Goal: Task Accomplishment & Management: Manage account settings

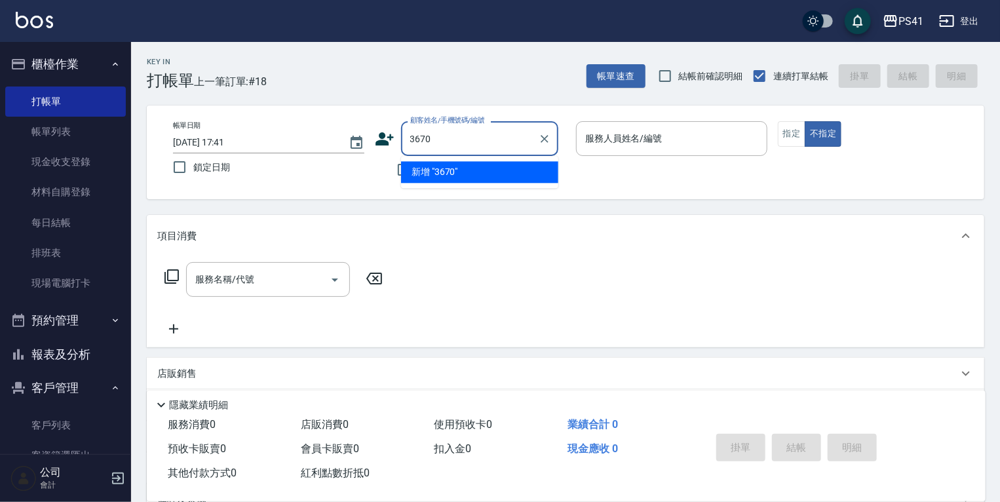
type input "3670"
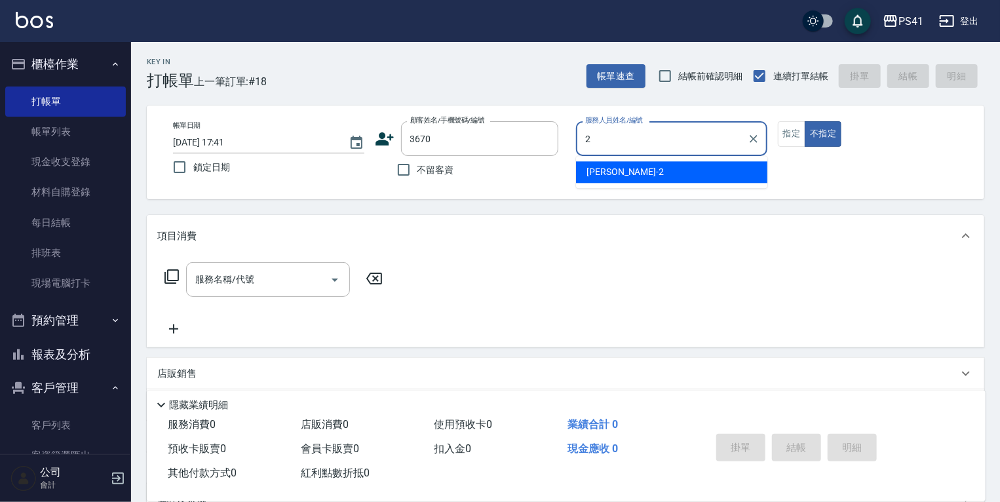
type input "[PERSON_NAME]-2"
type button "false"
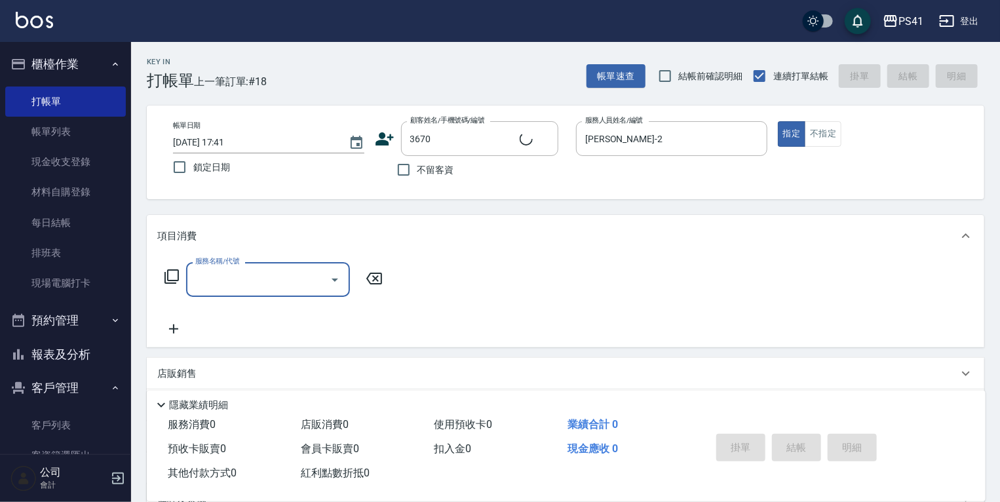
type input "[PERSON_NAME]/0989010763/3670"
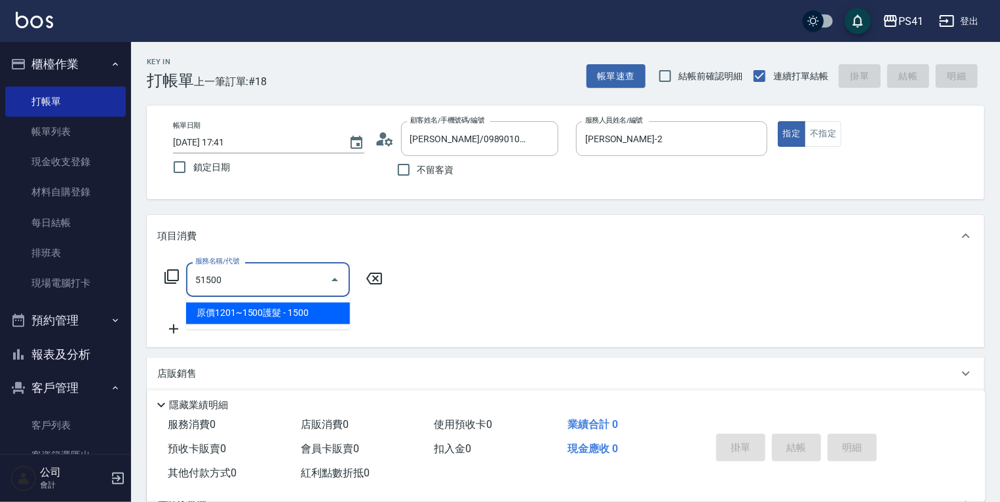
type input "原價1201~1500護髮(51500)"
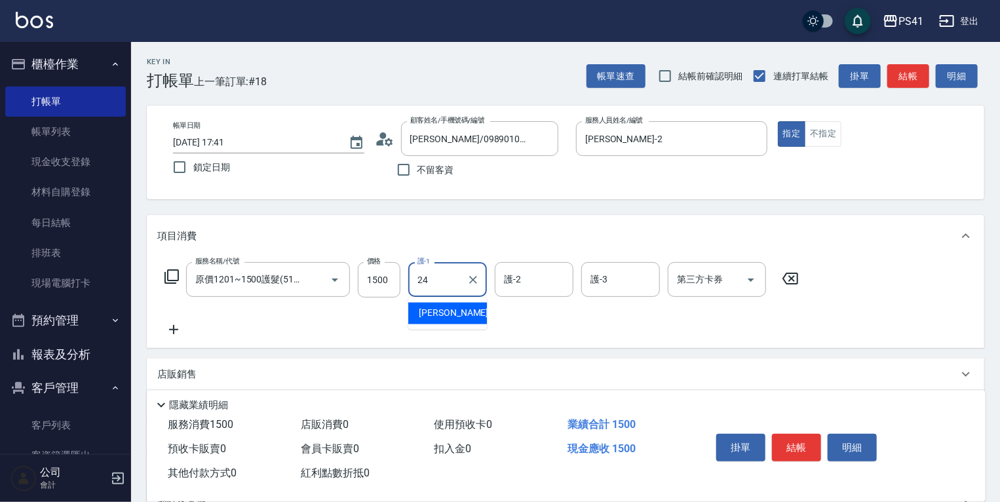
type input "[PERSON_NAME]-24"
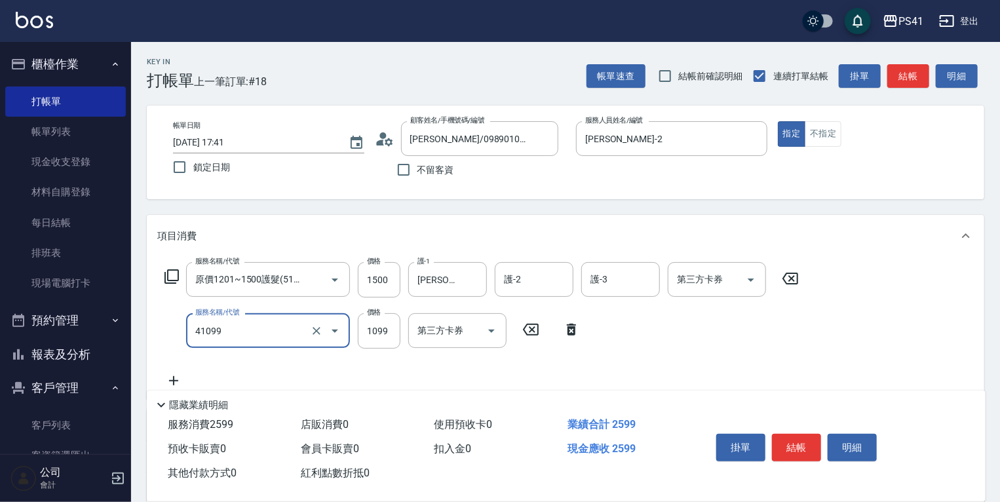
type input "公司活動/早鳥(41099)"
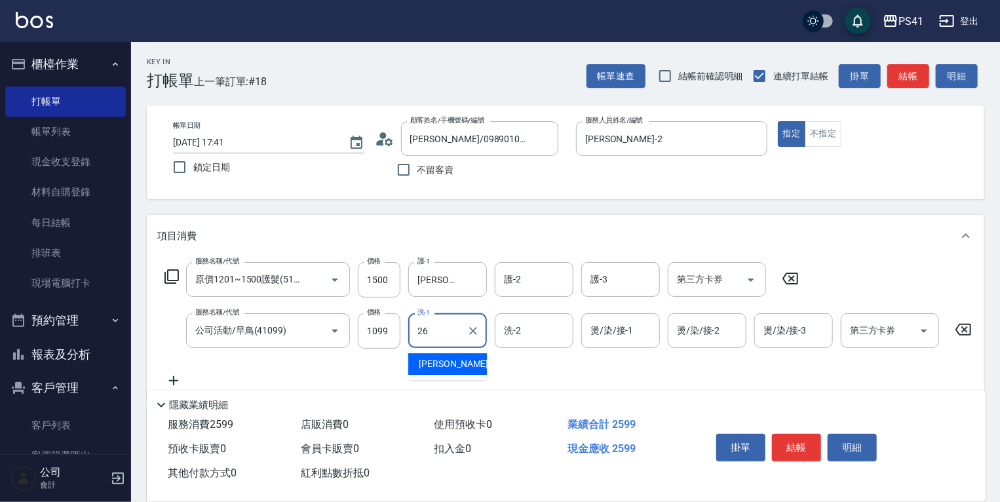
type input "溫佳惇-26"
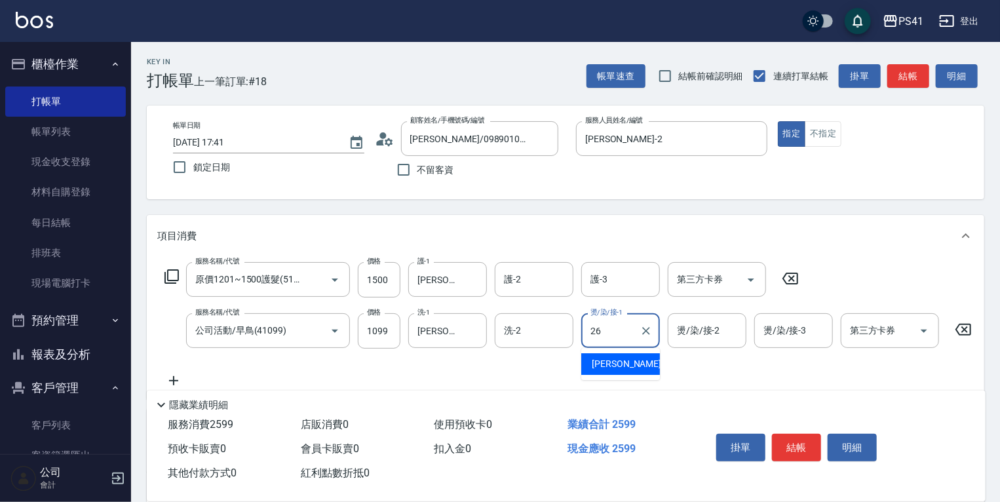
type input "溫佳惇-26"
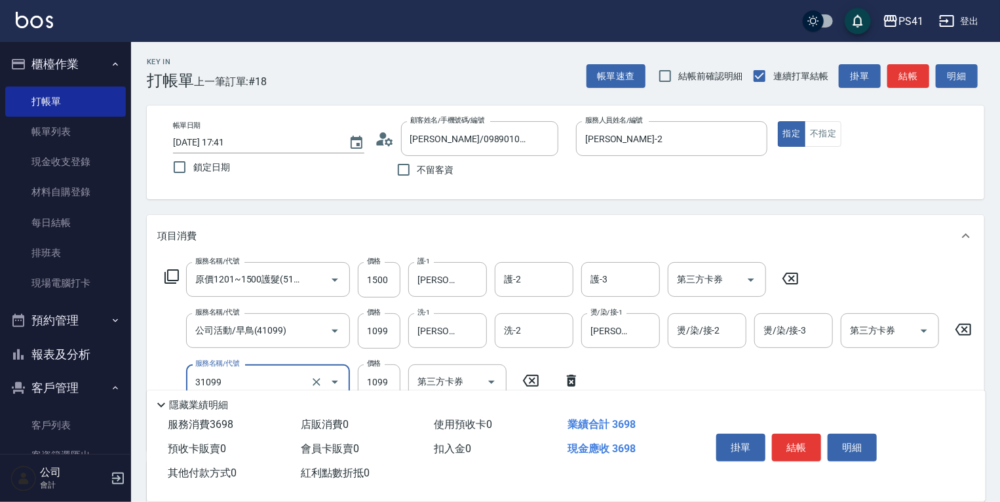
type input "公司活動/早鳥(31099)"
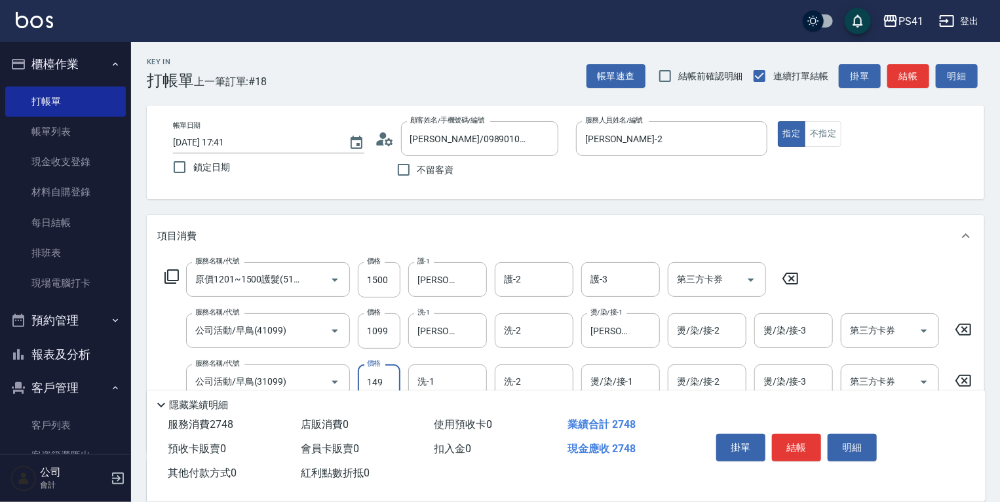
type input "149"
click at [378, 379] on input "149" at bounding box center [379, 381] width 43 height 35
type input "溫佳惇-26"
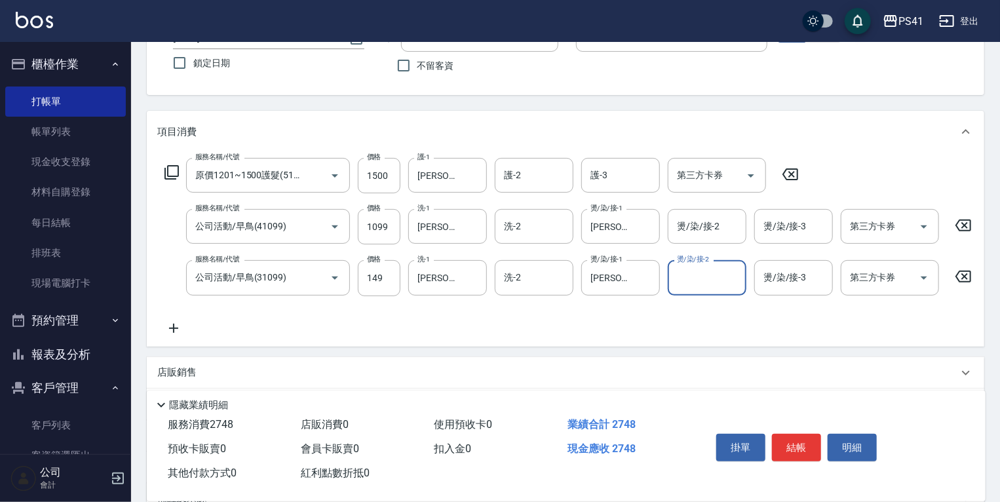
scroll to position [105, 0]
click at [391, 281] on input "149" at bounding box center [379, 277] width 43 height 35
click at [411, 269] on div "溫佳惇-26 洗-1" at bounding box center [447, 277] width 79 height 35
click at [398, 273] on input "149" at bounding box center [379, 277] width 43 height 35
type input "1499"
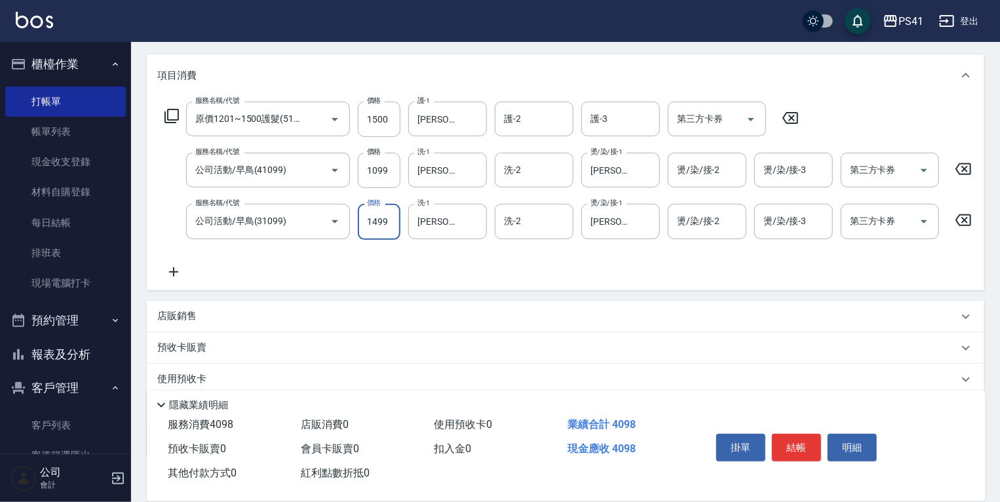
scroll to position [248, 0]
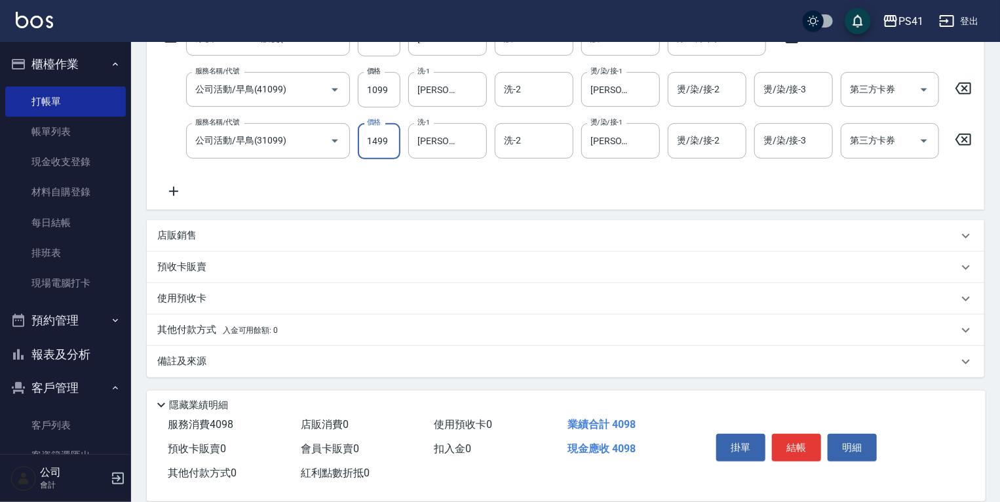
click at [257, 344] on div "其他付款方式 入金可用餘額: 0" at bounding box center [566, 330] width 838 height 31
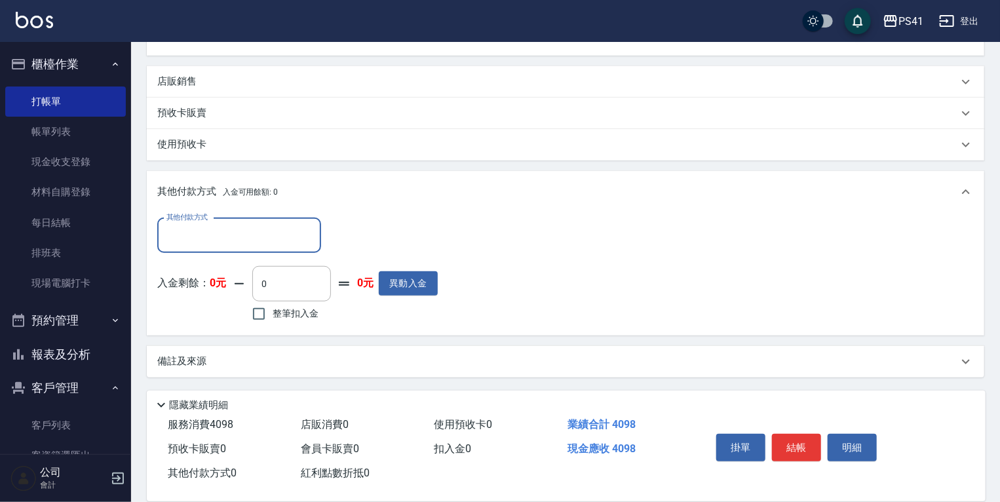
scroll to position [403, 0]
click at [237, 238] on input "其他付款方式" at bounding box center [239, 235] width 152 height 23
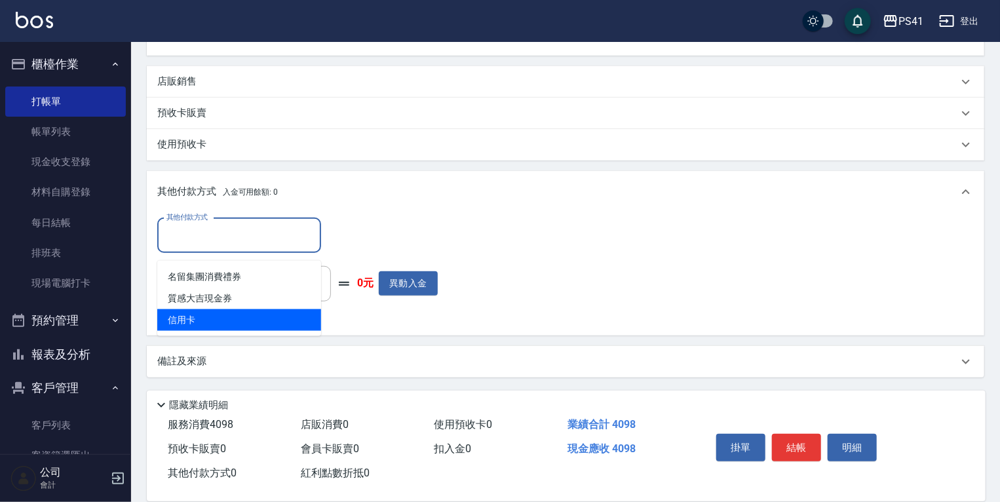
click at [215, 312] on span "信用卡" at bounding box center [239, 320] width 164 height 22
type input "信用卡"
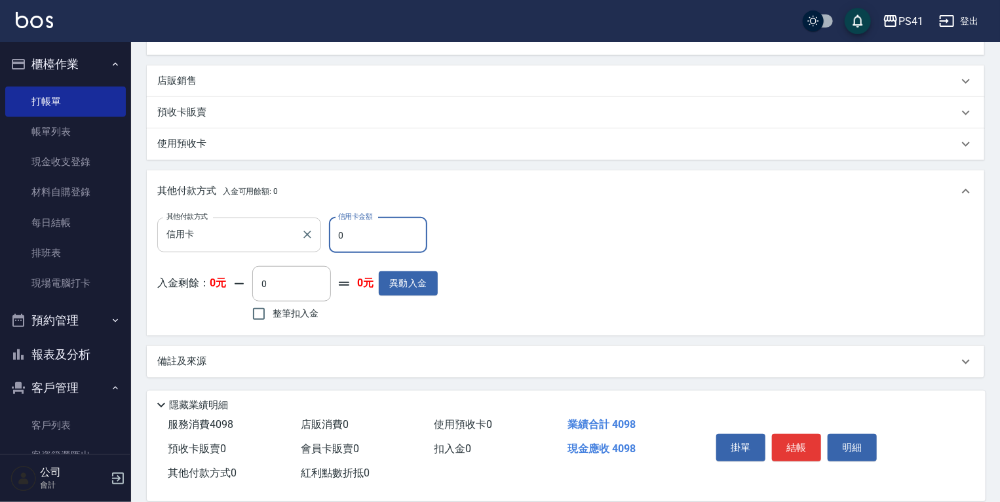
drag, startPoint x: 357, startPoint y: 243, endPoint x: 278, endPoint y: 233, distance: 79.2
click at [285, 235] on div "其他付款方式 信用卡 其他付款方式 信用卡金額 0 信用卡金額" at bounding box center [297, 235] width 281 height 35
type input "4098"
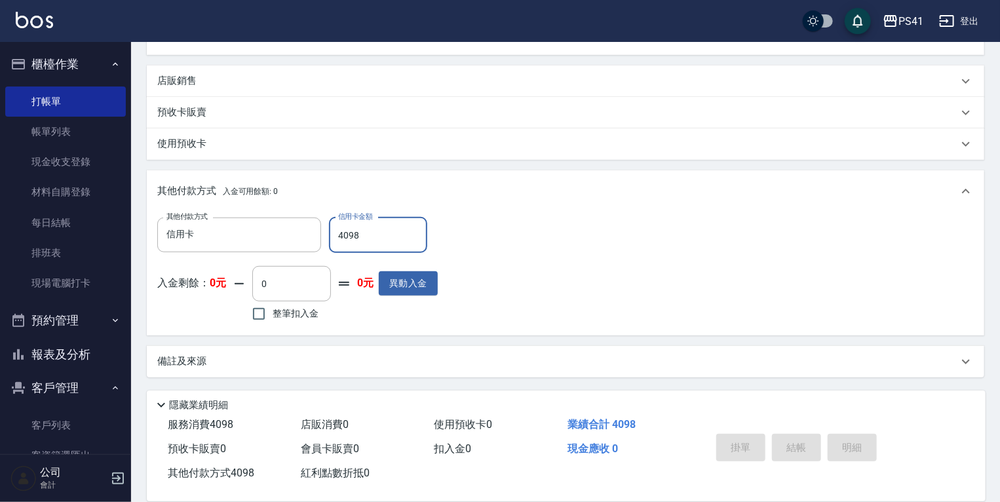
type input "2025/10/05 18:17"
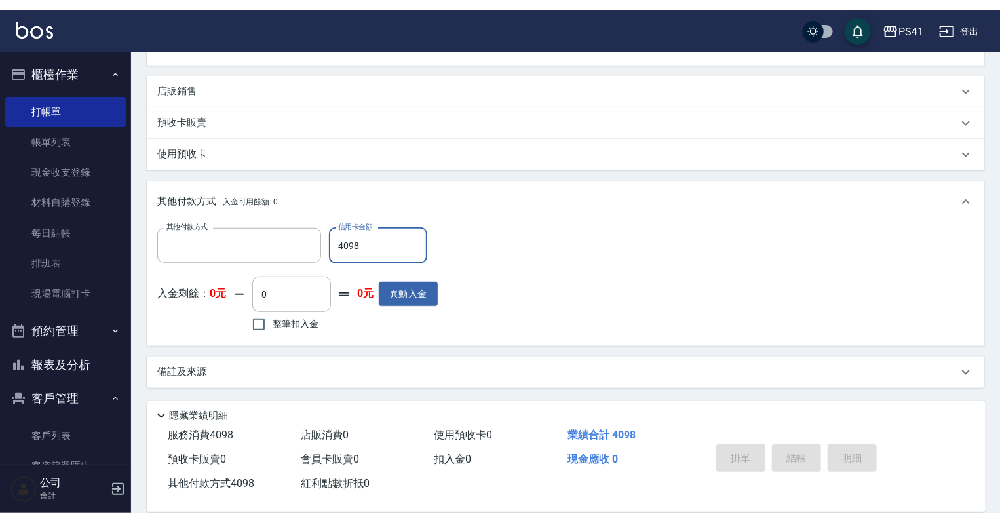
scroll to position [0, 0]
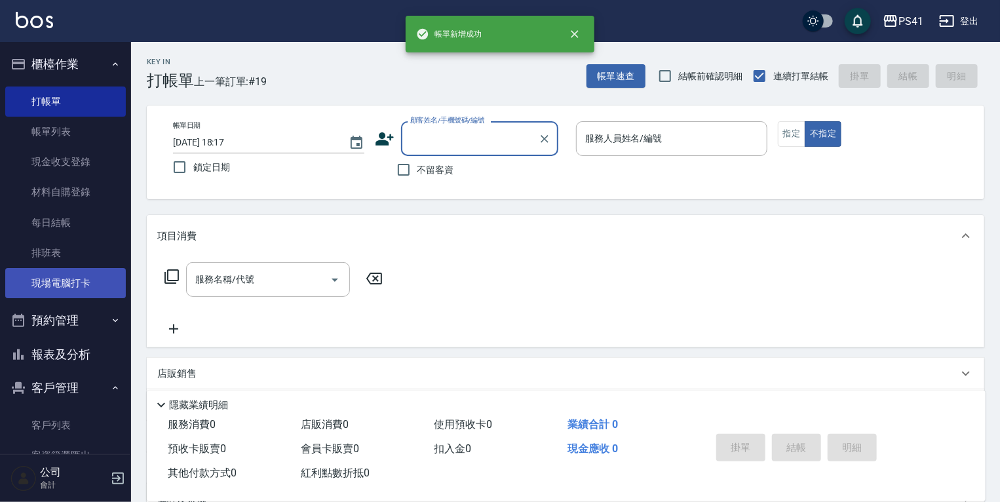
click at [81, 275] on link "現場電腦打卡" at bounding box center [65, 283] width 121 height 30
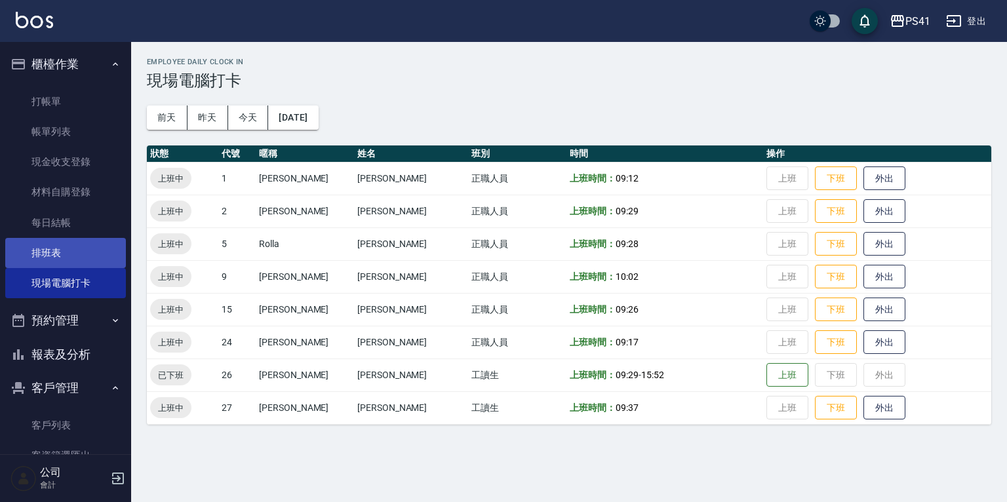
click at [98, 252] on link "排班表" at bounding box center [65, 253] width 121 height 30
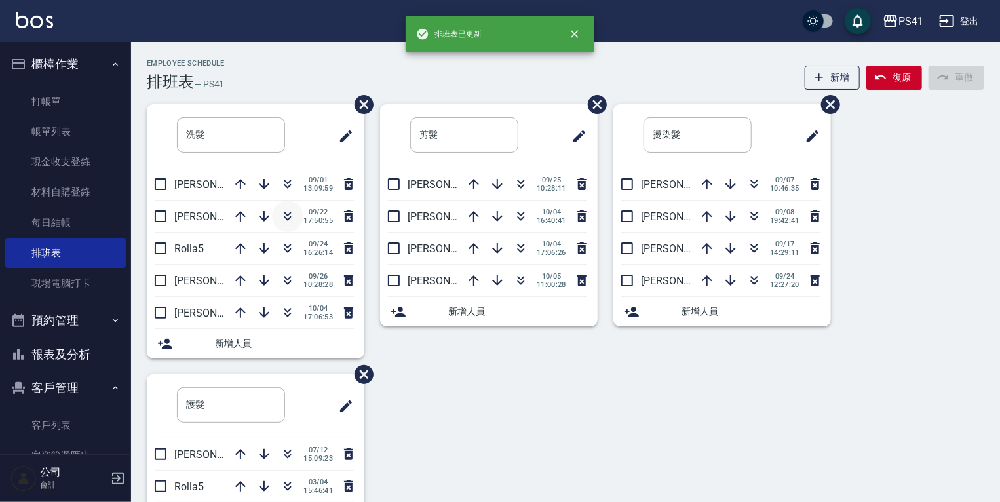
click at [287, 213] on icon "button" at bounding box center [288, 216] width 16 height 16
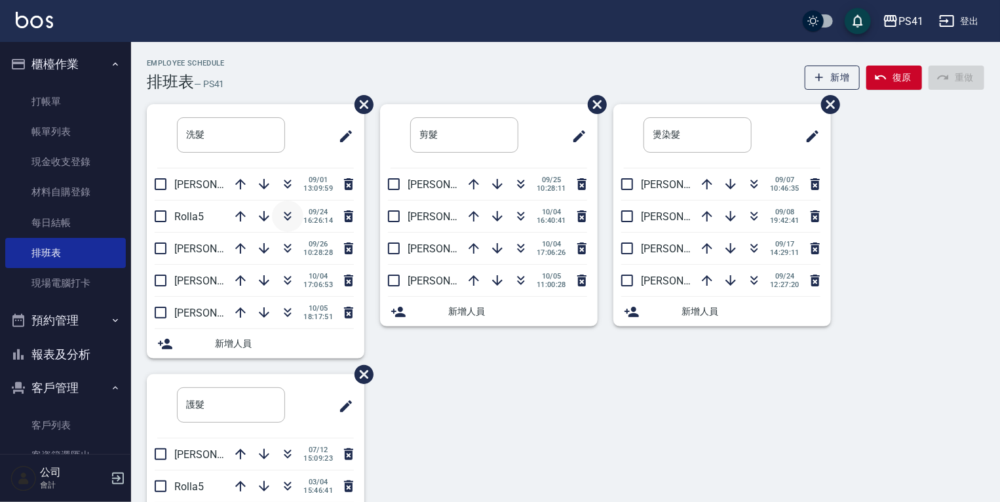
click at [290, 220] on icon "button" at bounding box center [288, 216] width 16 height 16
click at [52, 409] on ul "客戶列表 客資篩選匯出 卡券管理" at bounding box center [65, 456] width 121 height 102
click at [54, 419] on link "客戶列表" at bounding box center [65, 425] width 121 height 30
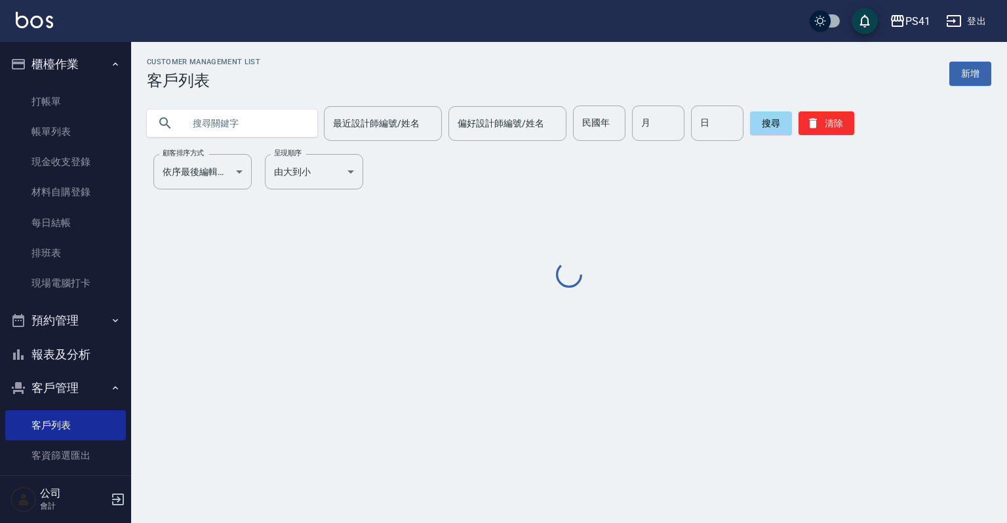
click at [231, 127] on input "text" at bounding box center [245, 123] width 123 height 35
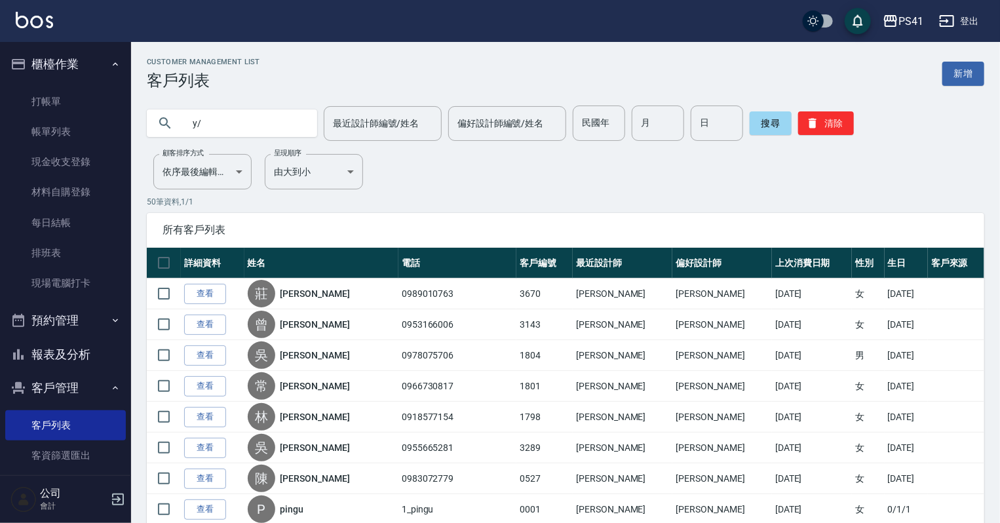
type input "y"
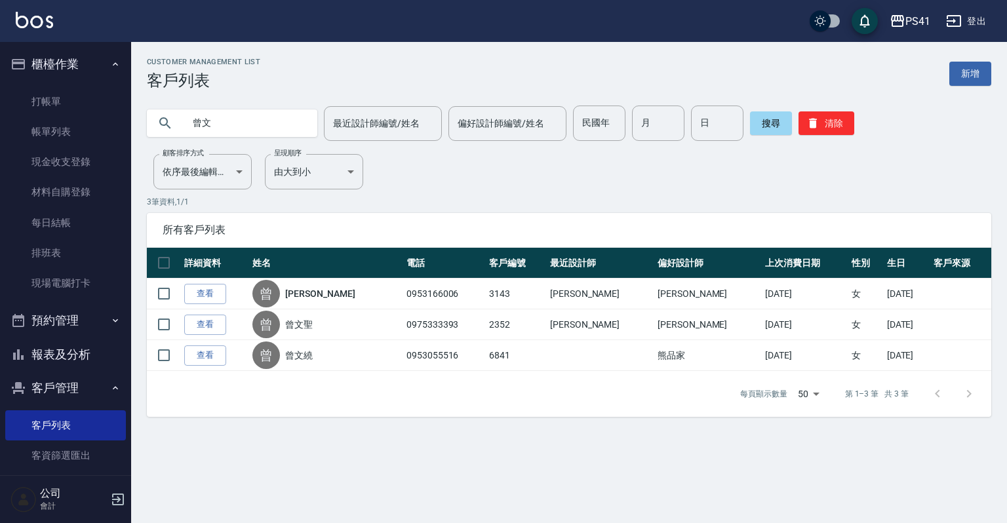
type input "曾"
type input "214"
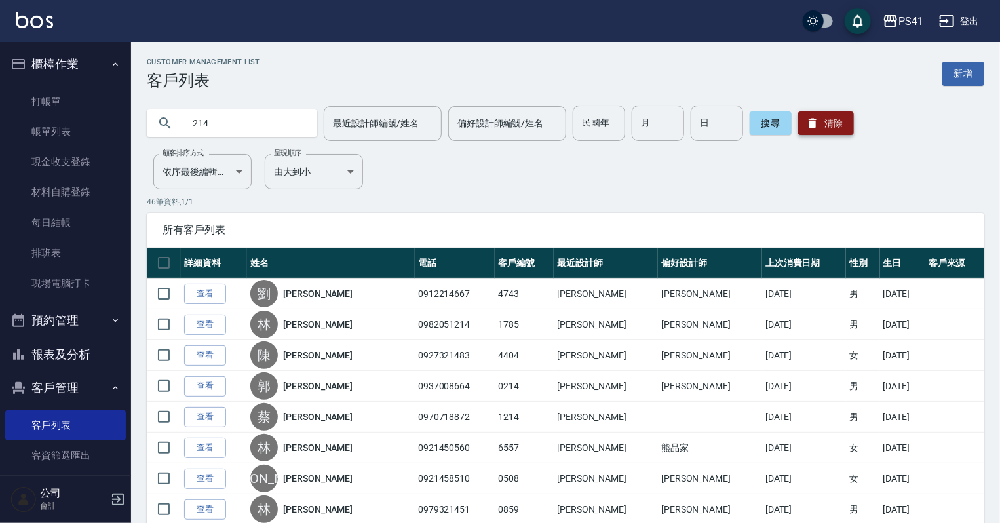
click at [822, 119] on button "清除" at bounding box center [826, 123] width 56 height 24
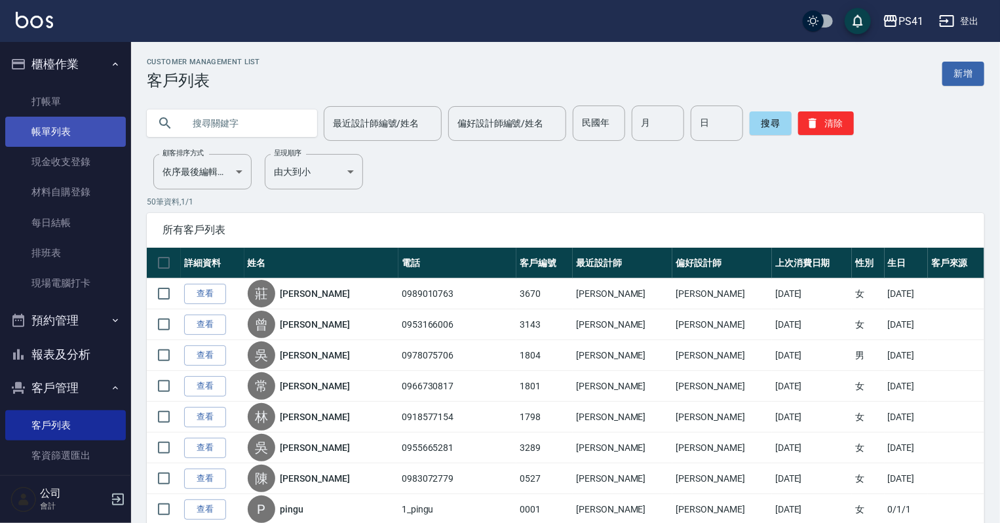
click at [60, 128] on link "帳單列表" at bounding box center [65, 132] width 121 height 30
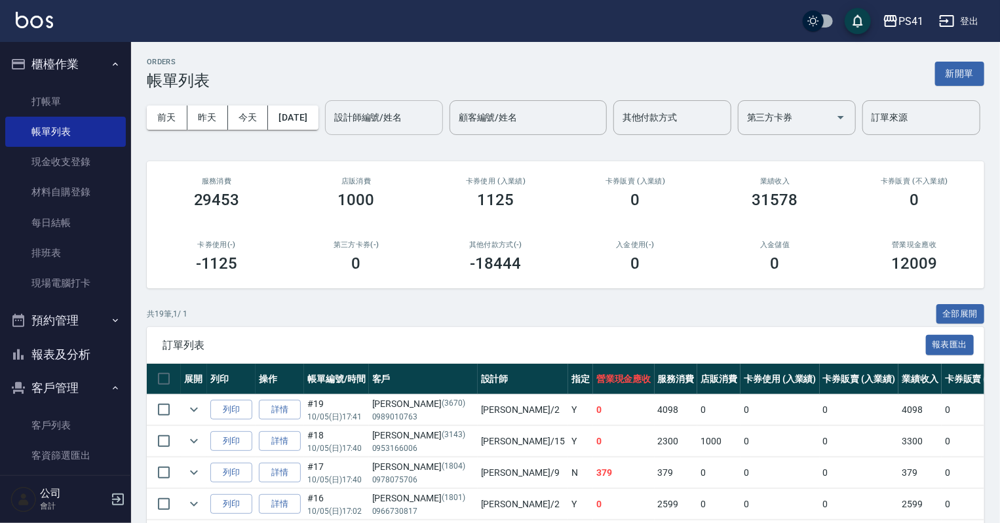
click at [331, 129] on input "設計師編號/姓名" at bounding box center [384, 117] width 106 height 23
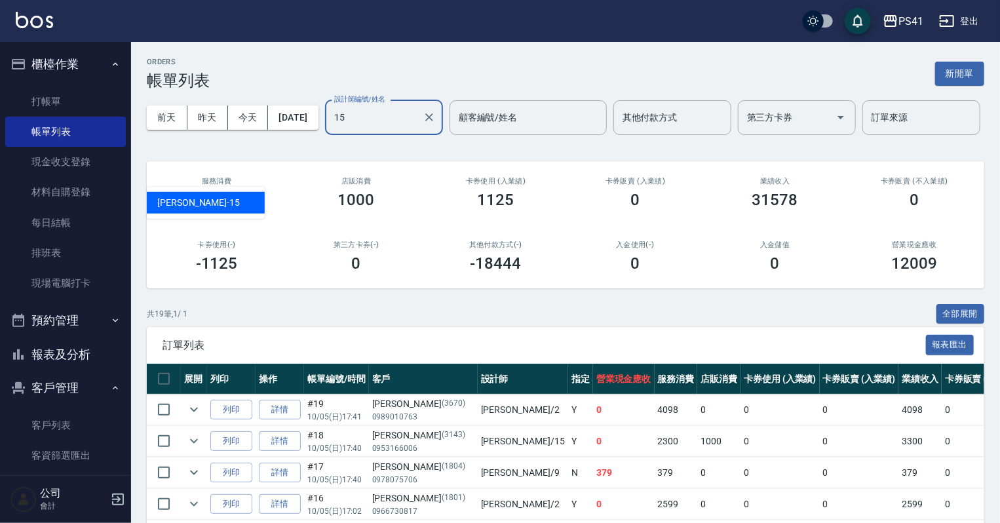
type input "[PERSON_NAME]-15"
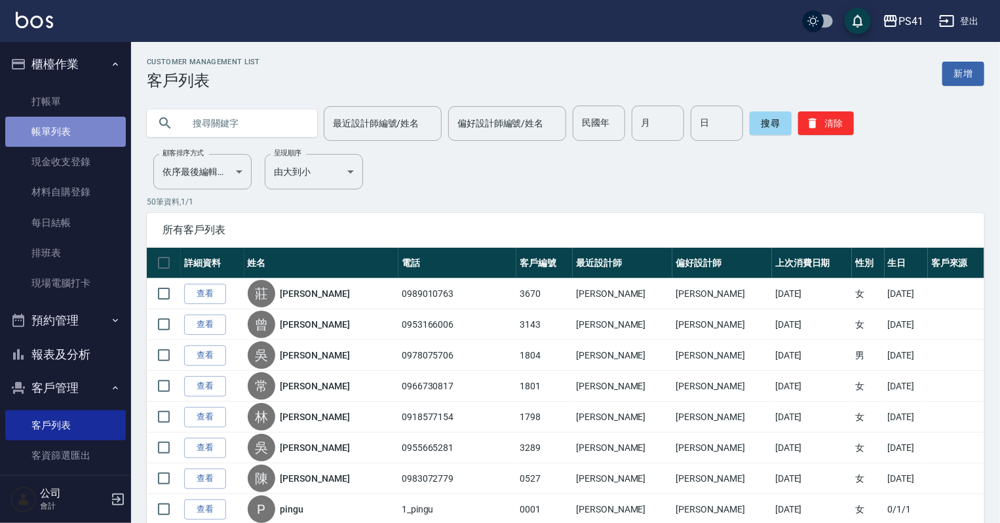
click at [79, 140] on link "帳單列表" at bounding box center [65, 132] width 121 height 30
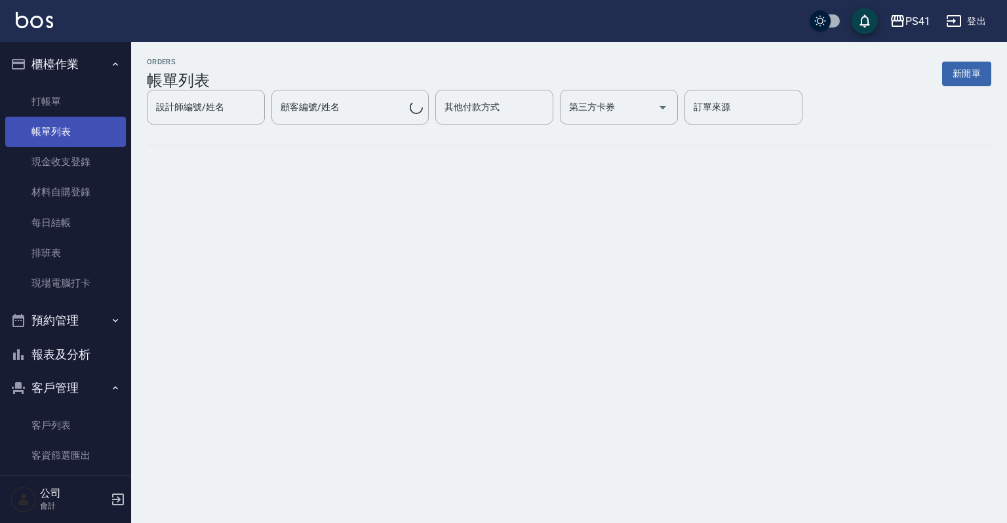
click at [88, 132] on link "帳單列表" at bounding box center [65, 132] width 121 height 30
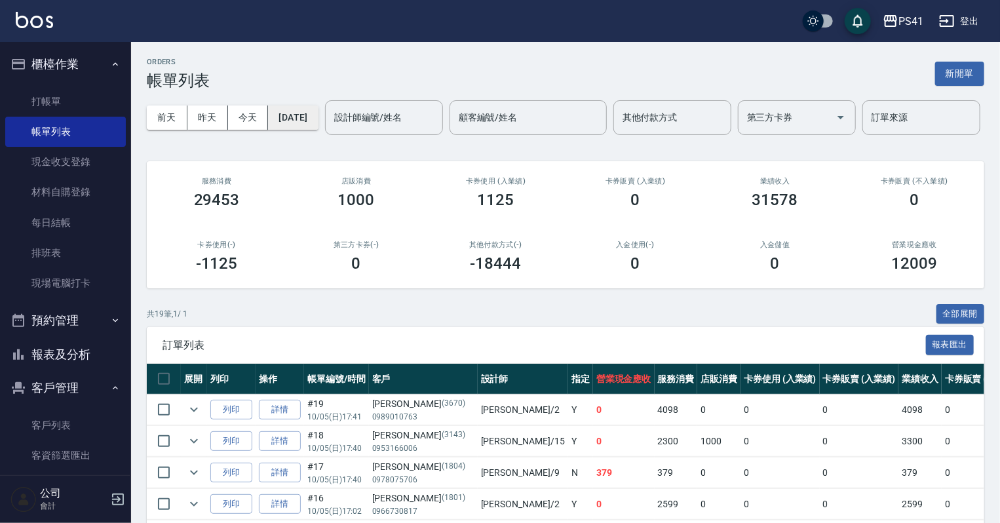
click at [303, 109] on button "2025/10/05" at bounding box center [293, 118] width 50 height 24
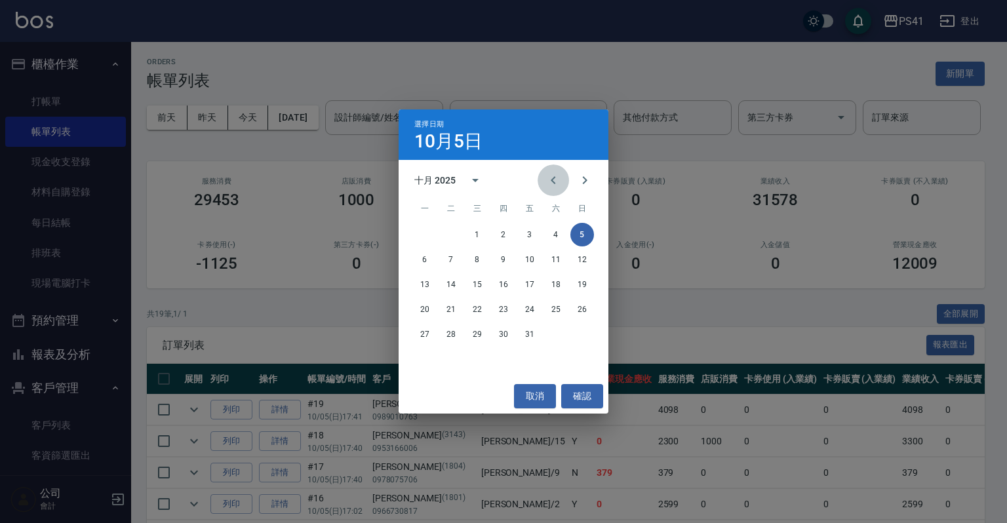
click at [552, 182] on icon "Previous month" at bounding box center [553, 180] width 16 height 16
click at [503, 289] on button "18" at bounding box center [504, 285] width 24 height 24
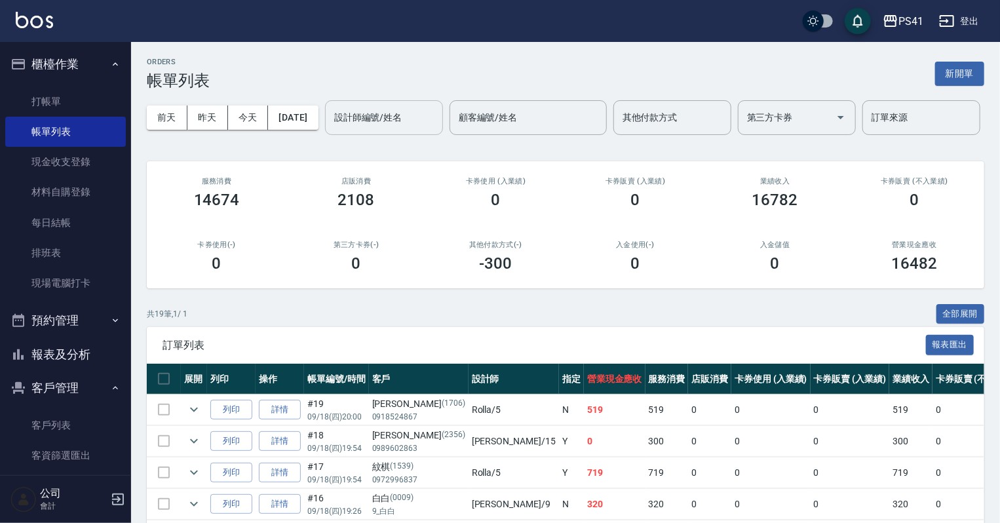
click at [331, 129] on input "設計師編號/姓名" at bounding box center [384, 117] width 106 height 23
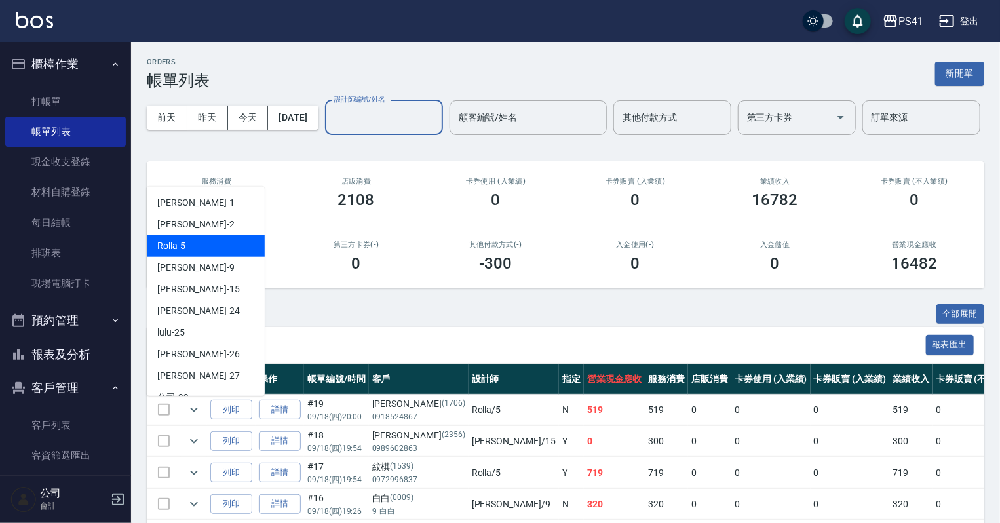
click at [221, 242] on div "Rolla -5" at bounding box center [206, 246] width 118 height 22
type input "Rolla-5"
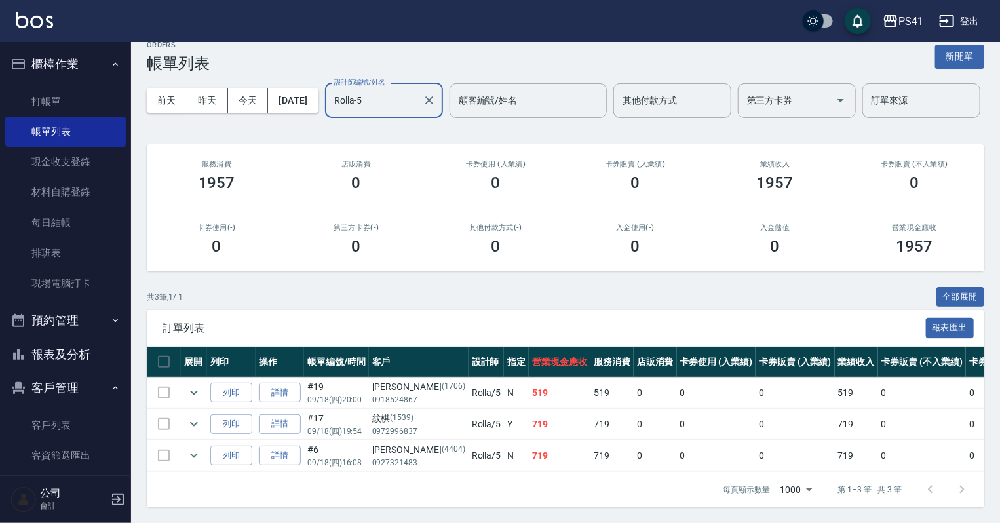
scroll to position [65, 0]
click at [66, 89] on link "打帳單" at bounding box center [65, 102] width 121 height 30
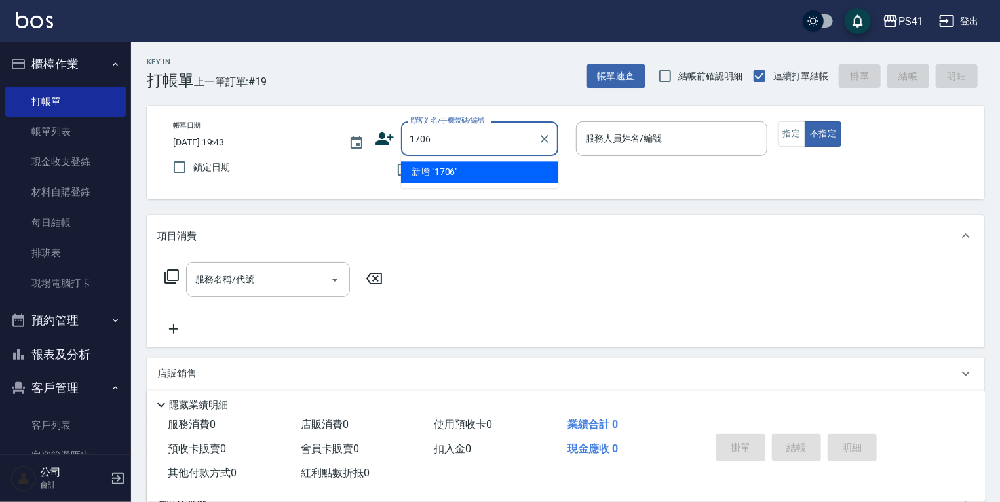
type input "1706"
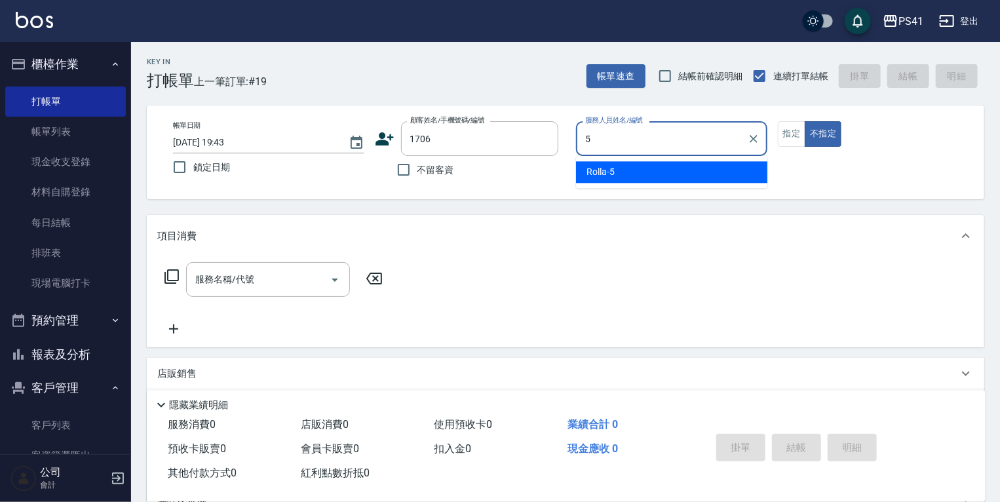
type input "Rolla-5"
type button "false"
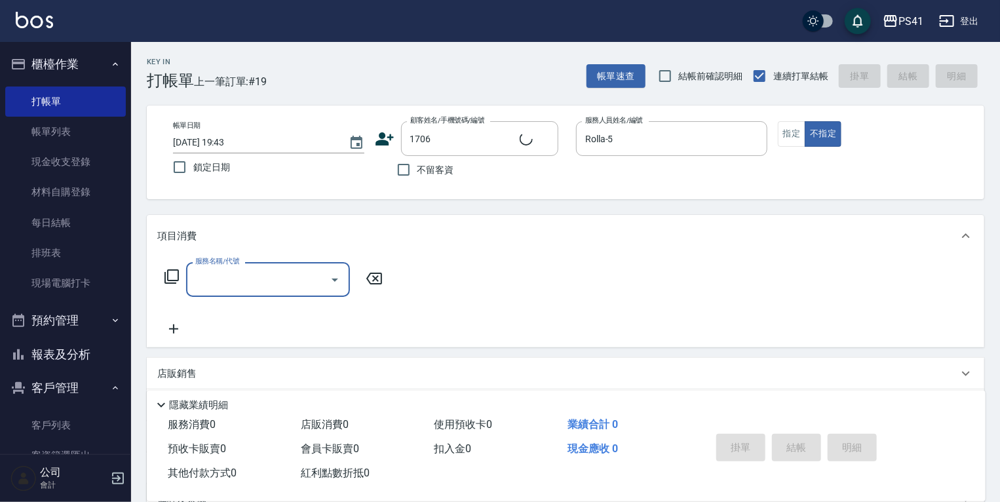
type input "劉珮琳/0918524867/1706"
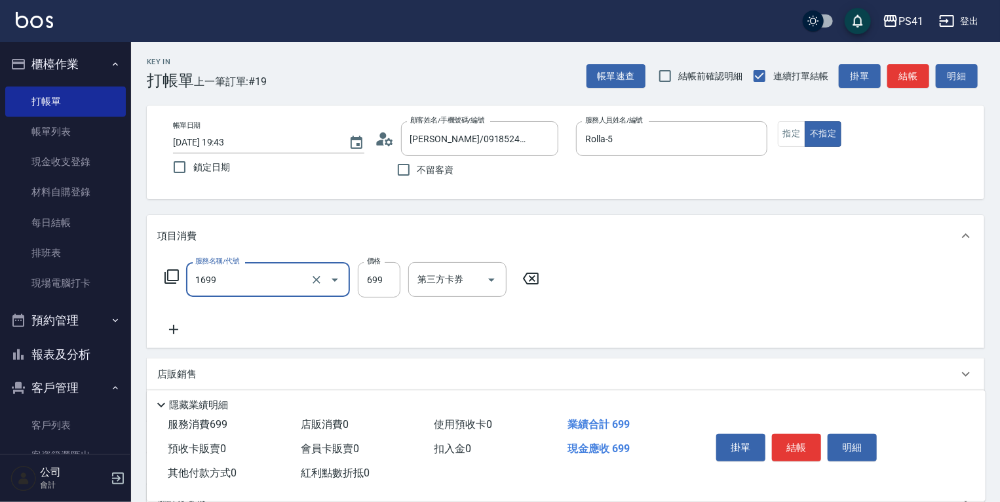
type input "純粹植淨控油SPA洗髮699(1699)"
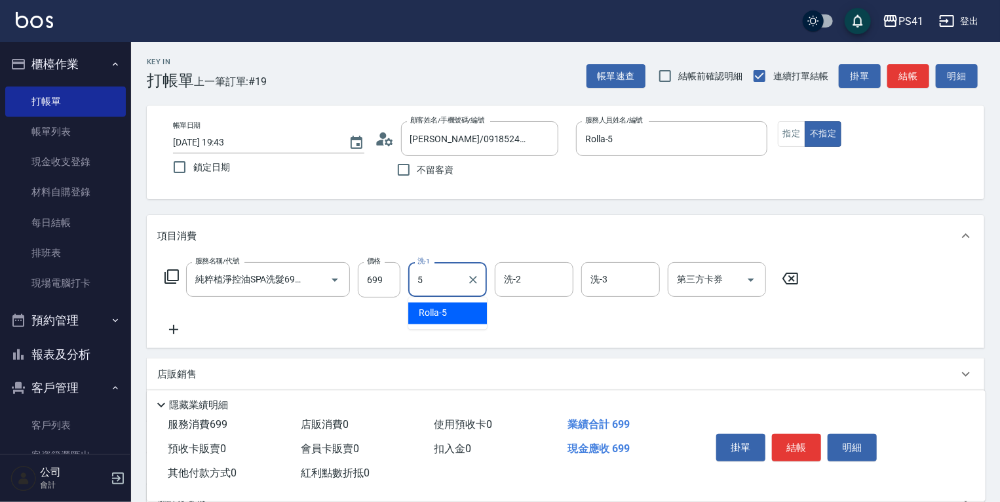
type input "Rolla-5"
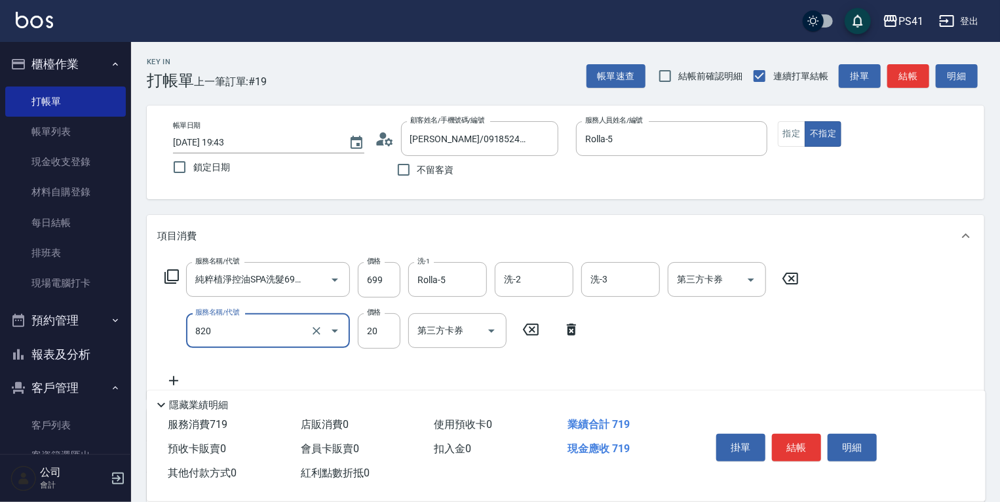
type input "潤絲(820)"
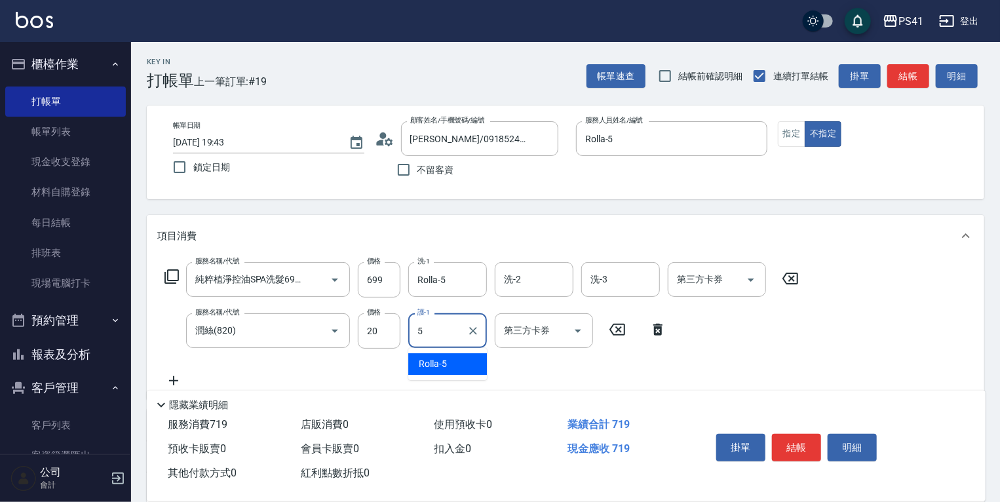
type input "Rolla-5"
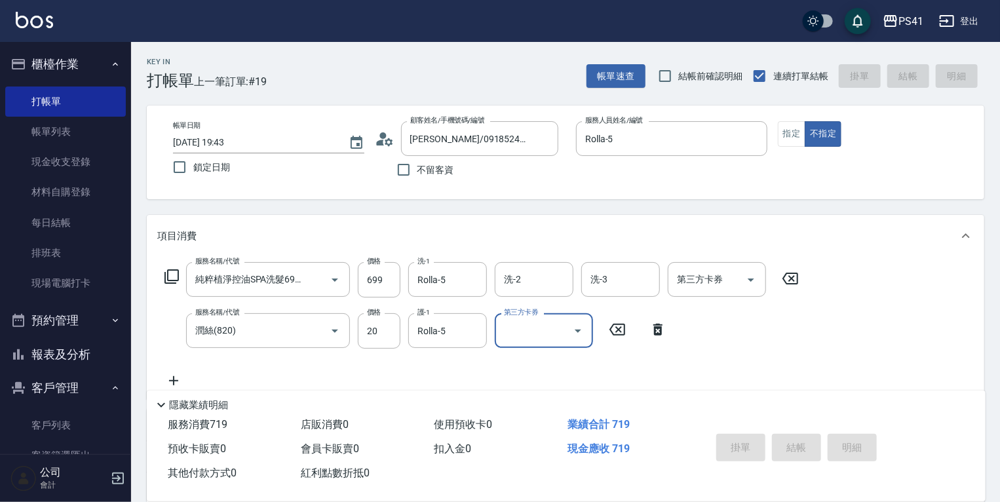
type input "2025/10/05 19:44"
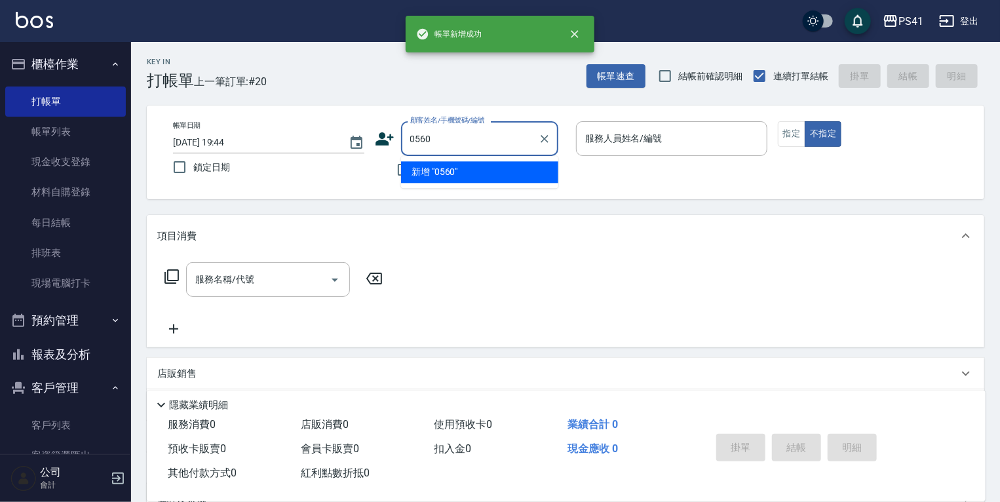
type input "0560"
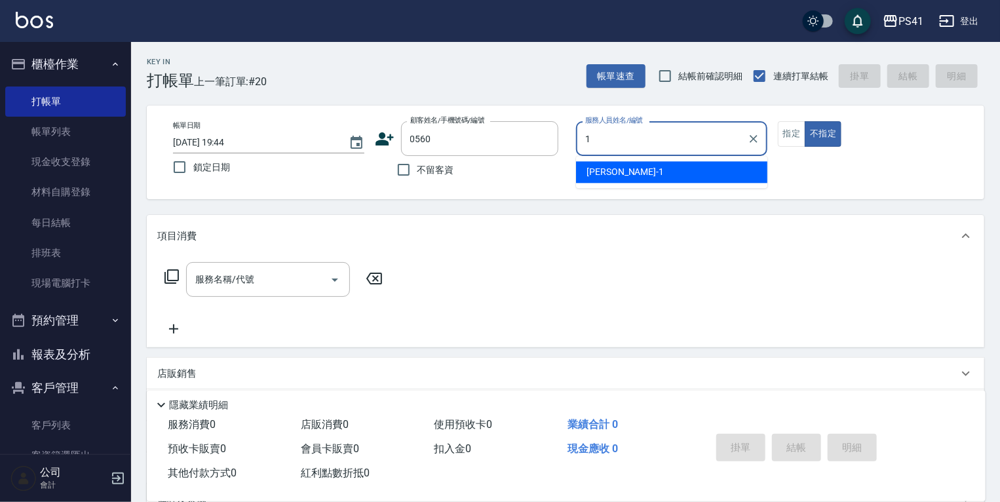
type input "柯易廷-1"
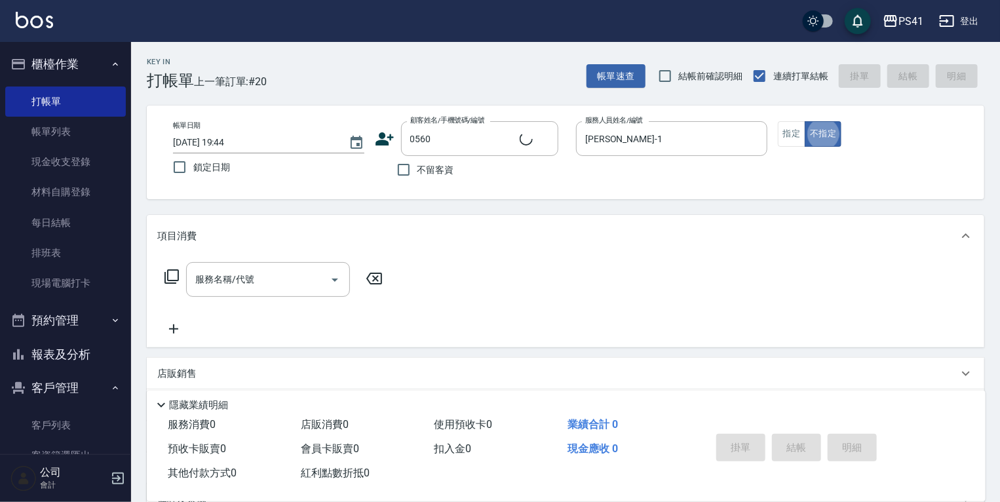
type input "林容靚/0939366860/0560"
click at [694, 145] on input "柯易廷-1" at bounding box center [662, 138] width 160 height 23
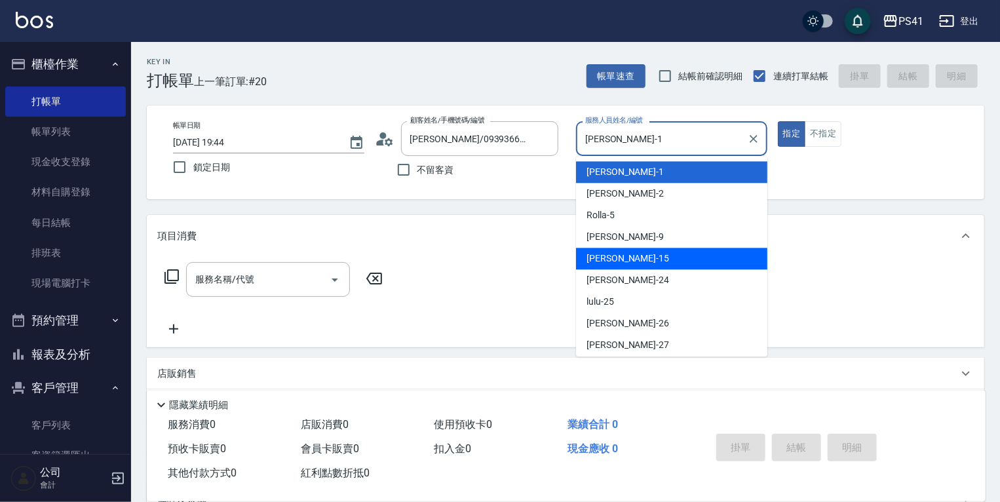
click at [659, 250] on div "李靜芳 -15" at bounding box center [671, 259] width 191 height 22
type input "[PERSON_NAME]-15"
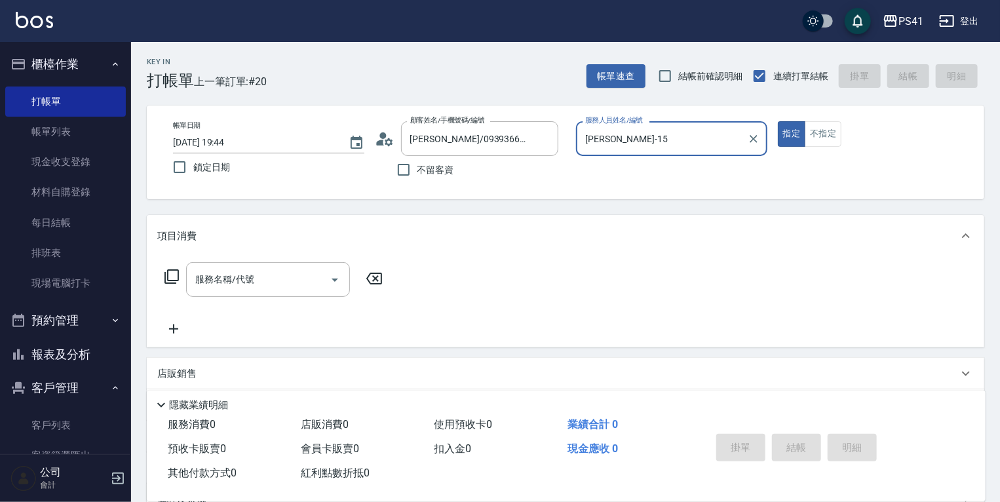
click at [174, 279] on icon at bounding box center [172, 277] width 16 height 16
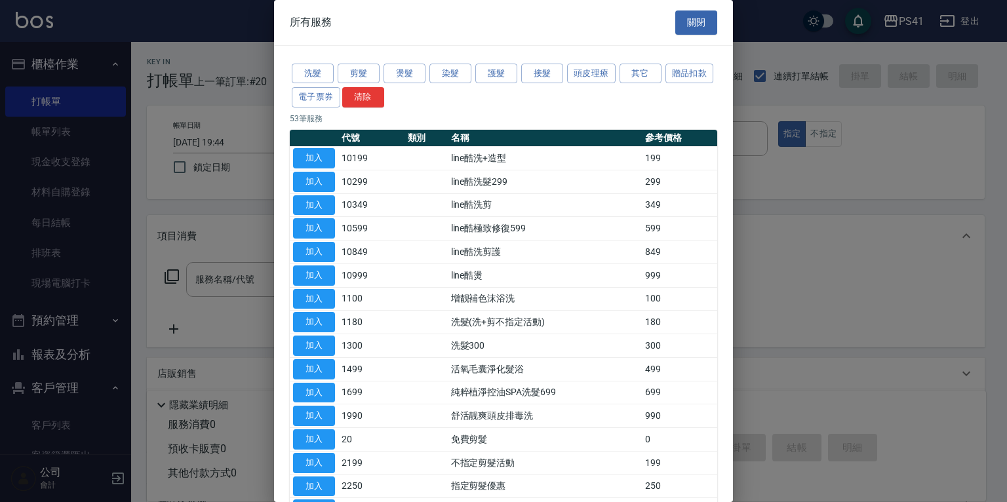
drag, startPoint x: 221, startPoint y: 275, endPoint x: 345, endPoint y: 230, distance: 131.9
click at [222, 275] on div at bounding box center [503, 251] width 1007 height 502
click at [686, 29] on button "關閉" at bounding box center [696, 22] width 42 height 24
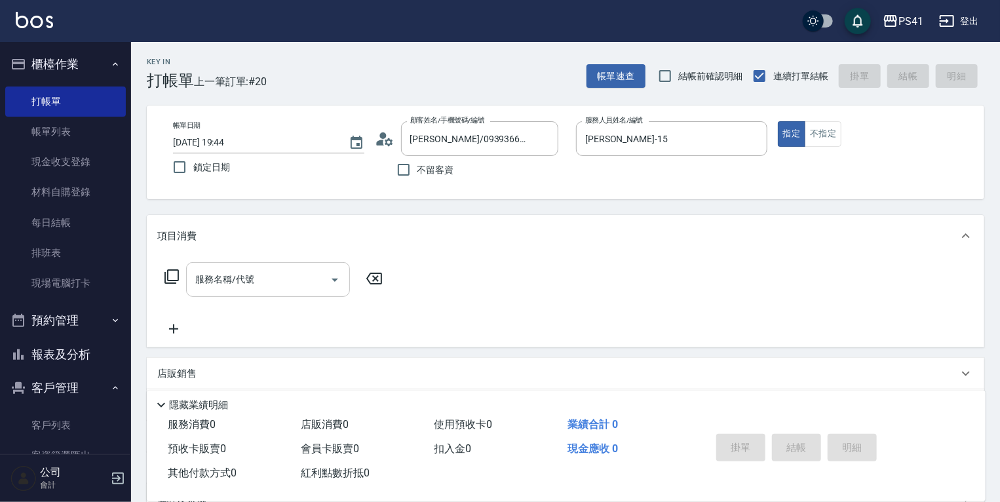
click at [246, 285] on input "服務名稱/代號" at bounding box center [258, 279] width 132 height 23
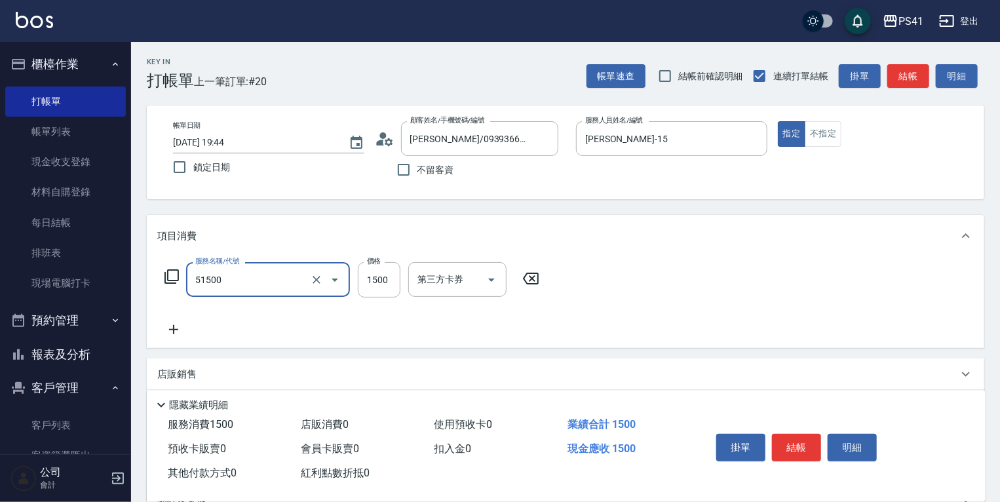
type input "原價1201~1500護髮(51500)"
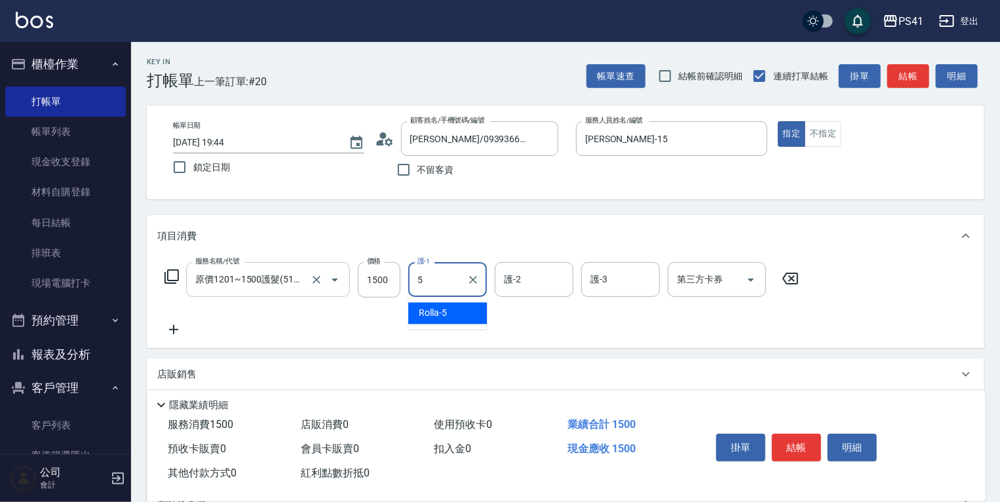
type input "Rolla-5"
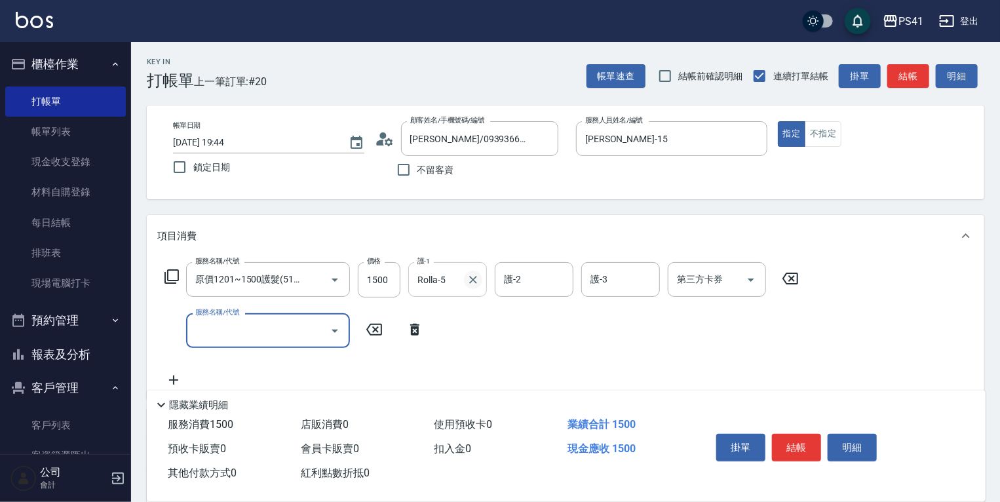
click at [475, 277] on icon "Clear" at bounding box center [473, 280] width 8 height 8
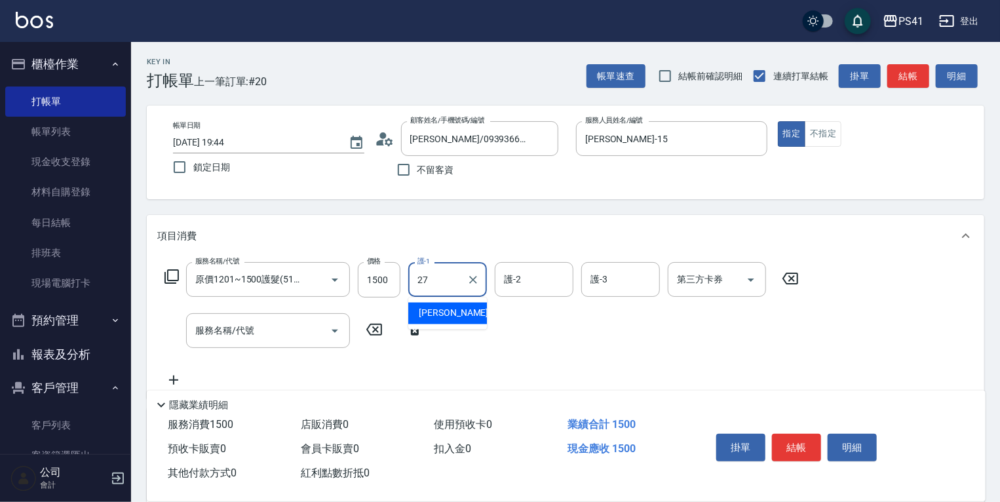
type input "佳佳-27"
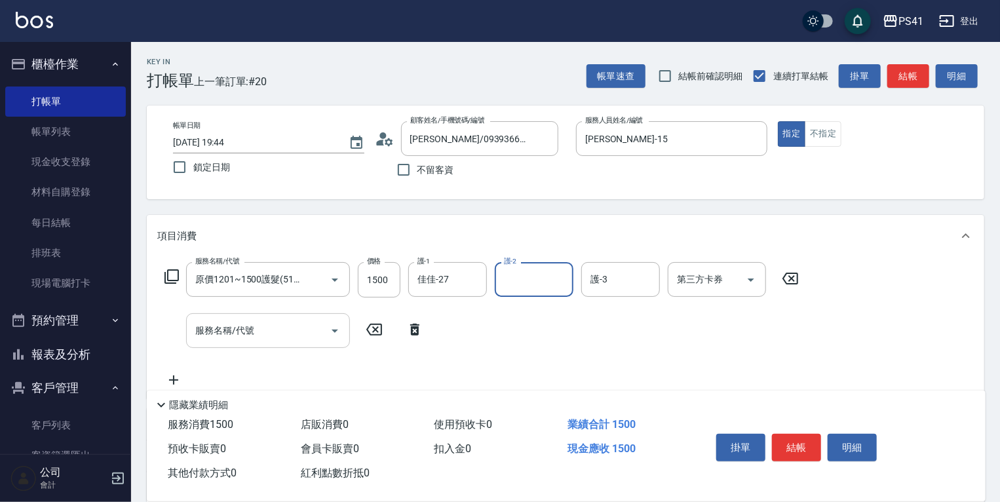
click at [302, 323] on input "服務名稱/代號" at bounding box center [258, 330] width 132 height 23
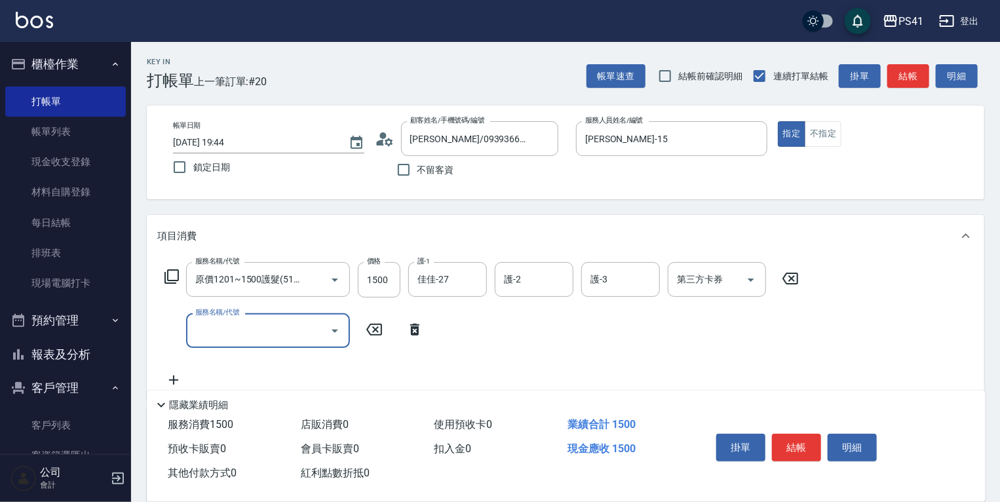
type input "4"
type input "公司活動/早鳥(31099)"
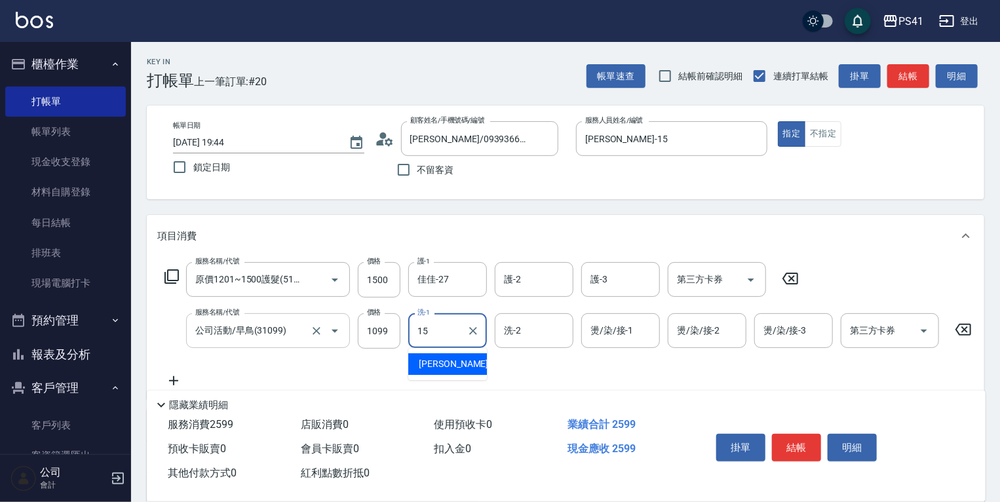
type input "[PERSON_NAME]-15"
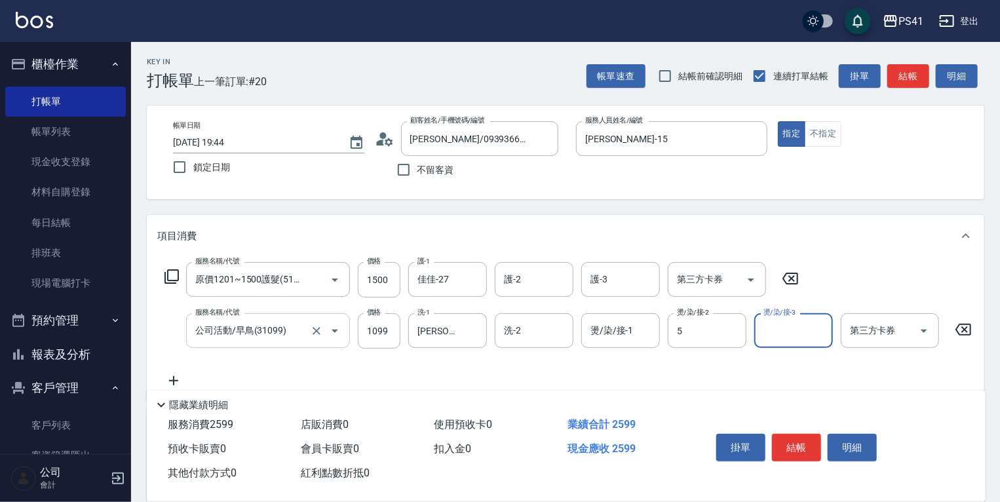
type input "Rolla-5"
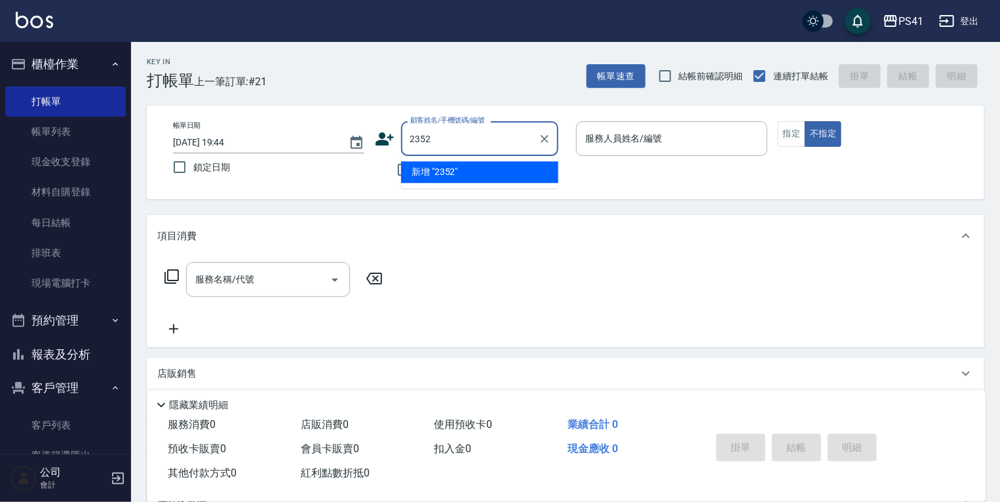
type input "2352"
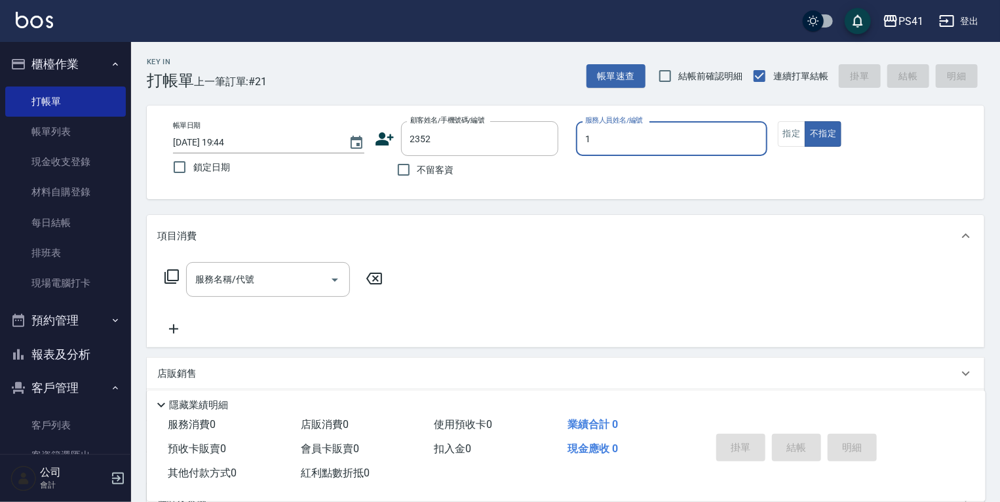
type input "柯易廷-1"
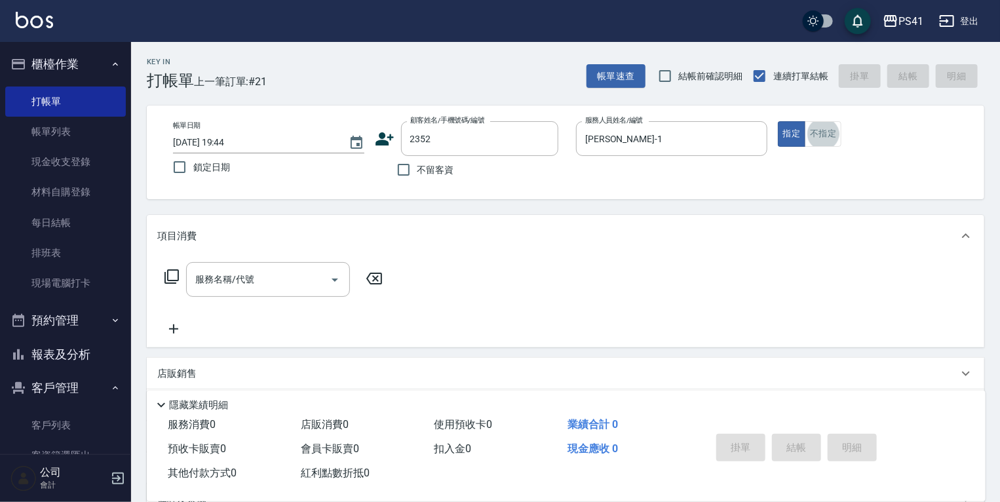
type input "曾文聖/0975333393/2352"
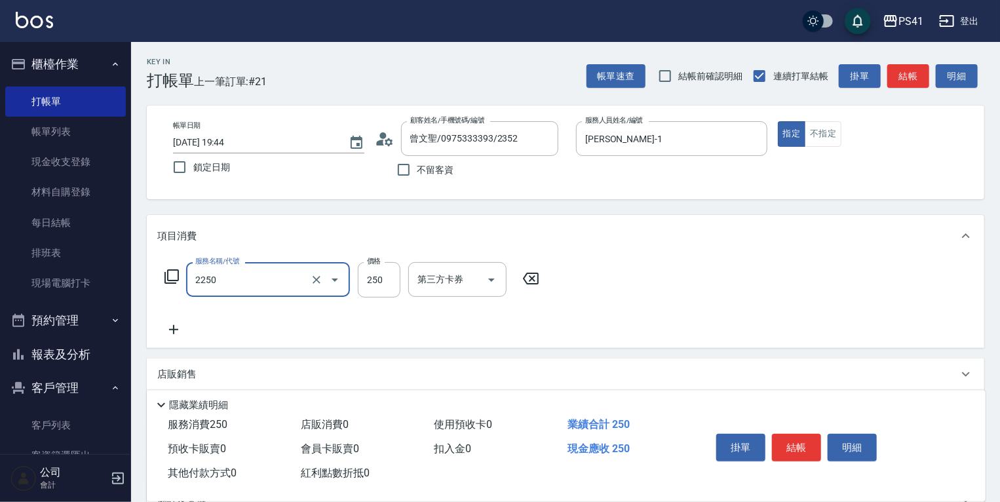
type input "指定剪髮優惠(2250)"
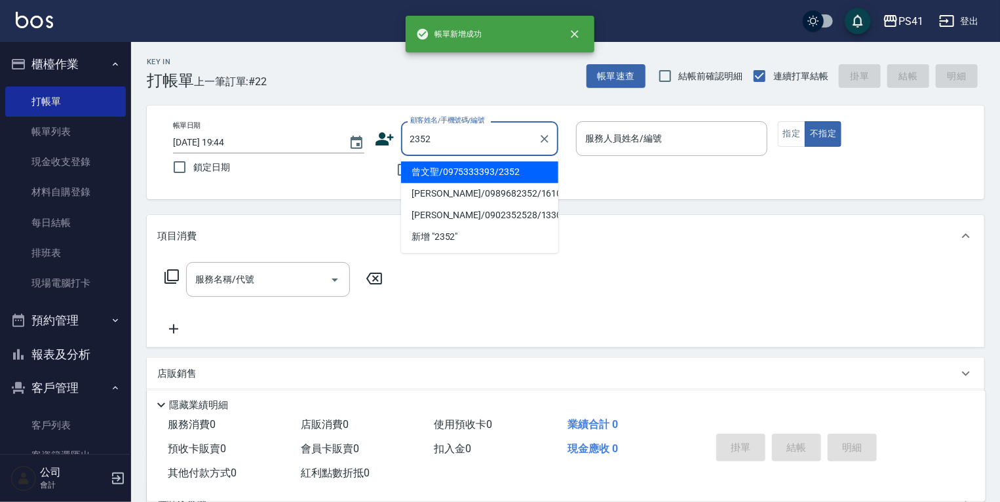
type input "曾文聖/0975333393/2352"
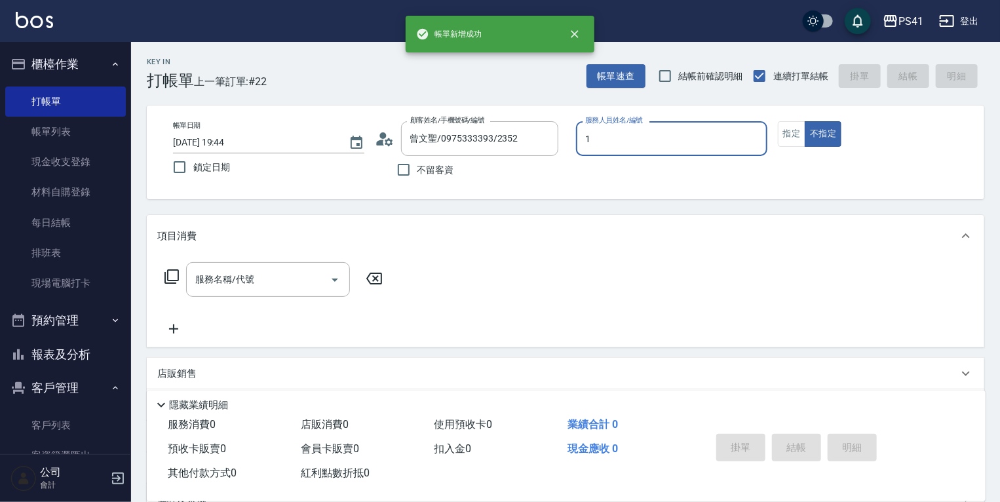
type input "柯易廷-1"
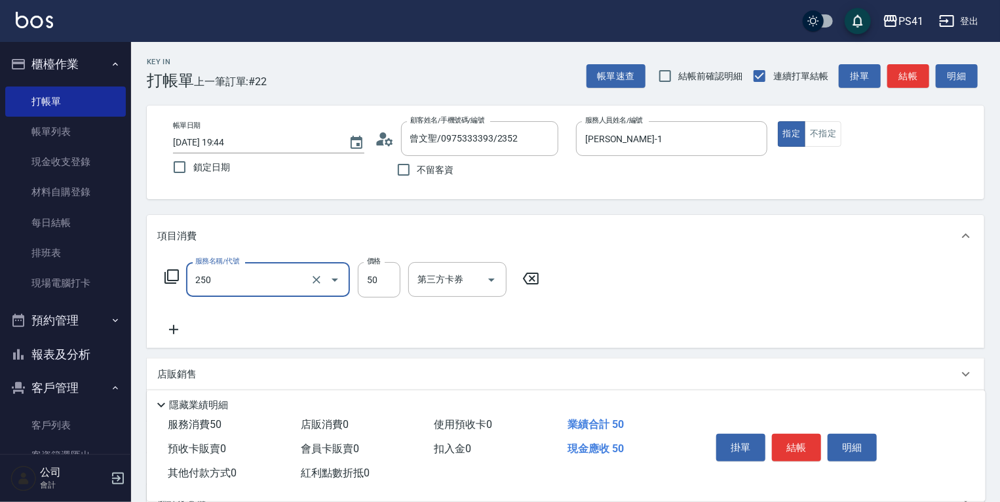
type input "剪瀏海(250)"
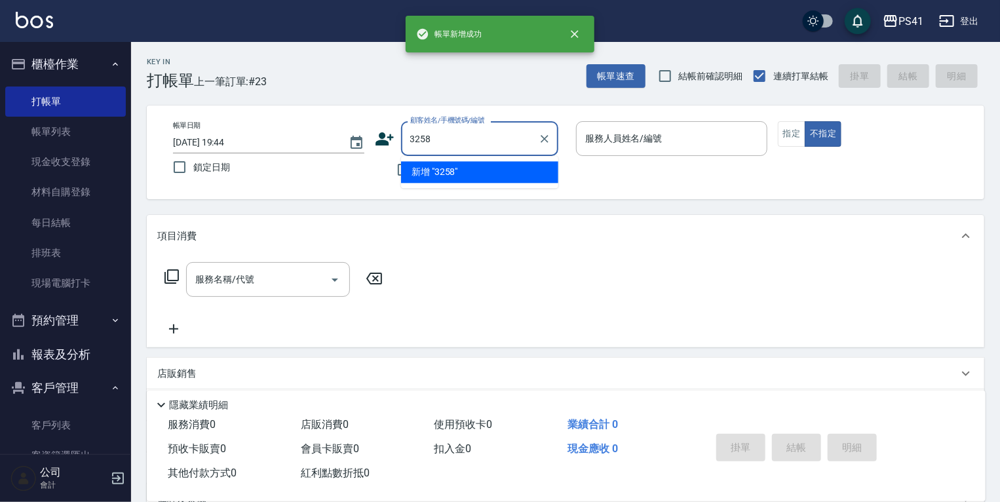
type input "3258"
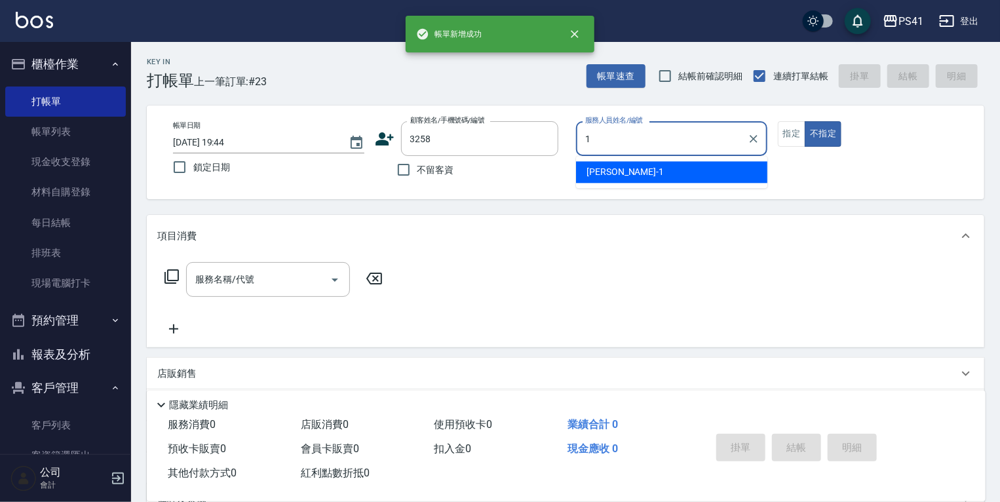
type input "柯易廷-1"
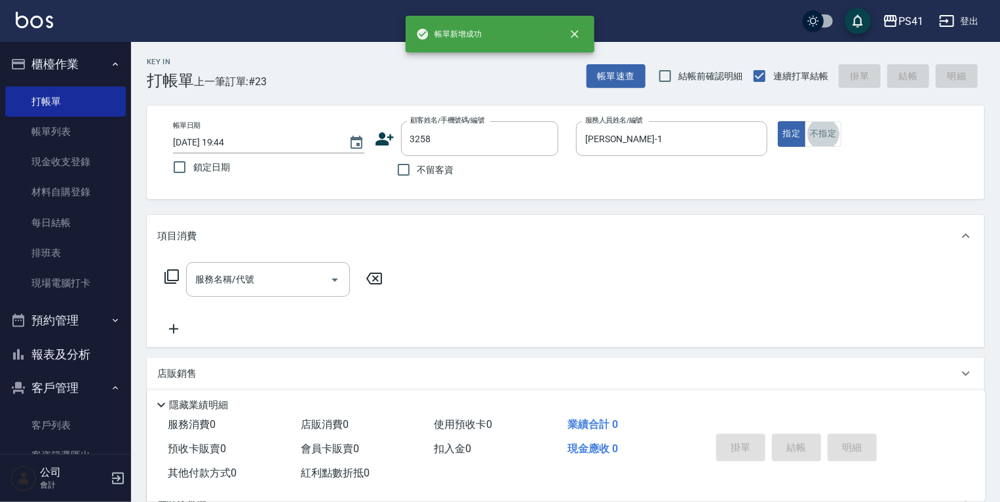
type input "張碧玉/0921965781/3258"
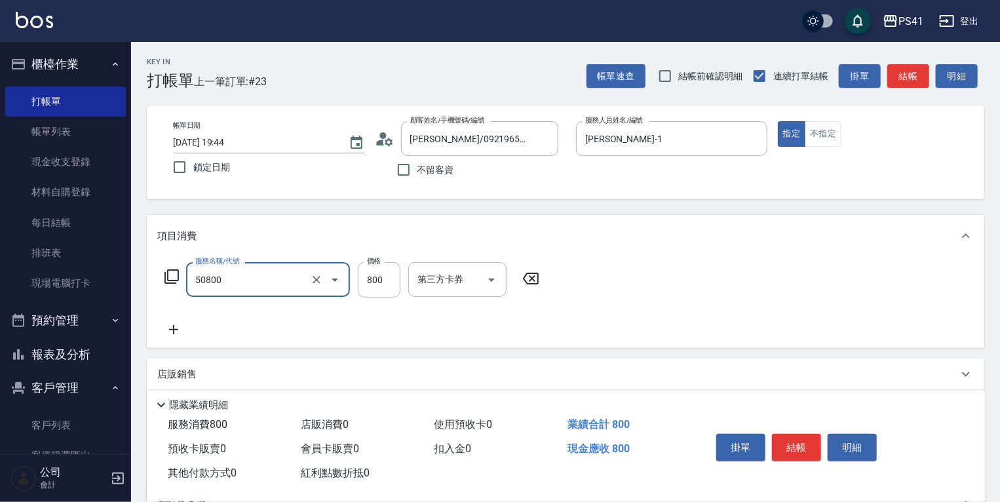
type input "原價401~800護髮(50800)"
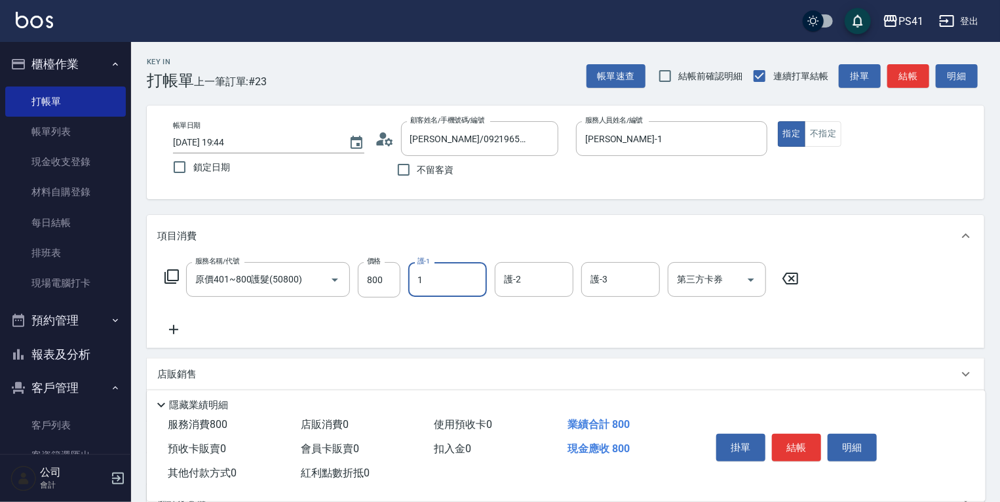
type input "柯易廷-1"
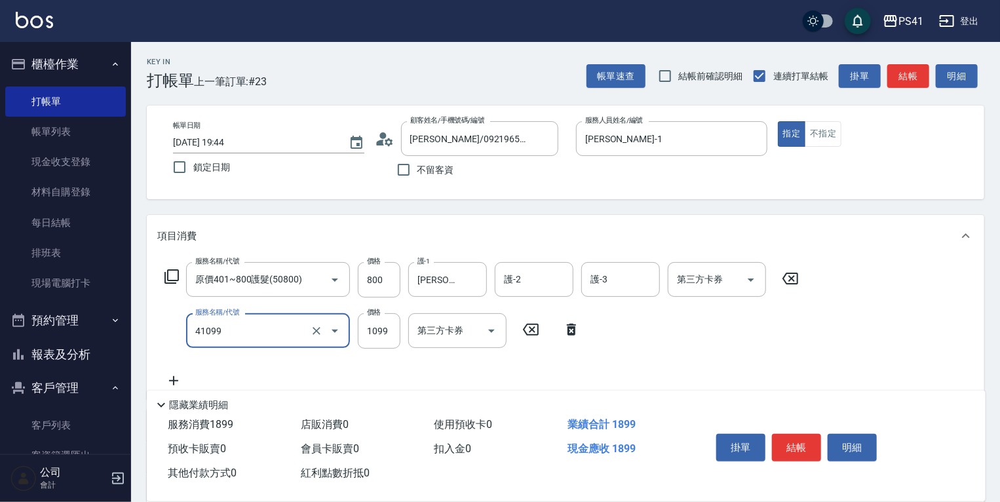
type input "公司活動/早鳥(41099)"
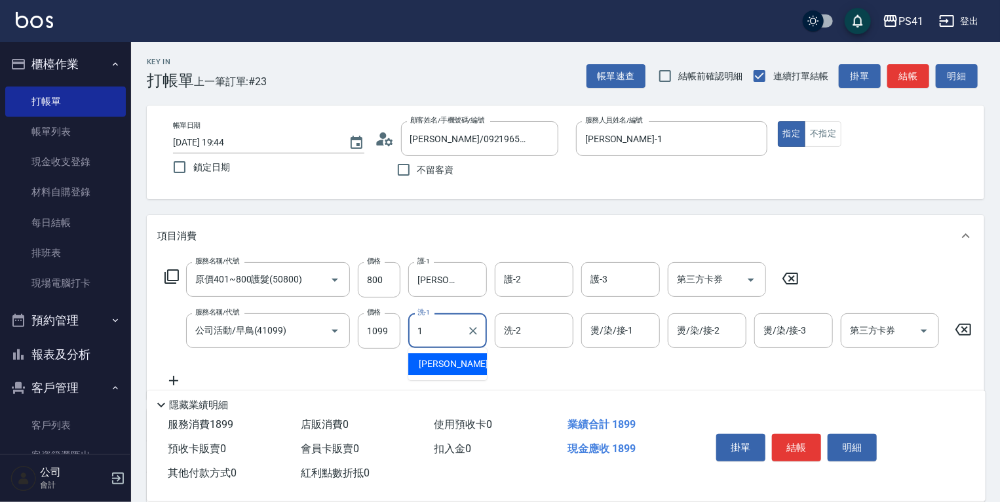
type input "柯易廷-1"
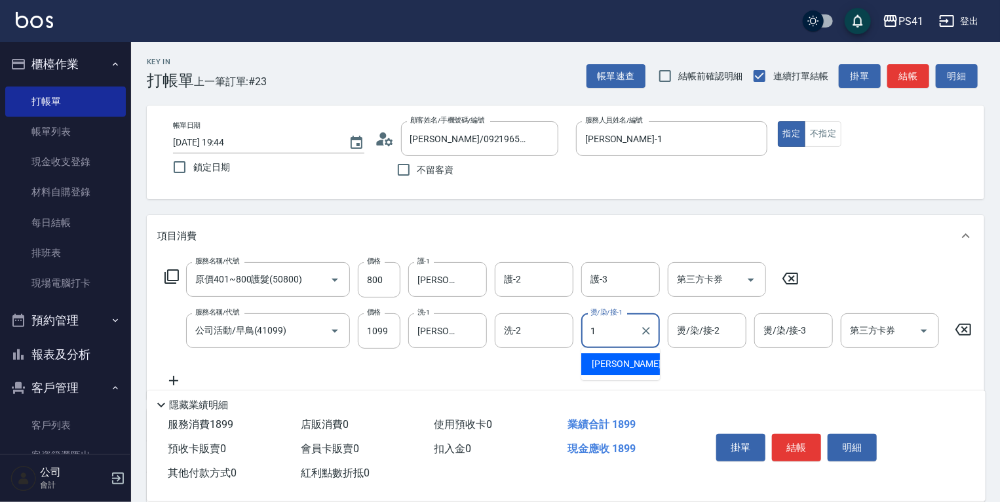
type input "柯易廷-1"
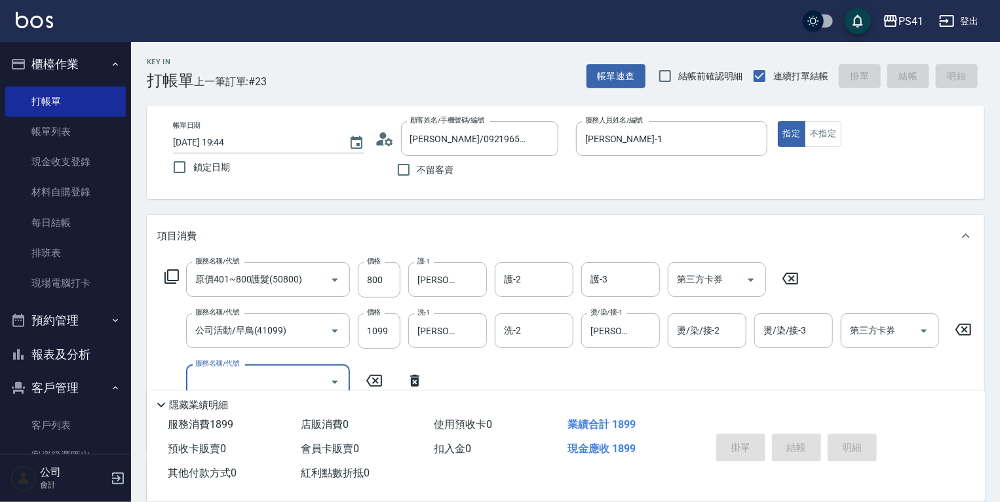
type input "2025/10/05 19:45"
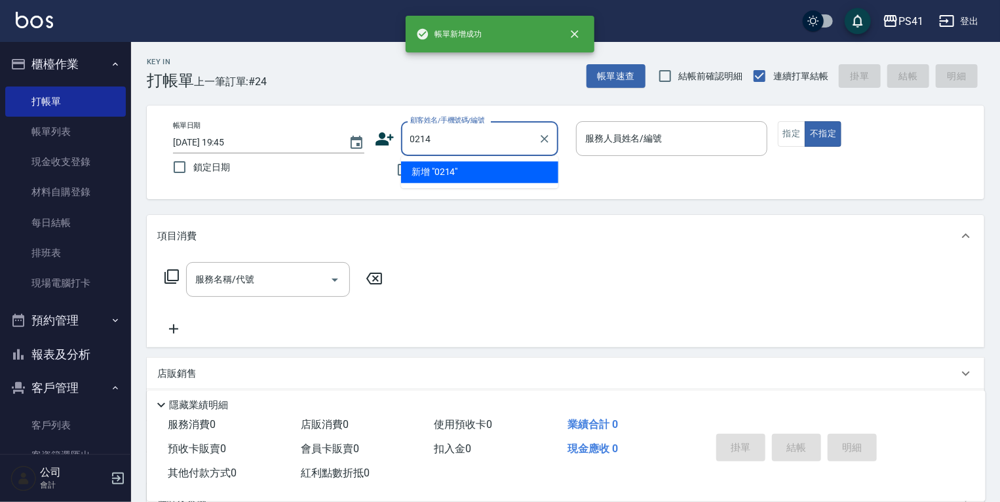
type input "0214"
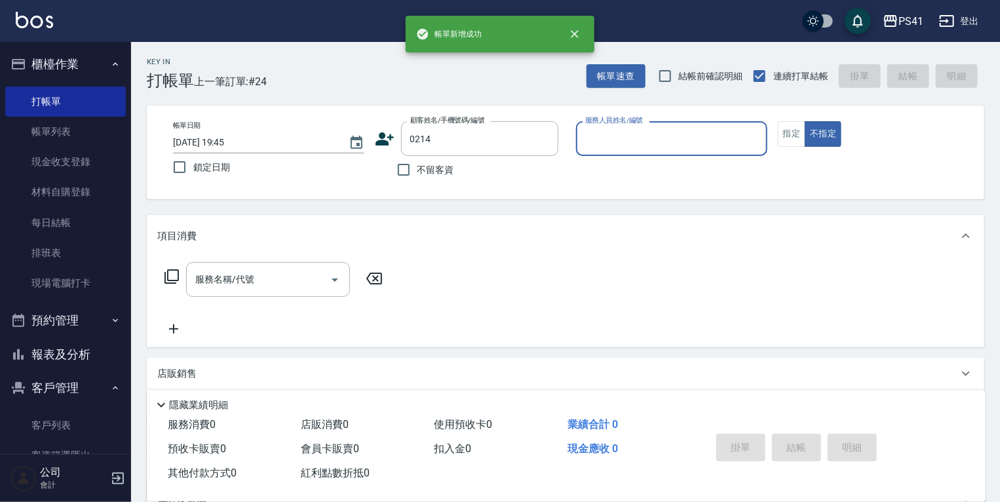
type input "1"
type input "郭歷聰/0937008664/0214"
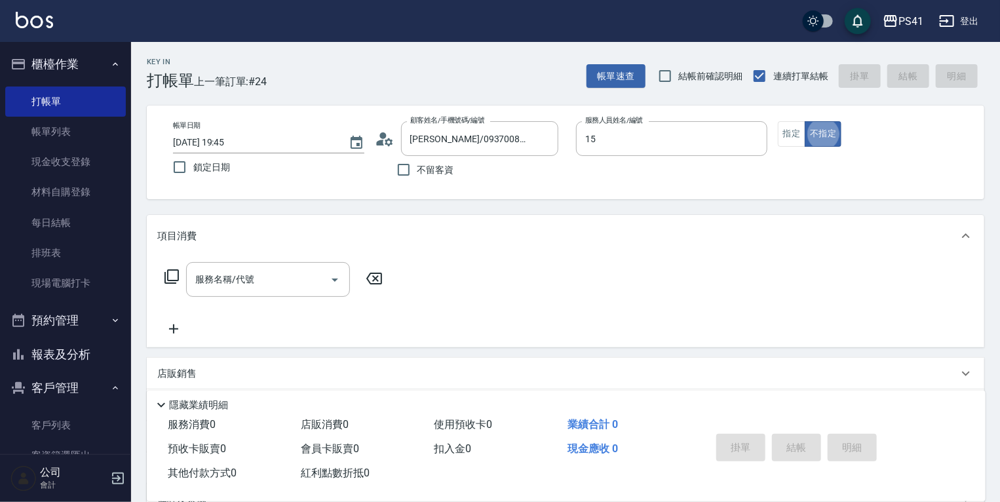
type input "[PERSON_NAME]-15"
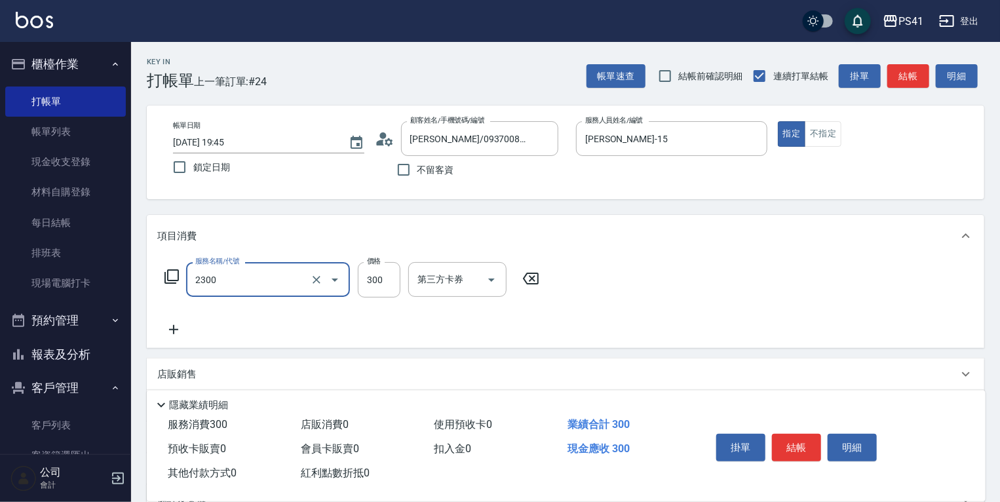
type input "剪髮(2300)"
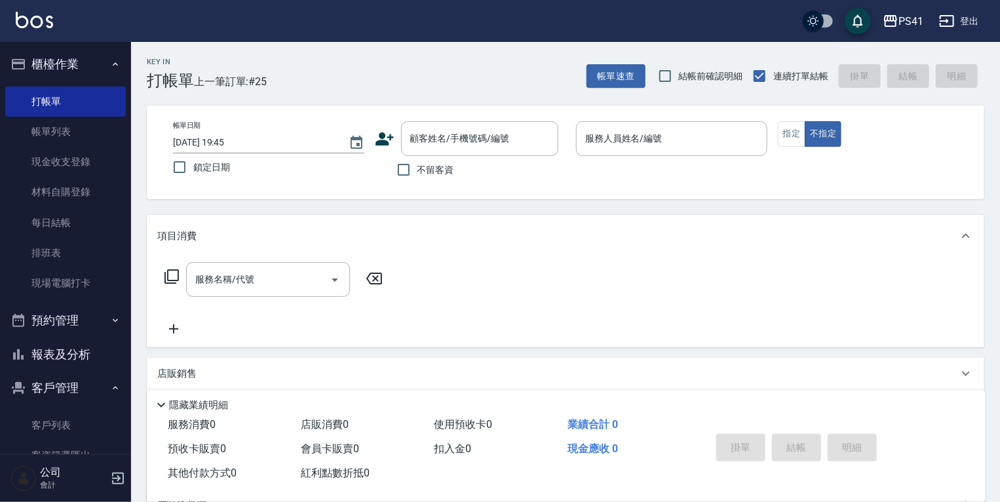
drag, startPoint x: 309, startPoint y: 289, endPoint x: 305, endPoint y: 82, distance: 207.2
click at [305, 82] on div "Key In 打帳單 上一筆訂單:#25 帳單速查 結帳前確認明細 連續打單結帳 掛單 結帳 明細" at bounding box center [558, 66] width 854 height 48
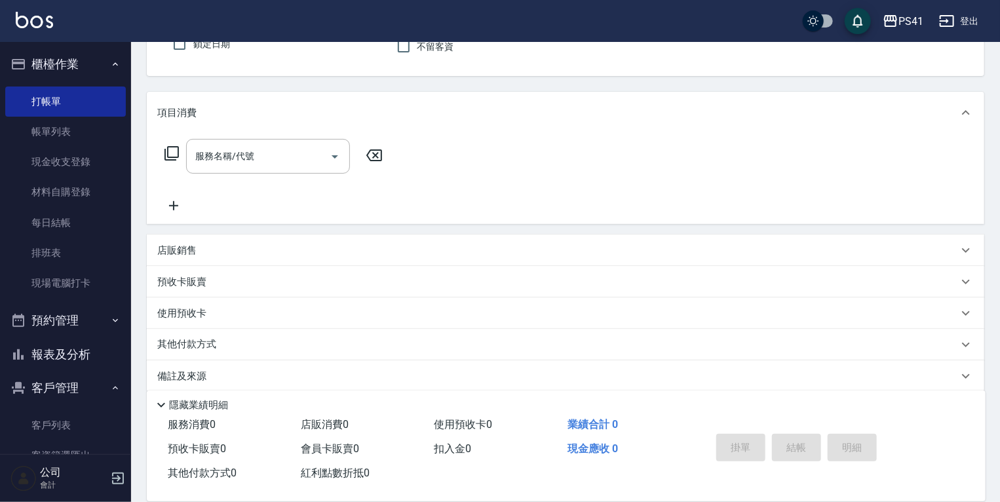
scroll to position [137, 0]
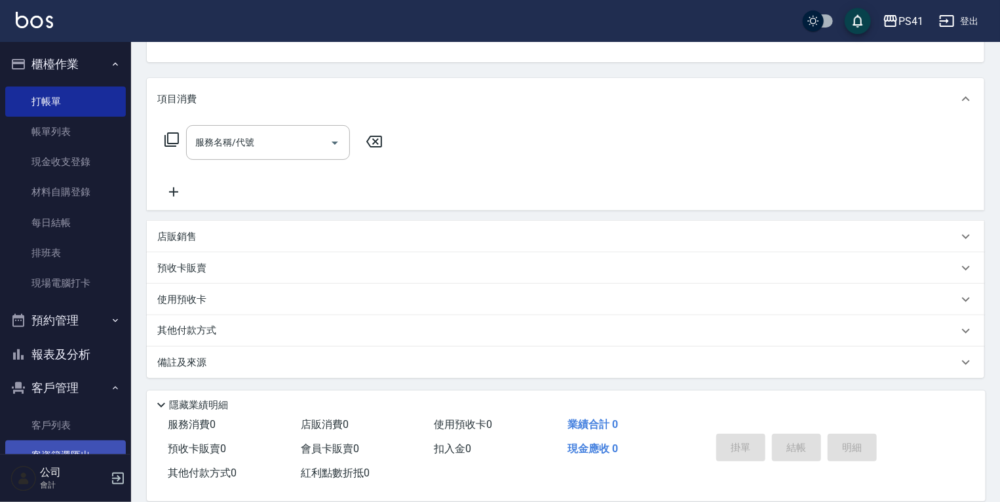
drag, startPoint x: 60, startPoint y: 423, endPoint x: 58, endPoint y: 446, distance: 22.4
click at [60, 423] on link "客戶列表" at bounding box center [65, 425] width 121 height 30
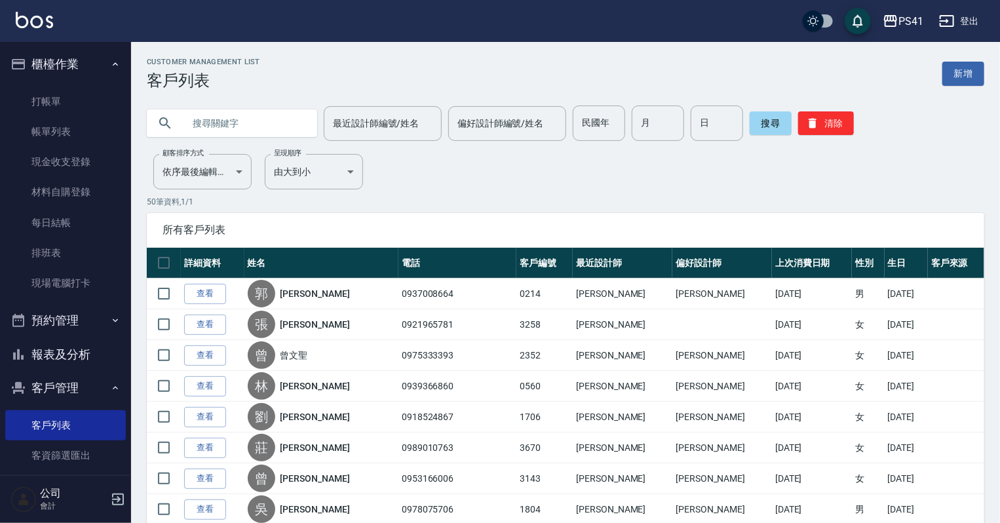
click at [224, 126] on input "text" at bounding box center [245, 123] width 123 height 35
type input "0968404466"
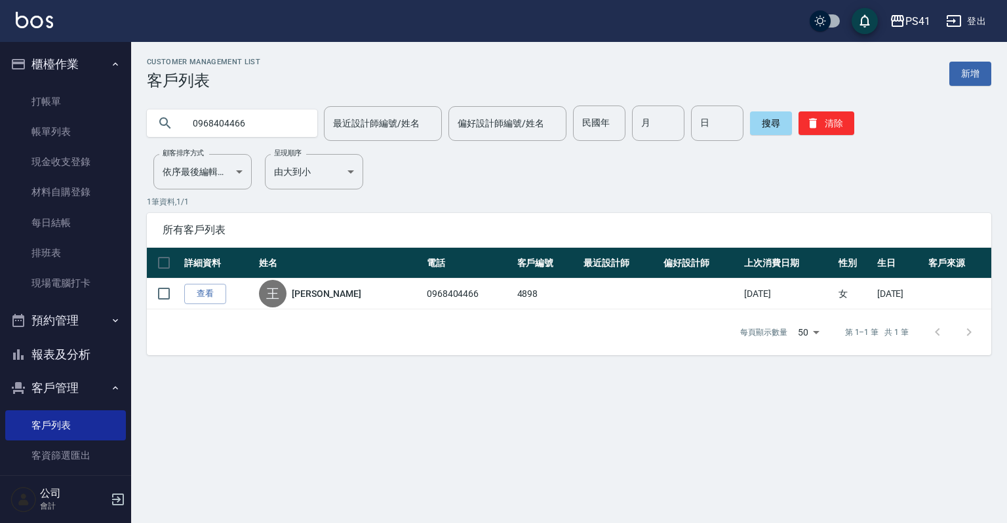
drag, startPoint x: 254, startPoint y: 125, endPoint x: 0, endPoint y: 107, distance: 255.0
click at [0, 107] on div "PS41 登出 櫃檯作業 打帳單 帳單列表 現金收支登錄 材料自購登錄 每日結帳 排班表 現場電腦打卡 預約管理 預約管理 單日預約紀錄 單週預約紀錄 報表及…" at bounding box center [503, 261] width 1007 height 523
type input "許家豪"
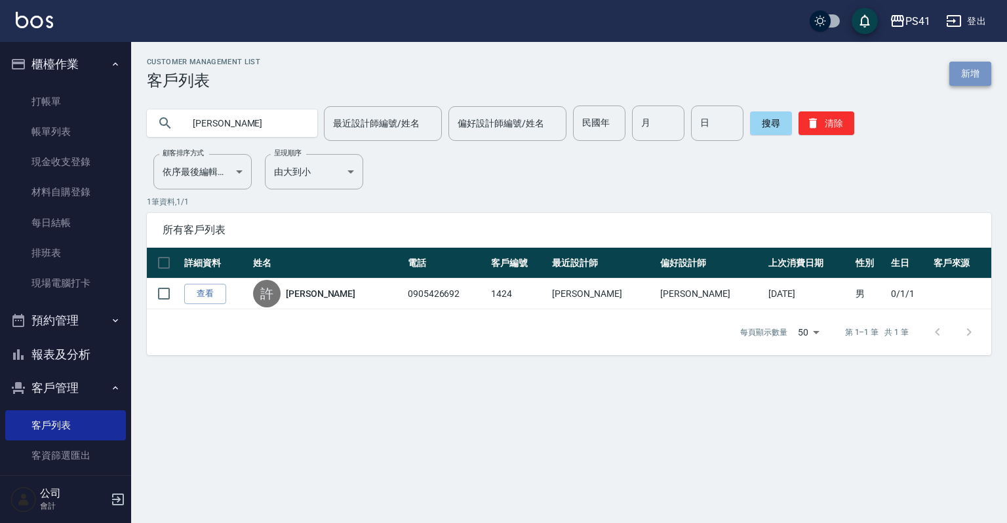
click at [966, 81] on link "新增" at bounding box center [970, 74] width 42 height 24
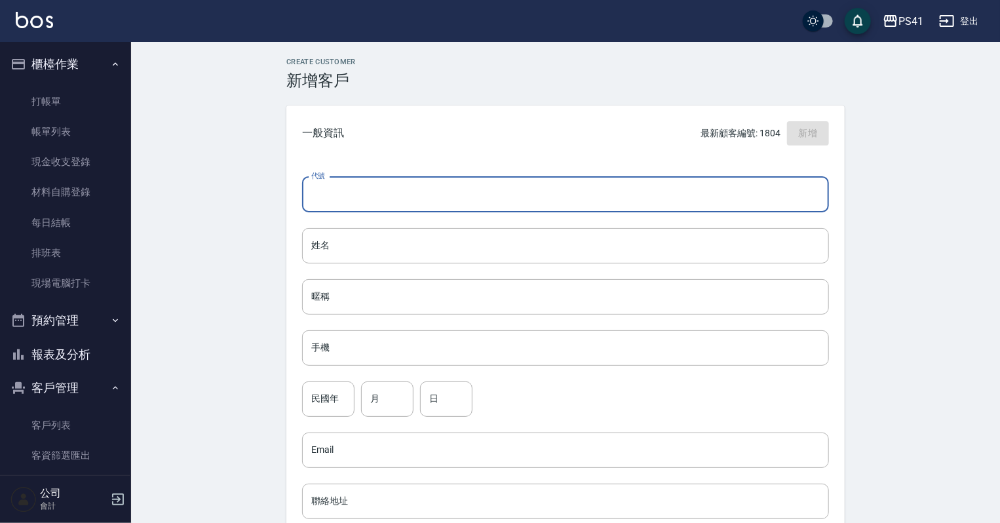
click at [344, 198] on input "代號" at bounding box center [565, 194] width 527 height 35
type input "1803"
click at [508, 242] on input "姓名" at bounding box center [565, 245] width 527 height 35
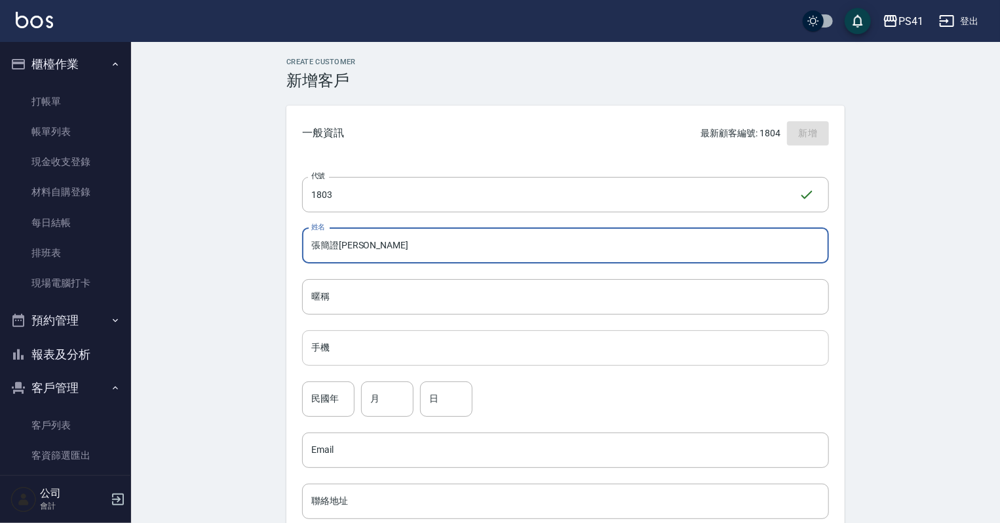
type input "張簡證峯"
click at [389, 355] on input "手機" at bounding box center [565, 347] width 527 height 35
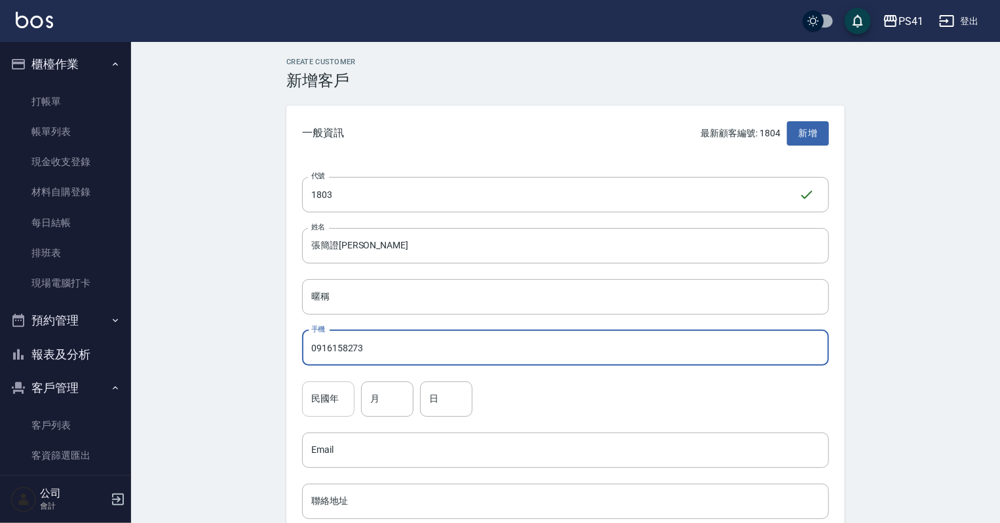
type input "0916158273"
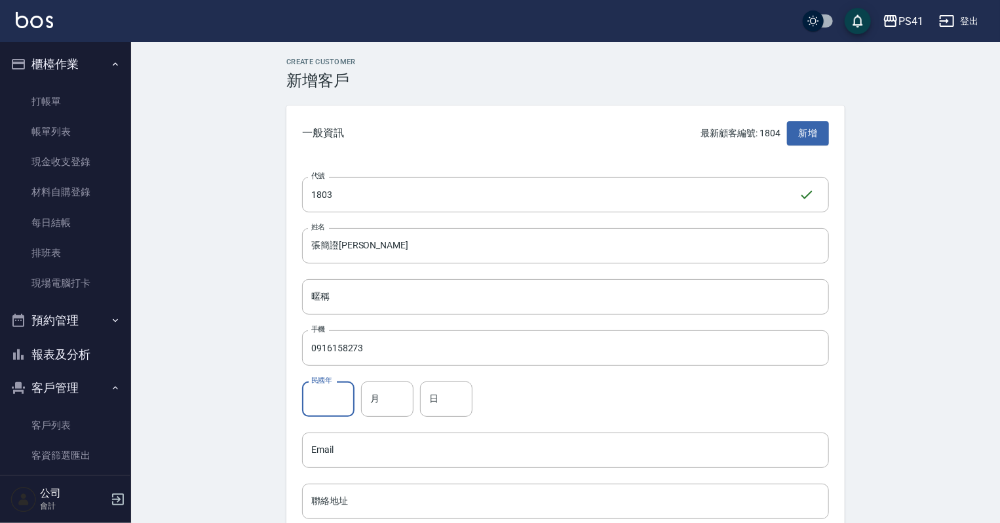
click at [339, 387] on input "民國年" at bounding box center [328, 399] width 52 height 35
type input "64"
click at [387, 399] on input "月" at bounding box center [387, 399] width 52 height 35
type input "07"
click at [430, 402] on input "日" at bounding box center [446, 399] width 52 height 35
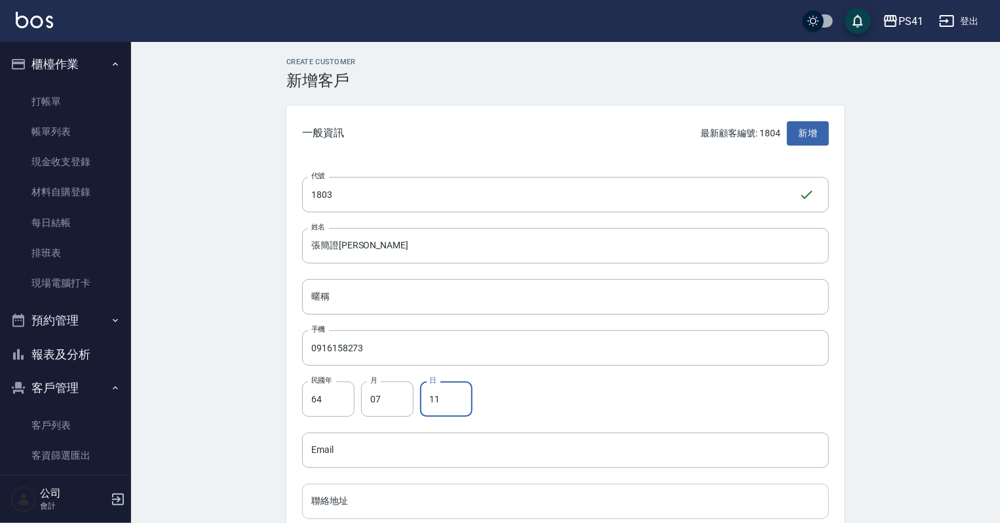
scroll to position [210, 0]
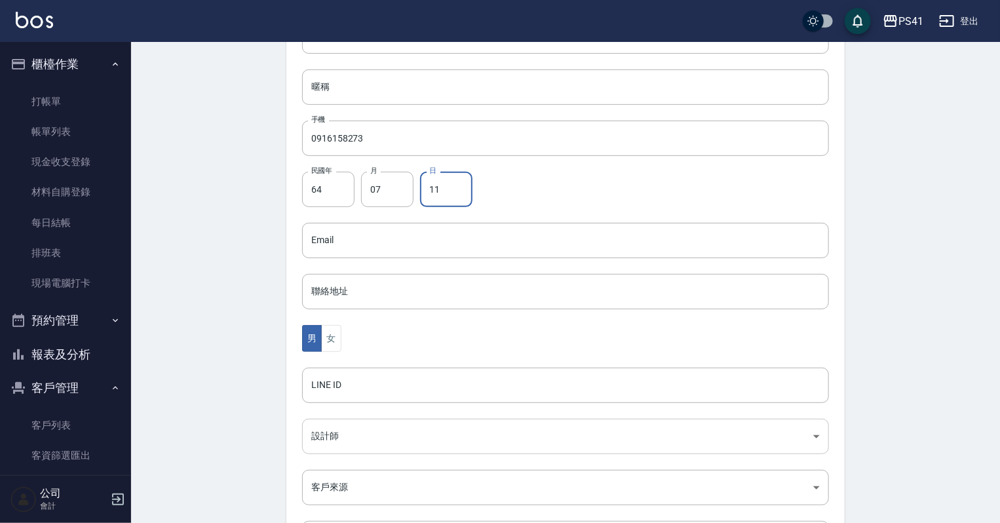
type input "11"
click at [355, 427] on body "PS41 登出 櫃檯作業 打帳單 帳單列表 現金收支登錄 材料自購登錄 每日結帳 排班表 現場電腦打卡 預約管理 預約管理 單日預約紀錄 單週預約紀錄 報表及…" at bounding box center [503, 217] width 1007 height 854
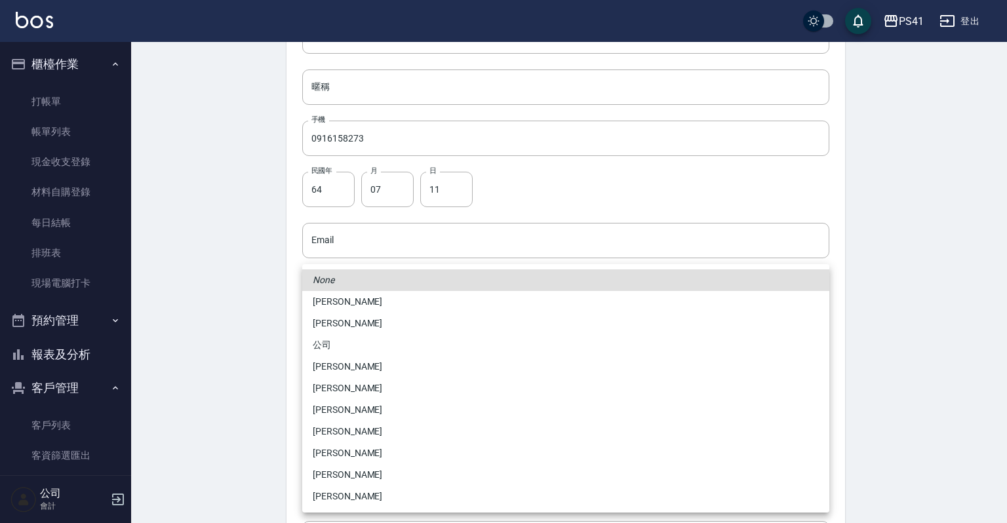
click at [375, 301] on li "李靜芳" at bounding box center [565, 302] width 527 height 22
type input "a41d4cf0-59f1-404c-a8bf-2b9d1b27fb85"
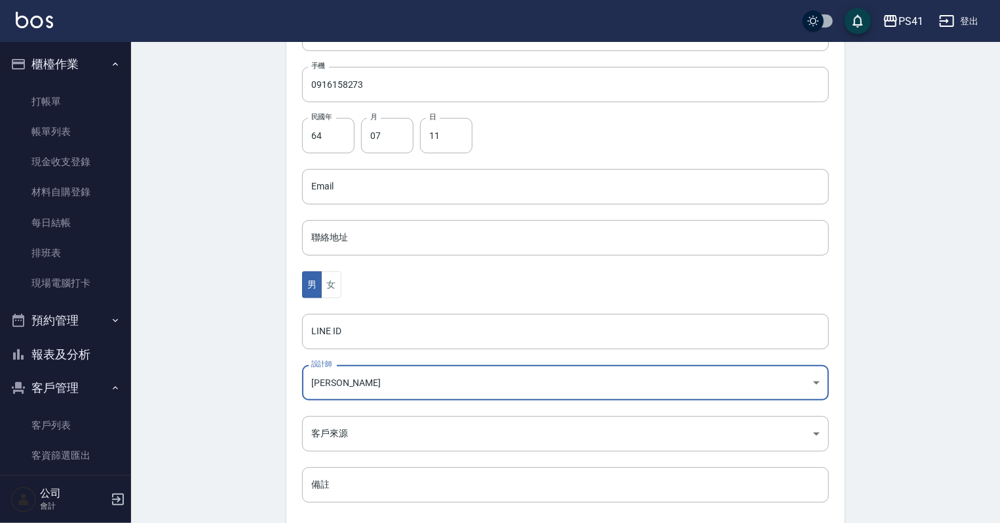
scroll to position [330, 0]
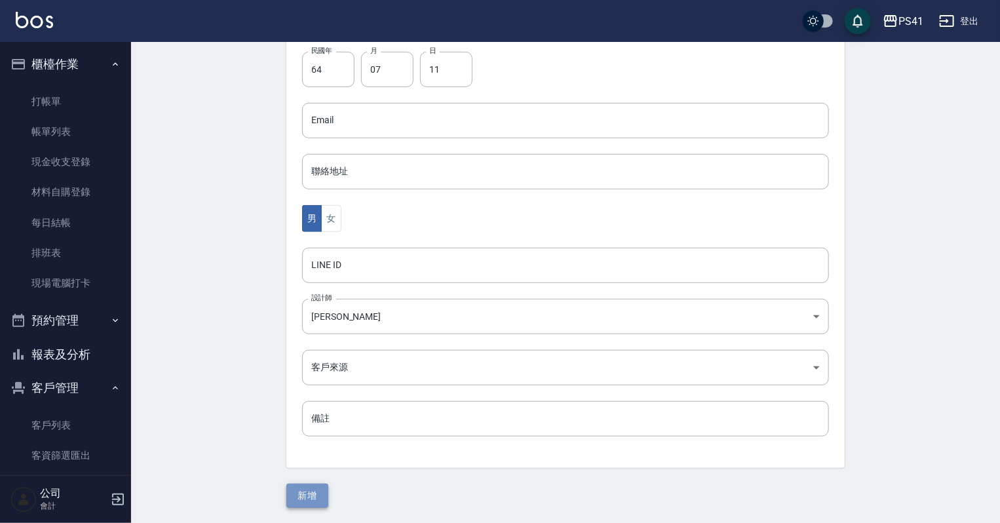
click at [324, 485] on button "新增" at bounding box center [307, 496] width 42 height 24
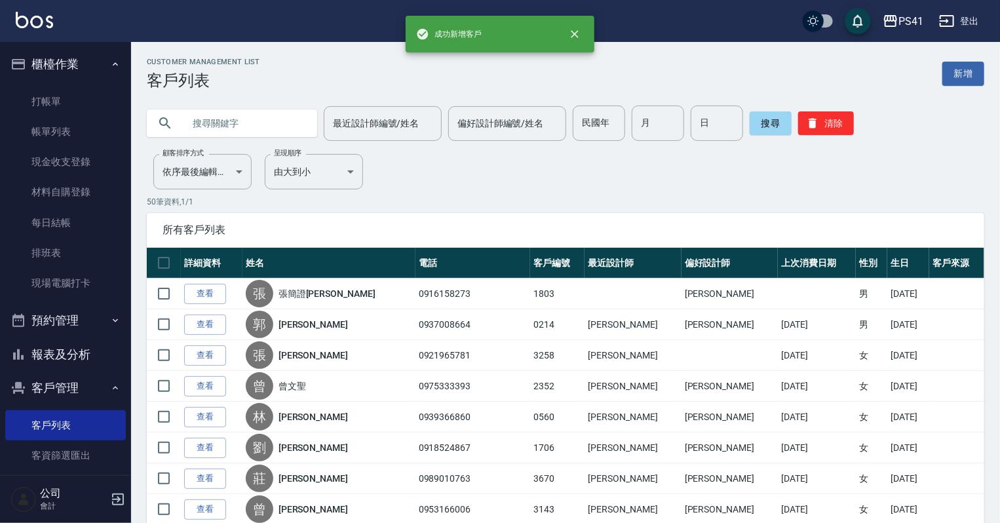
click at [224, 113] on input "text" at bounding box center [245, 123] width 123 height 35
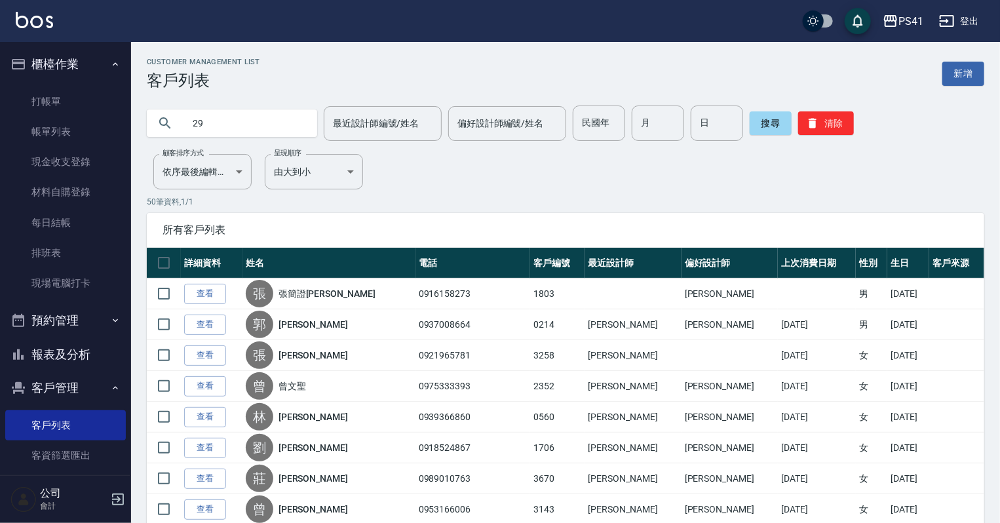
type input "2"
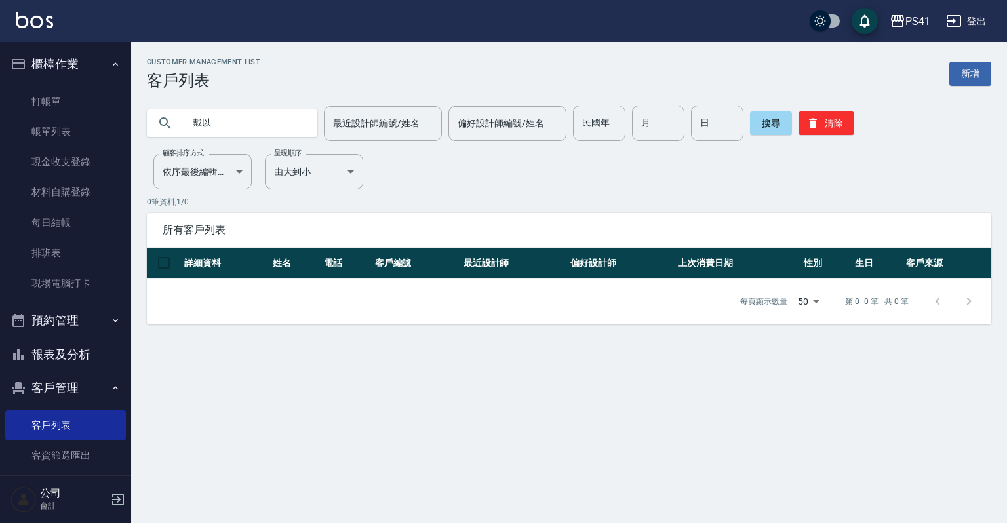
type input "戴以"
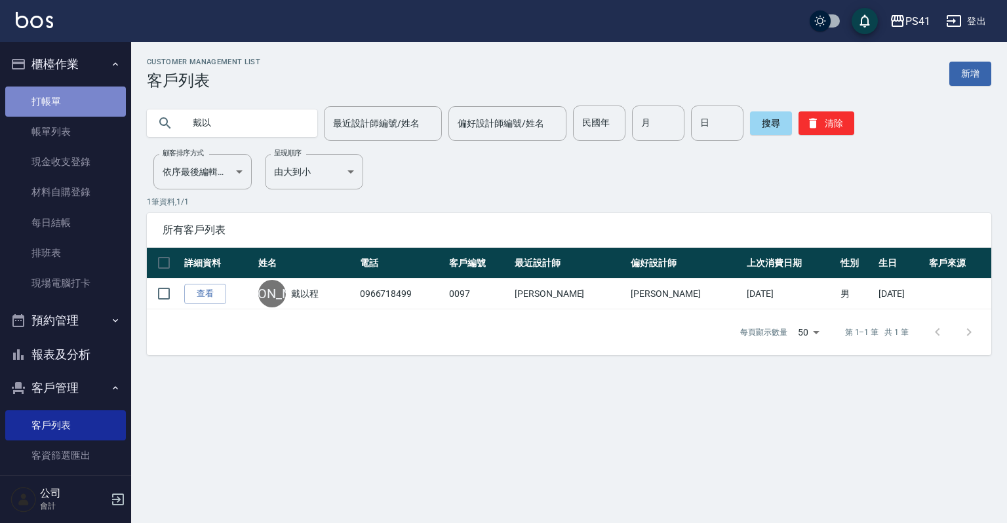
click at [83, 100] on link "打帳單" at bounding box center [65, 102] width 121 height 30
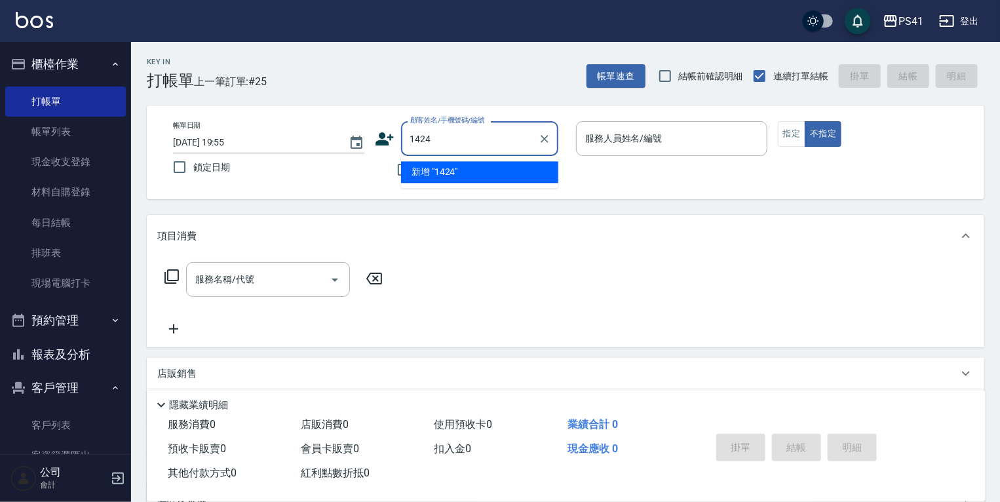
type input "1424"
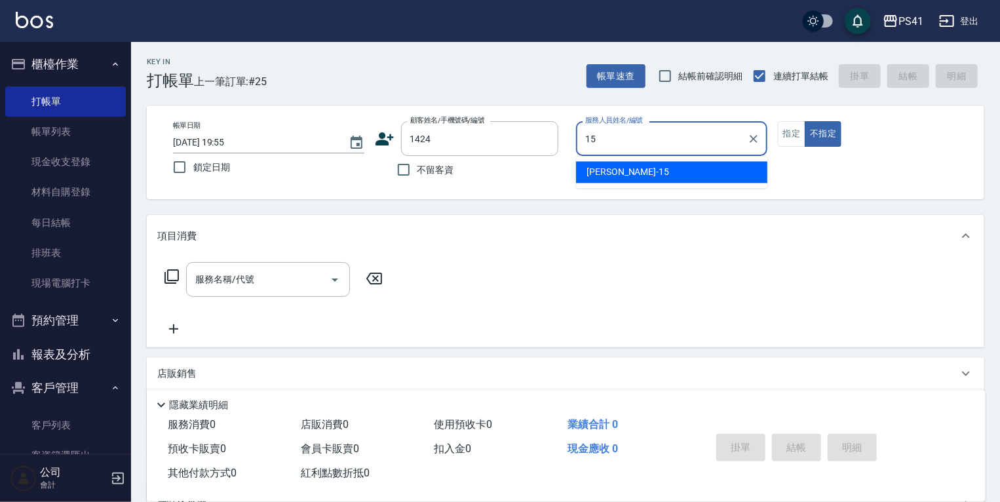
type input "[PERSON_NAME]-15"
type button "false"
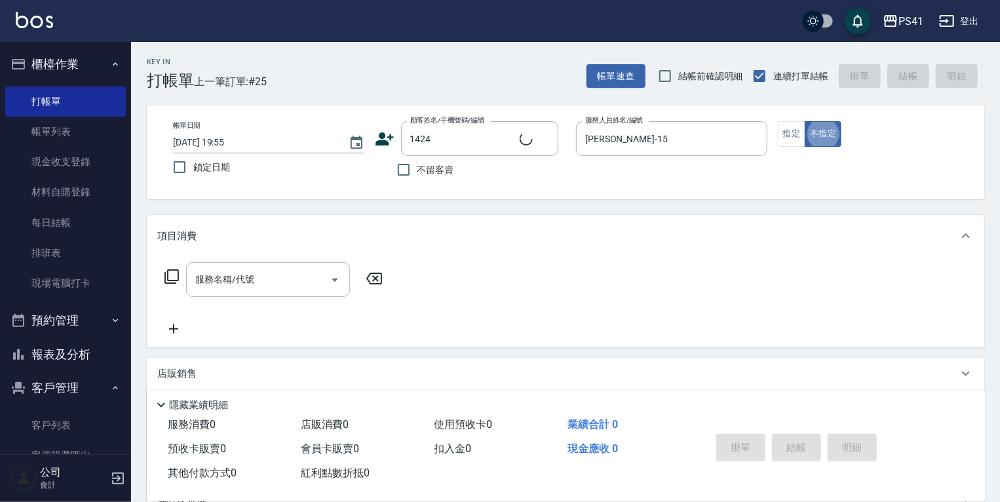
type input "許家豪/0905426692/1424"
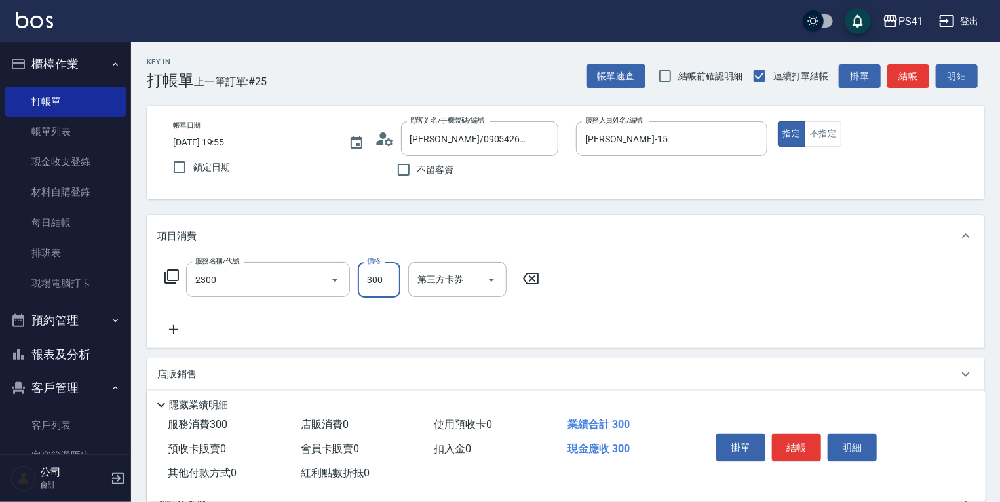
type input "剪髮(2300)"
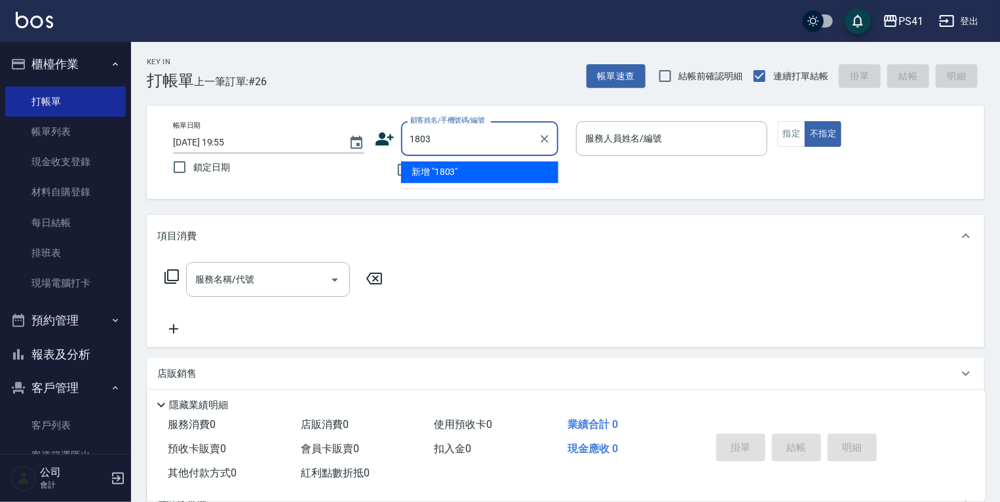
type input "1803"
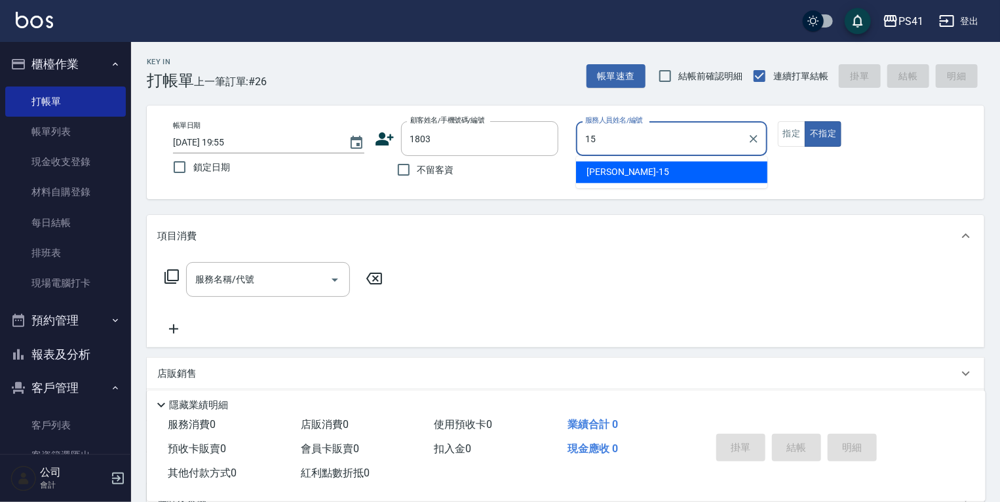
type input "[PERSON_NAME]-15"
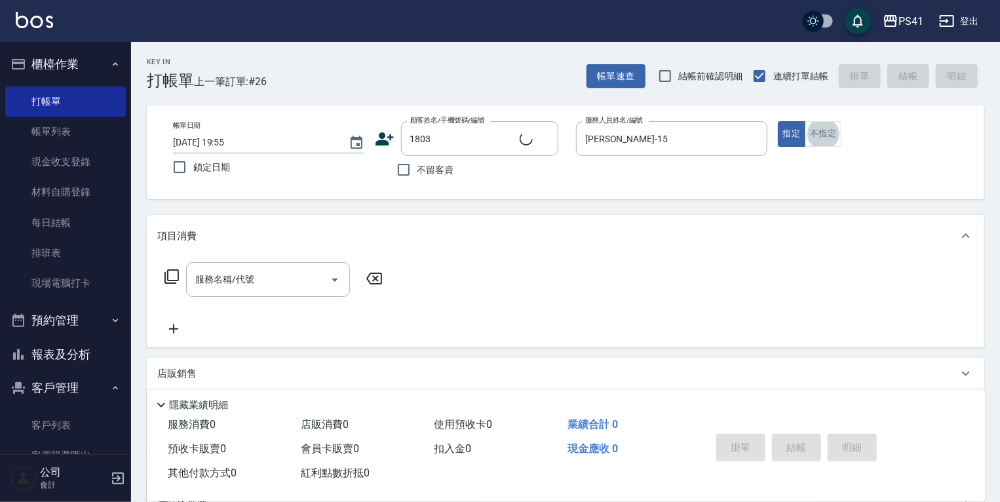
type input "張簡證[PERSON_NAME]/0916158273/1803"
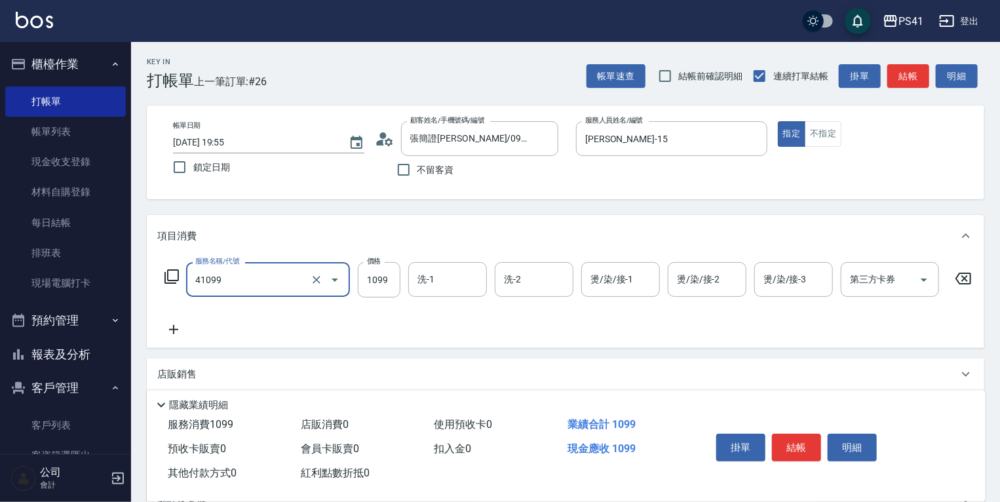
type input "公司活動/早鳥(41099)"
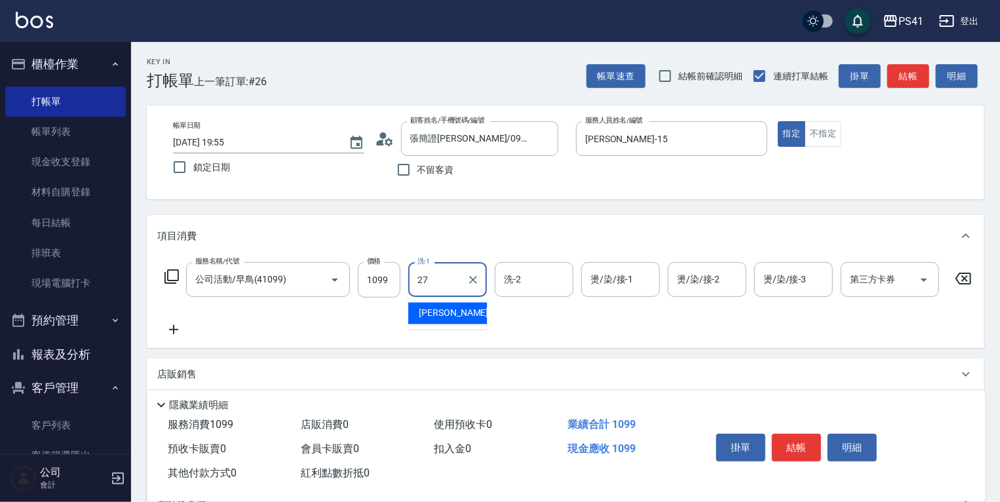
type input "佳佳-27"
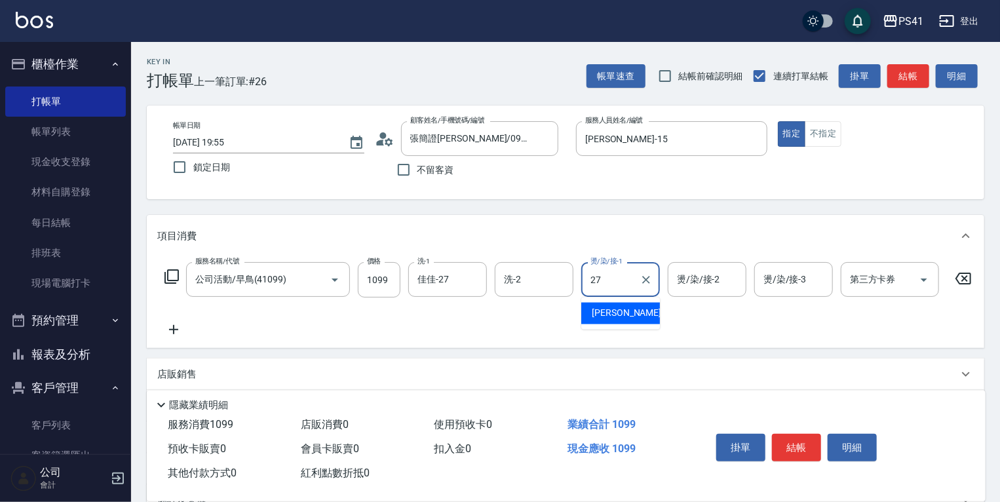
type input "佳佳-27"
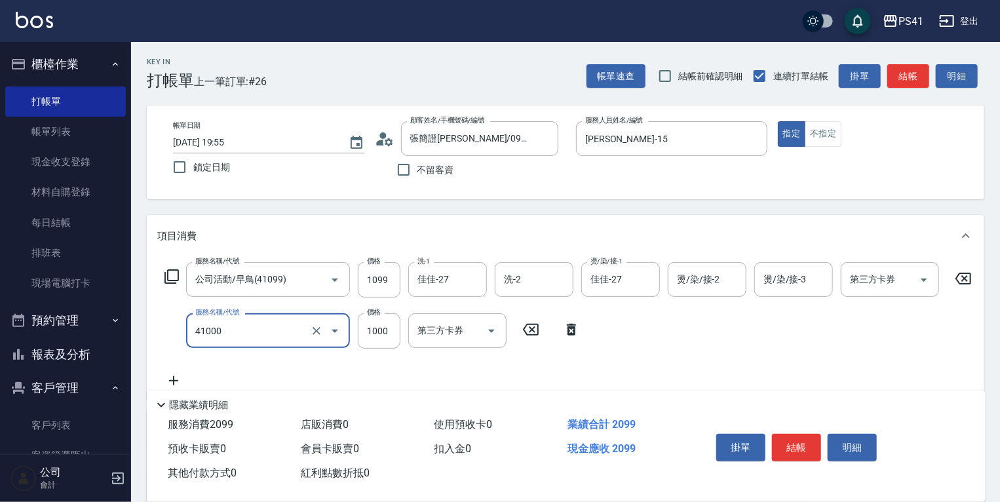
type input "漂髮(41000)"
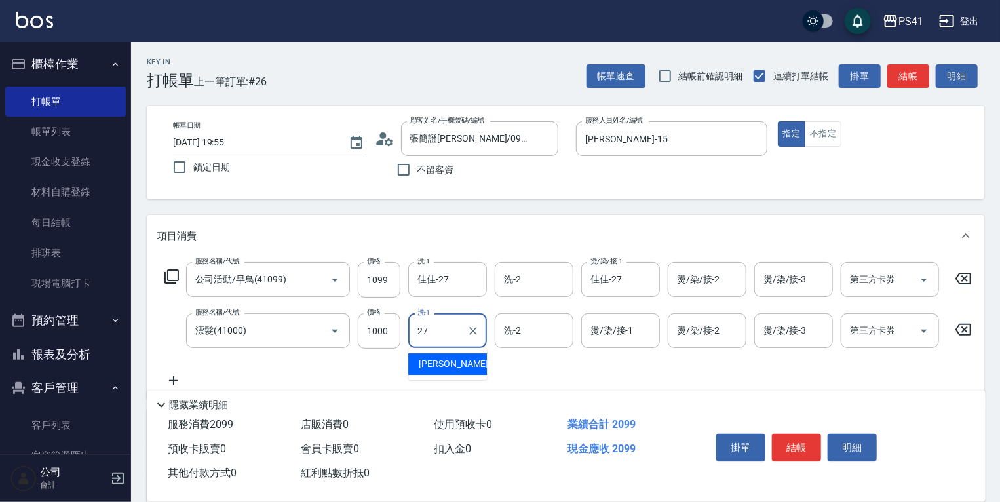
type input "佳佳-27"
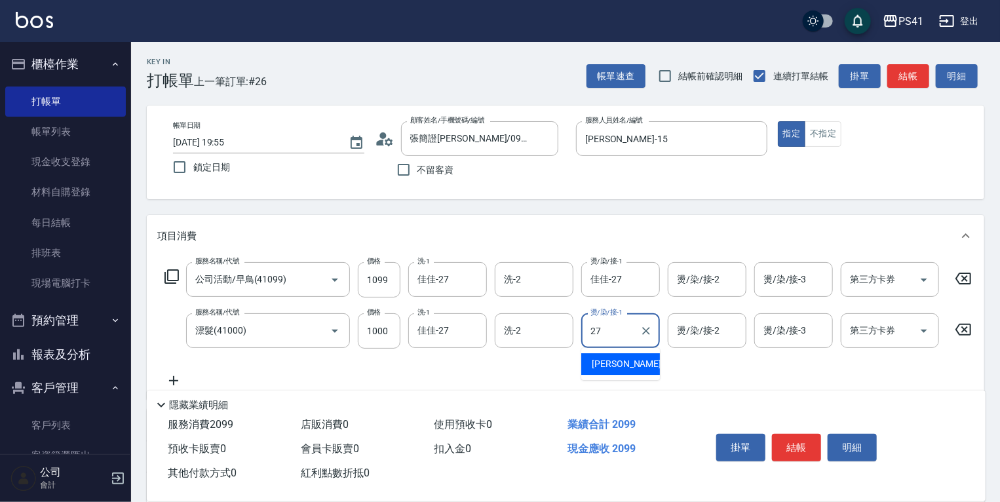
type input "佳佳-27"
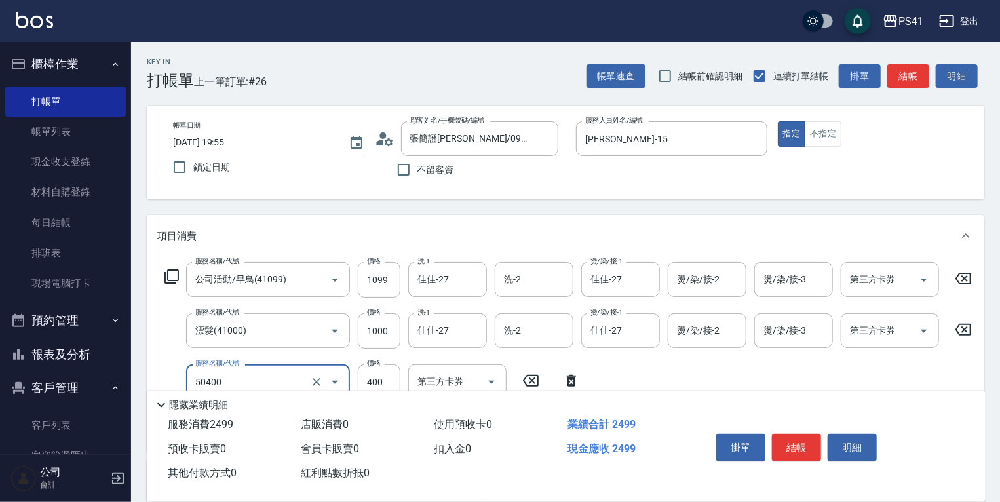
type input "原價1~400護髮(50400)"
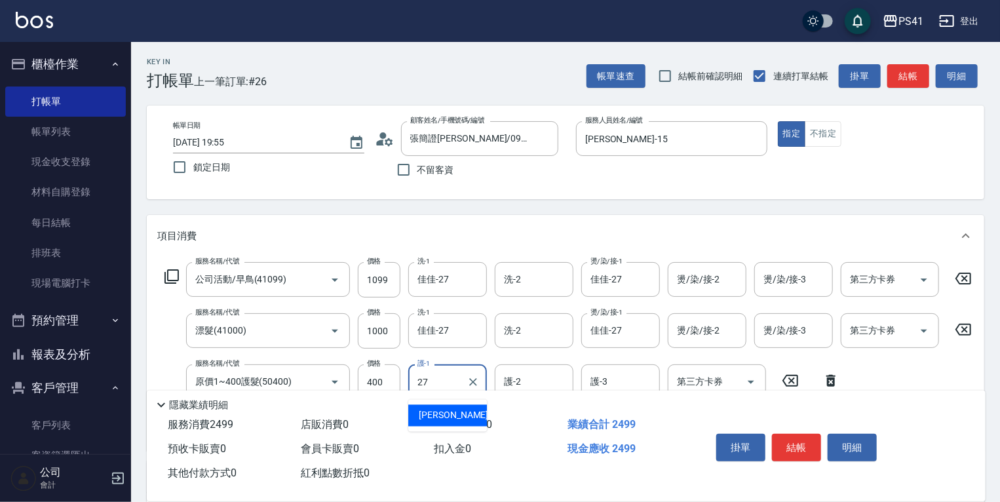
type input "佳佳-27"
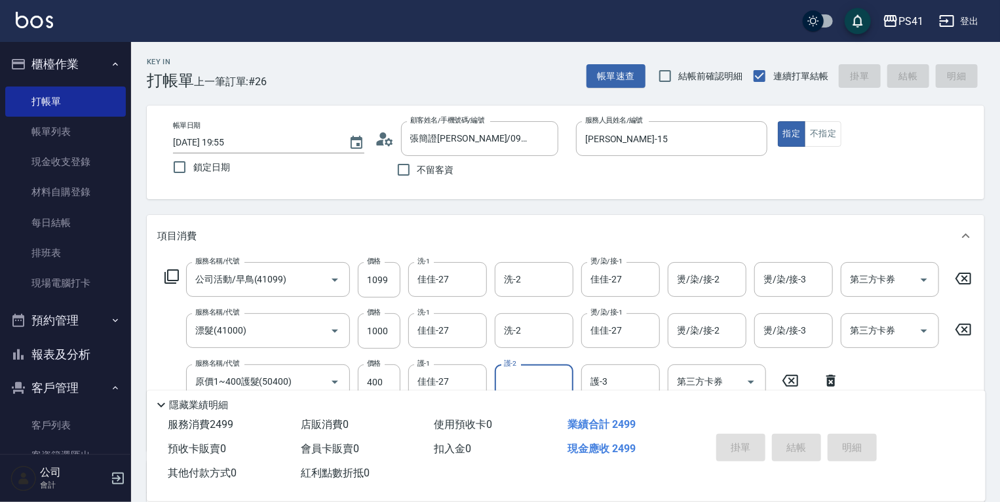
type input "2025/10/05 19:56"
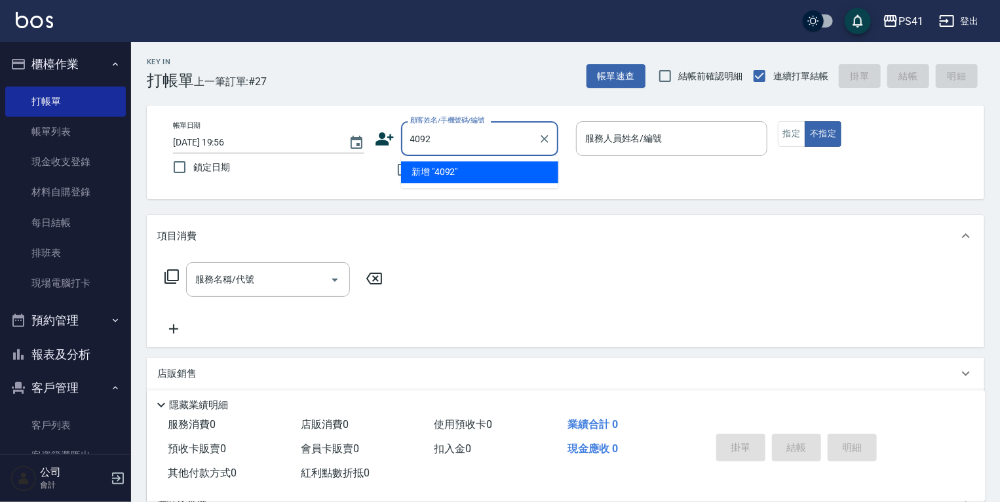
type input "4092"
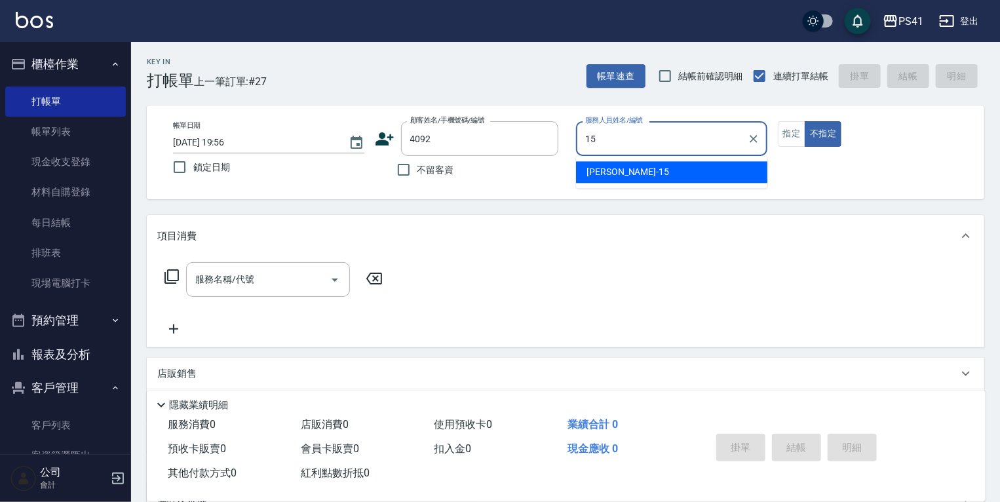
type input "[PERSON_NAME]-15"
type input "陳虹朱/0953843722/4092"
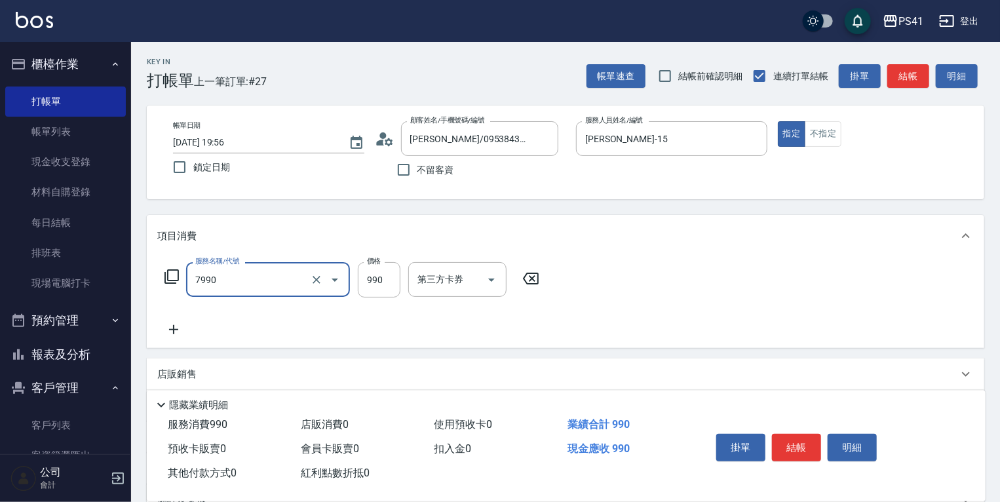
type input "髮原素頭皮養護-活動(7990)"
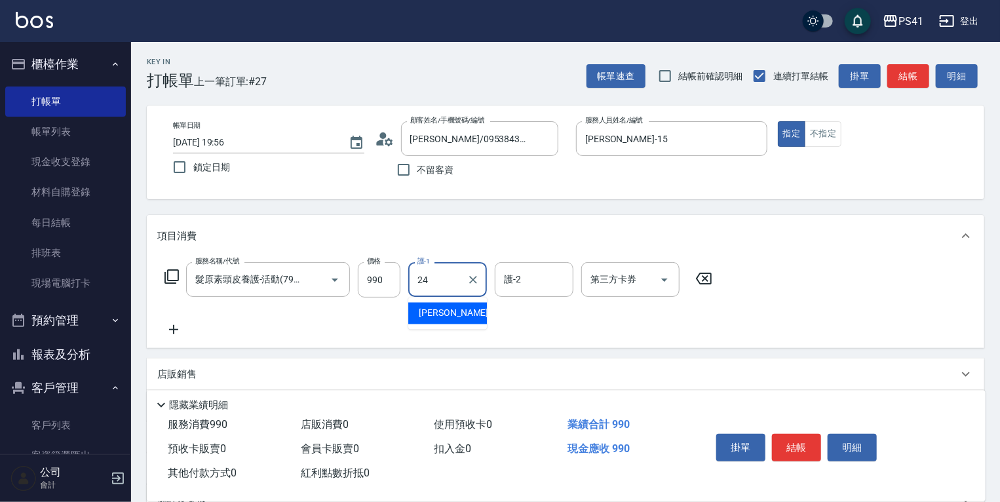
type input "小涵-24"
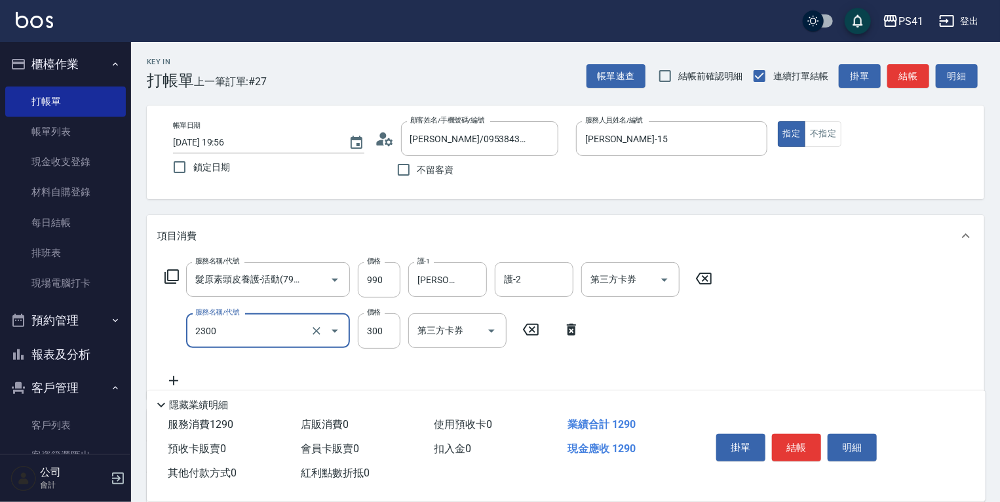
type input "剪髮(2300)"
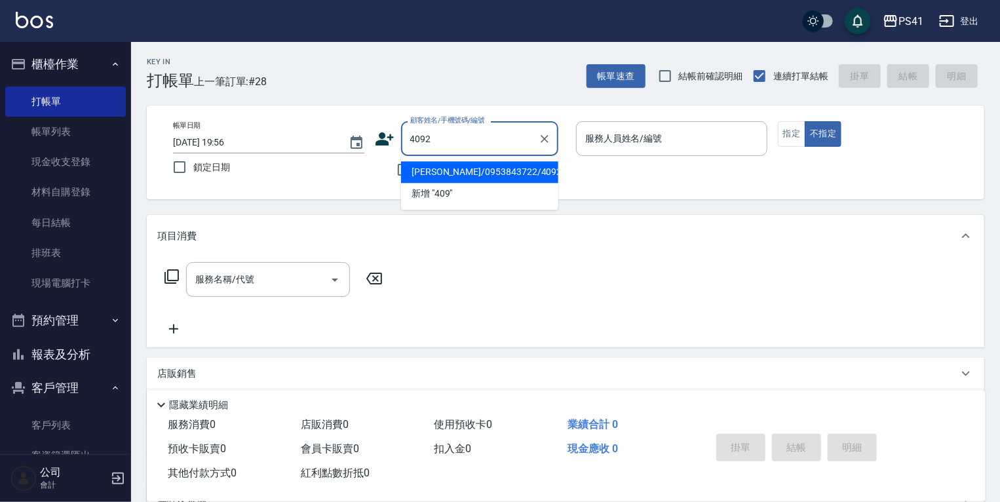
type input "陳虹朱/0953843722/4092"
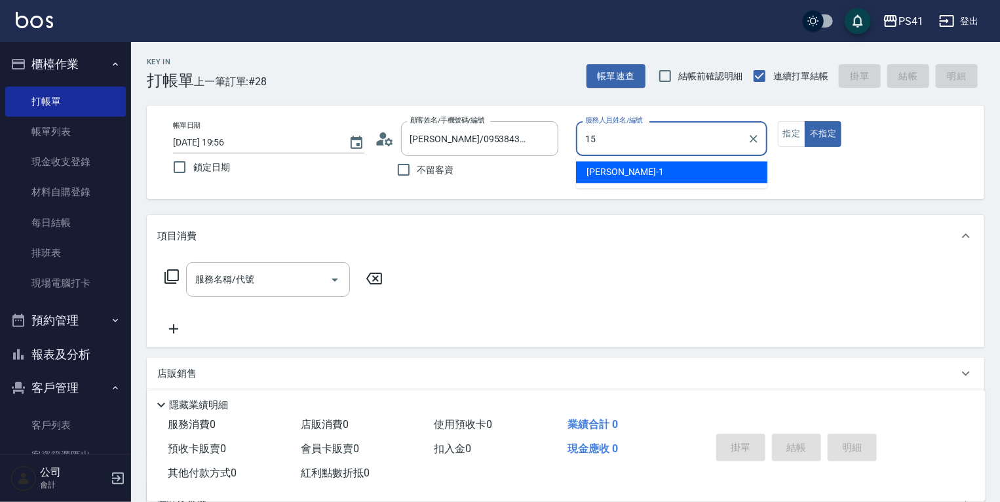
type input "[PERSON_NAME]-15"
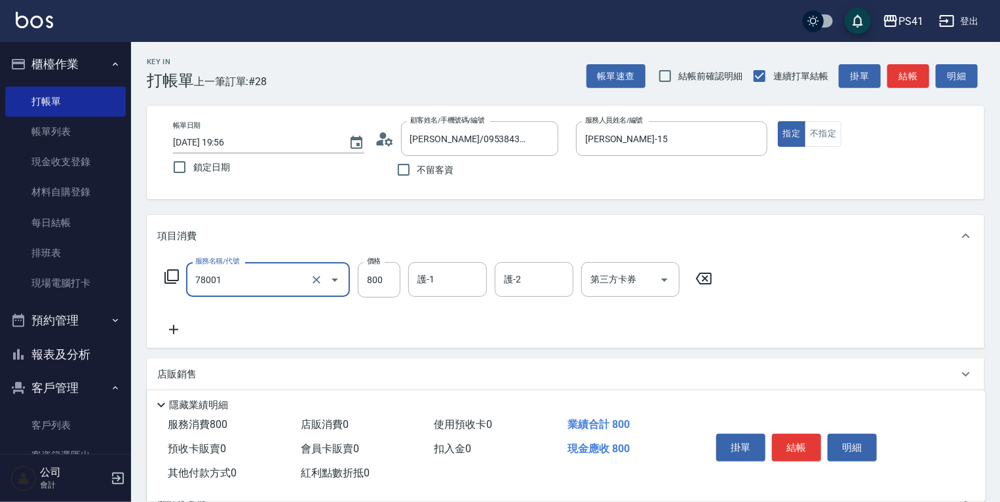
type input "SIG頭皮養護泥膜(78001)"
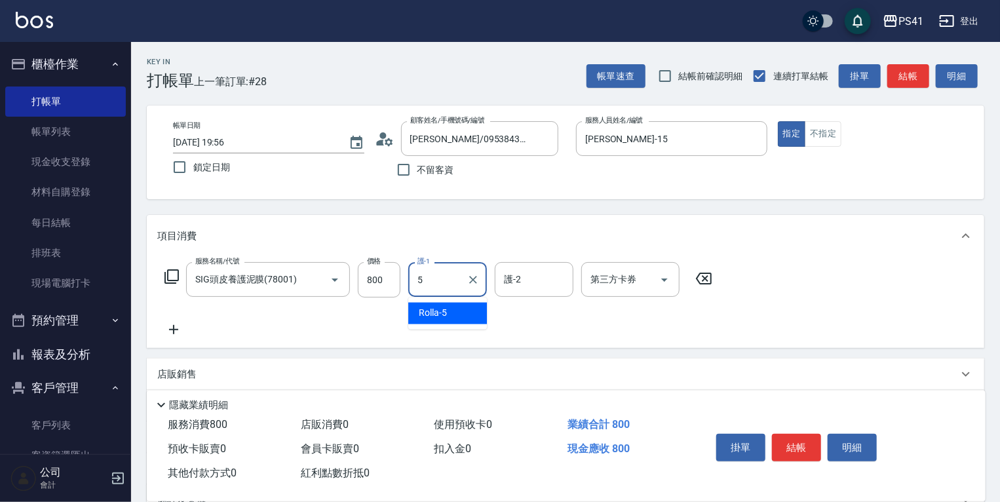
type input "Rolla-5"
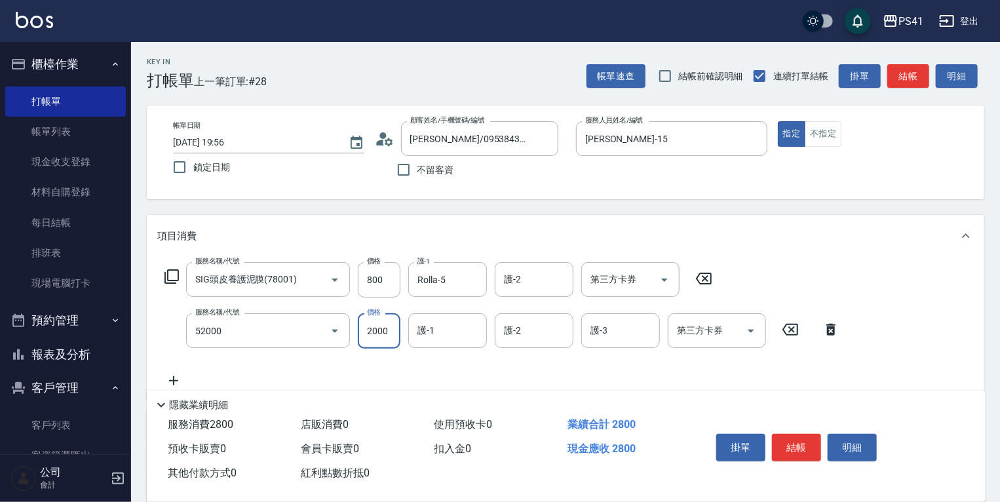
type input "原價1501~2000護髮(52000)"
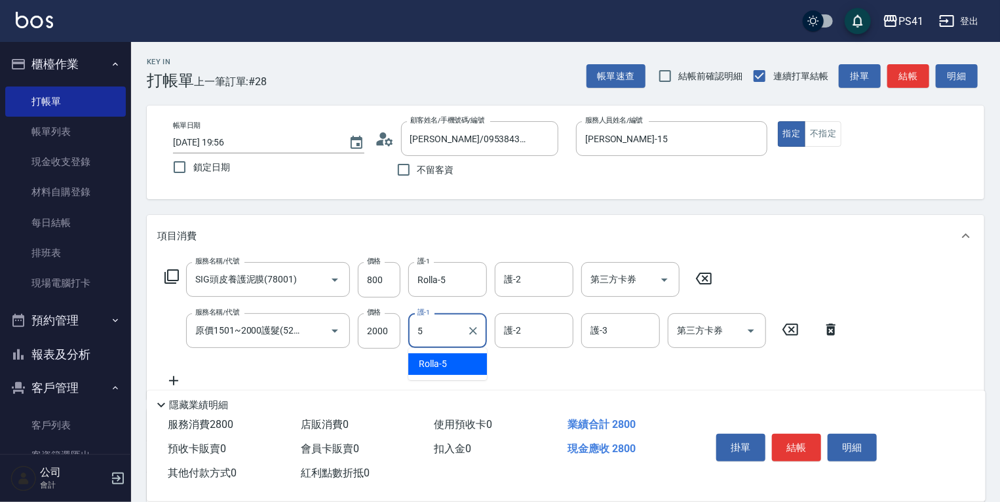
type input "Rolla-5"
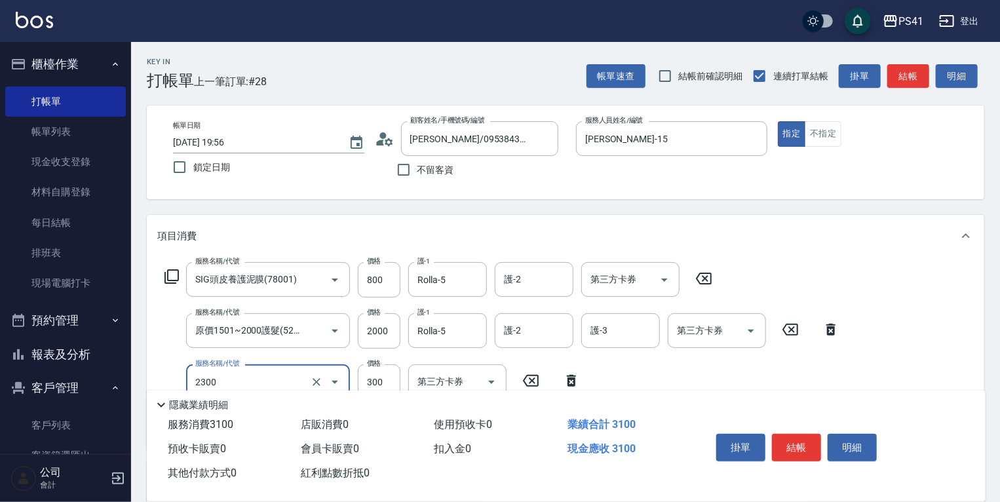
type input "剪髮(2300)"
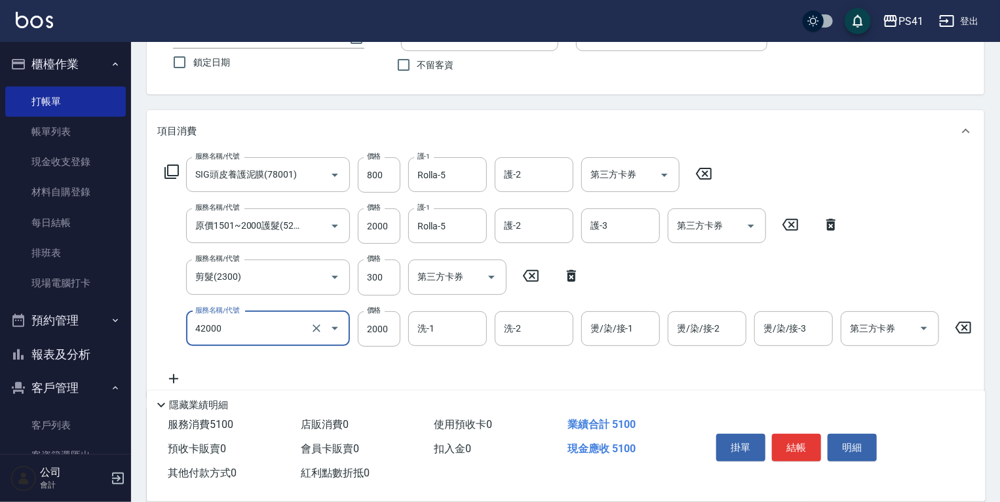
type input "2000以上染髮(42000)"
type input "2599"
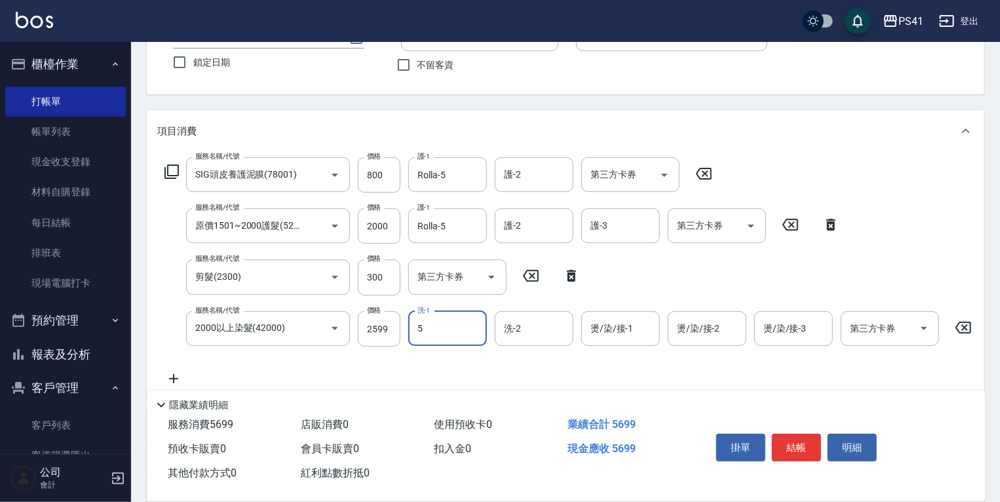
type input "Rolla-5"
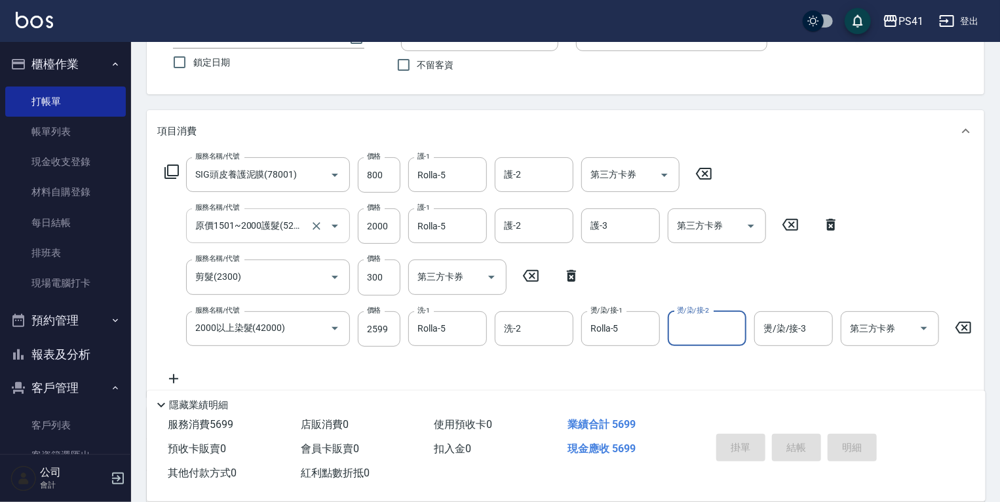
type input "2025/10/05 19:57"
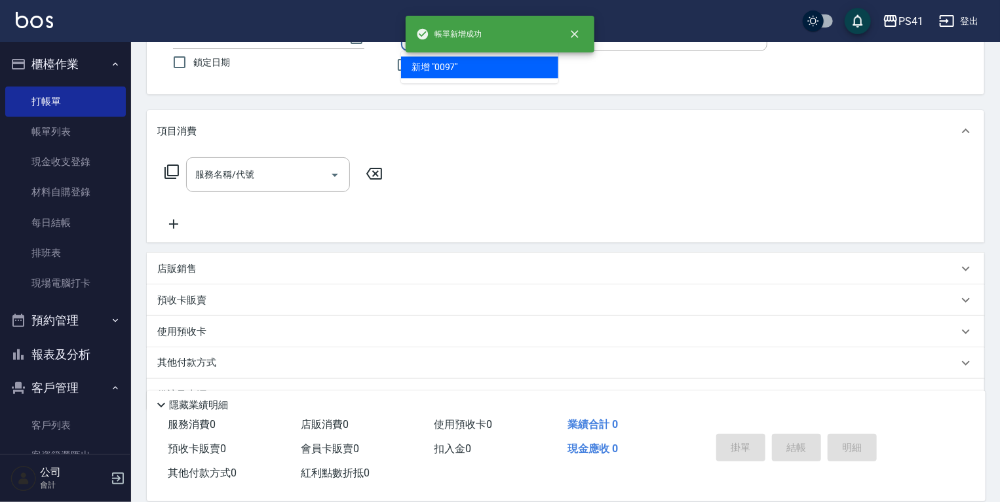
type input "0097"
type input "[PERSON_NAME]-15"
type input "戴以程/0966718499/0097"
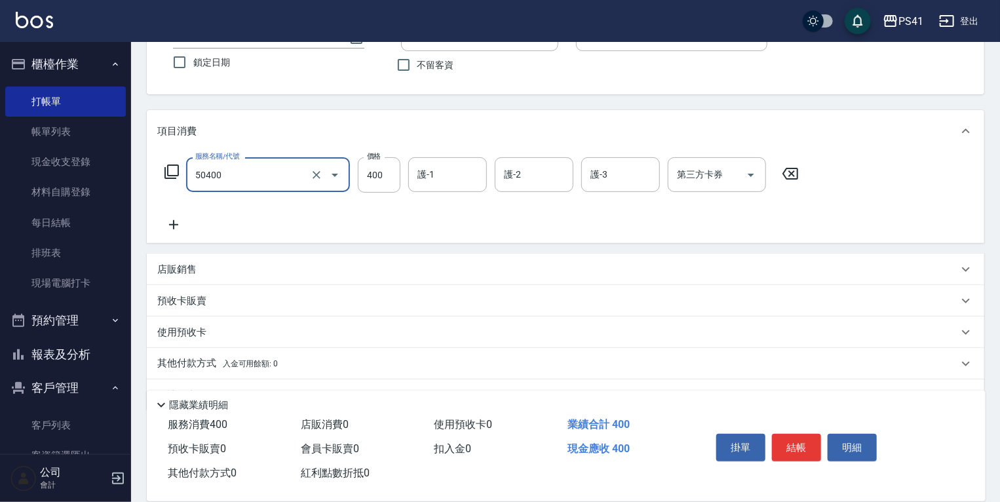
type input "原價1~400護髮(50400)"
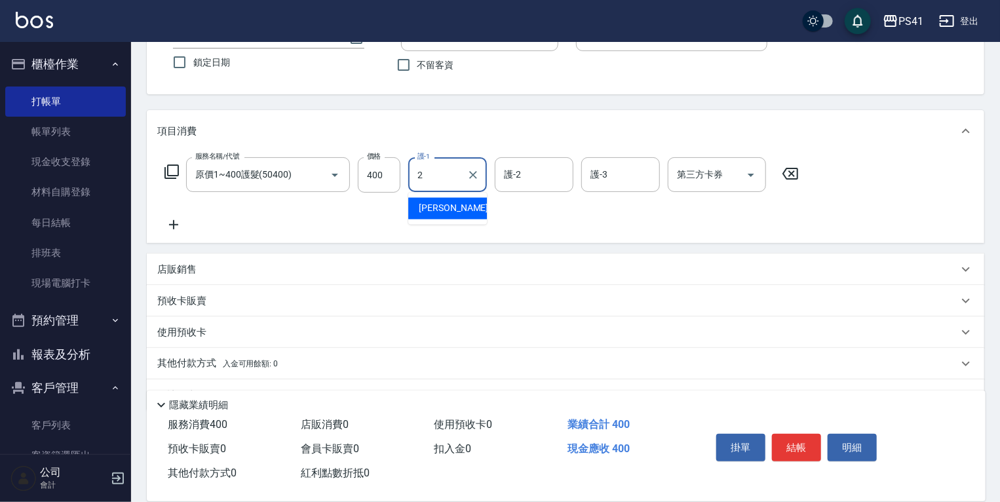
type input "謝淳蕙-2"
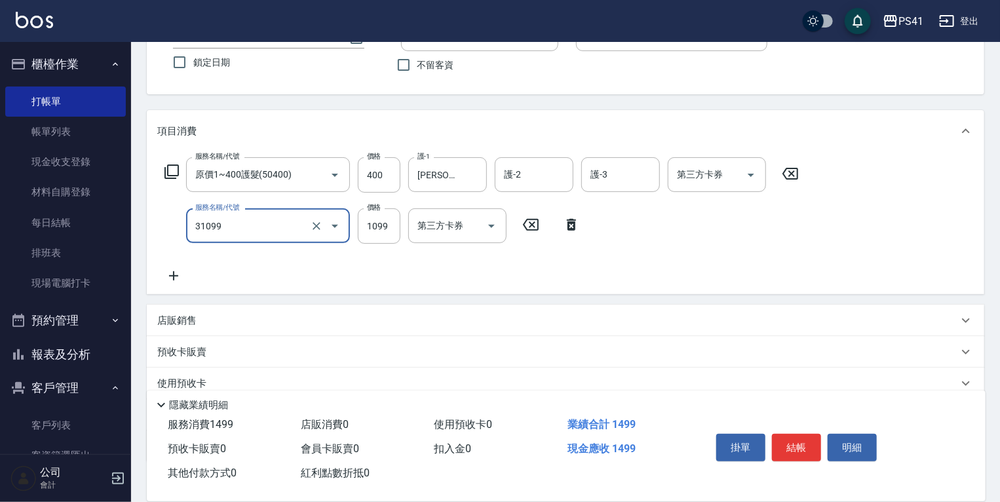
type input "公司活動/早鳥(31099)"
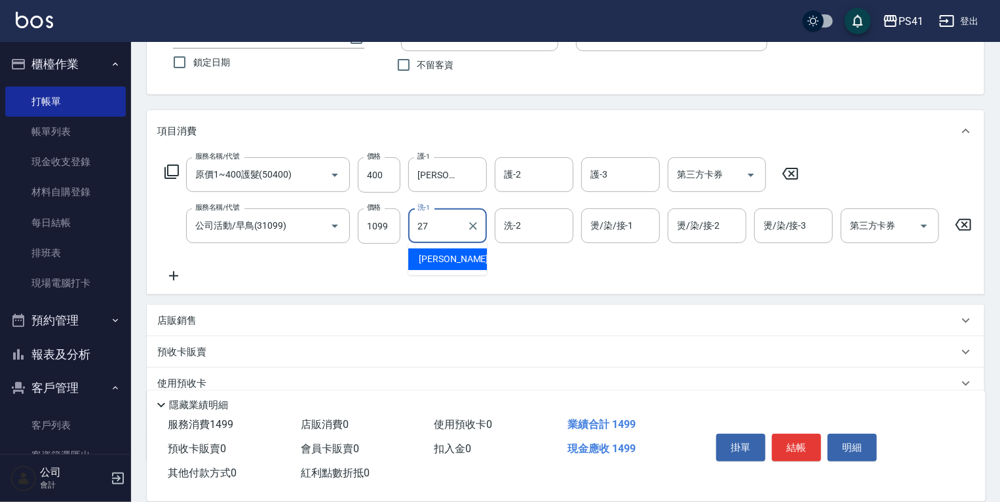
type input "佳佳-27"
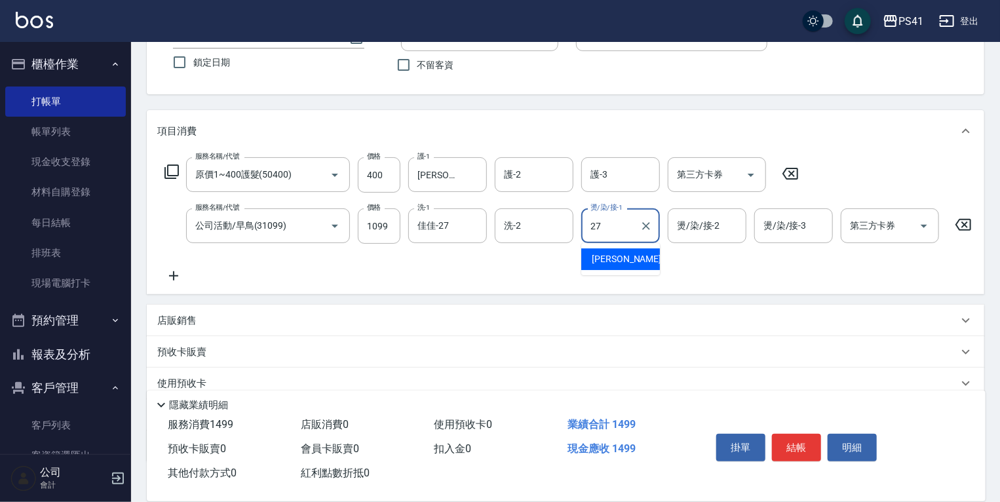
type input "佳佳-27"
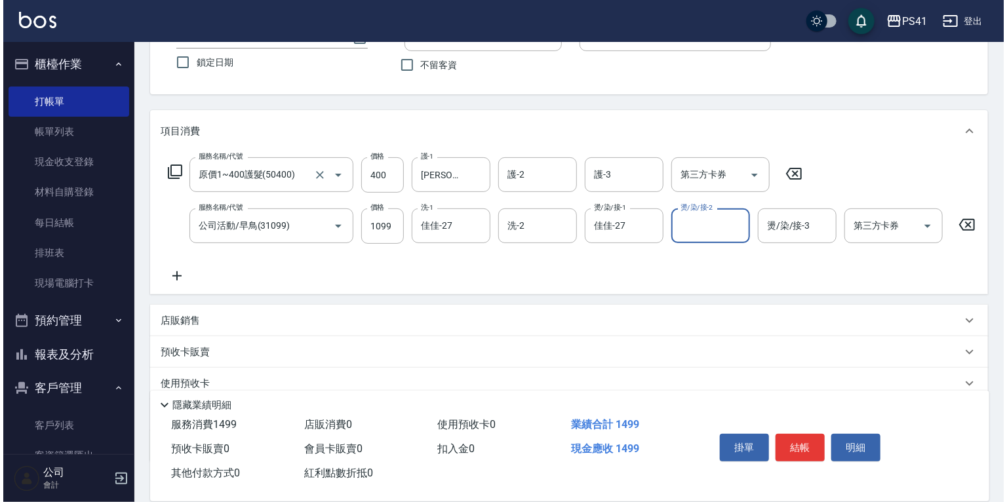
scroll to position [0, 0]
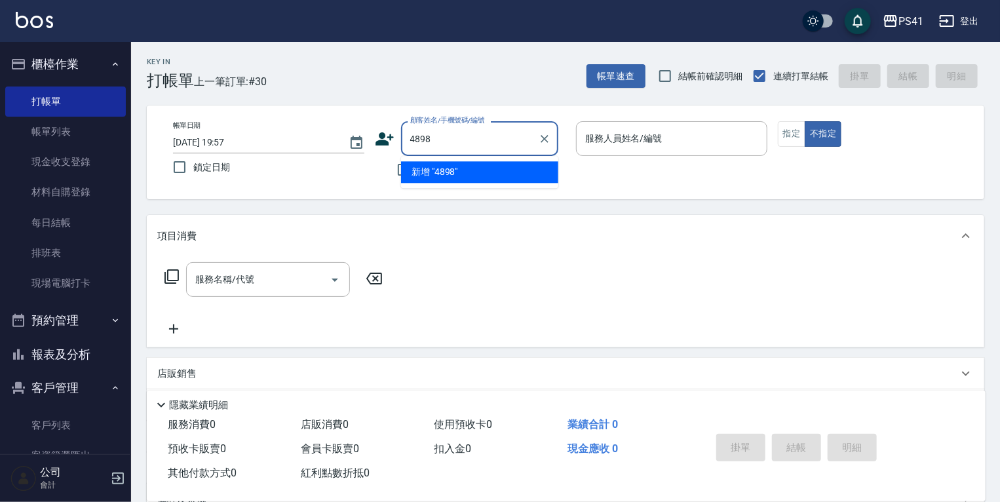
type input "4898"
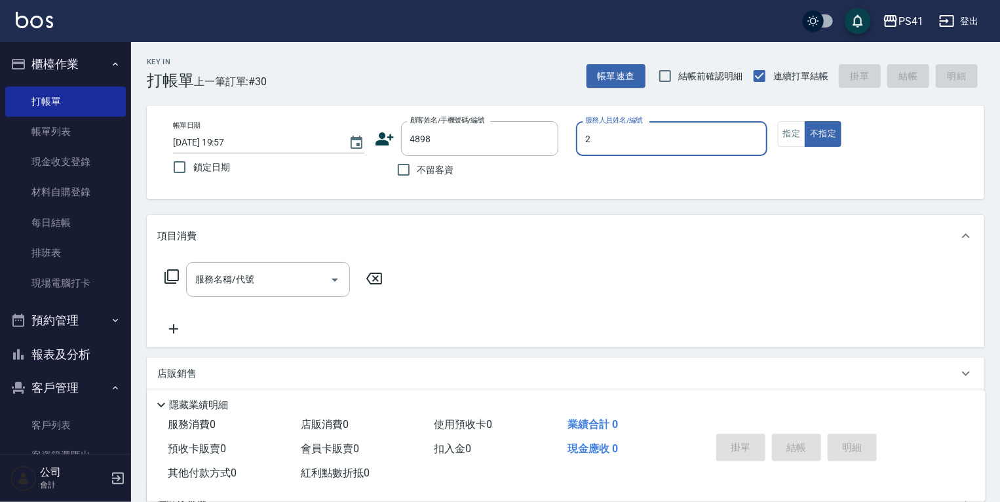
type input "謝淳蕙-2"
type input "王修芸/0968404466/4898"
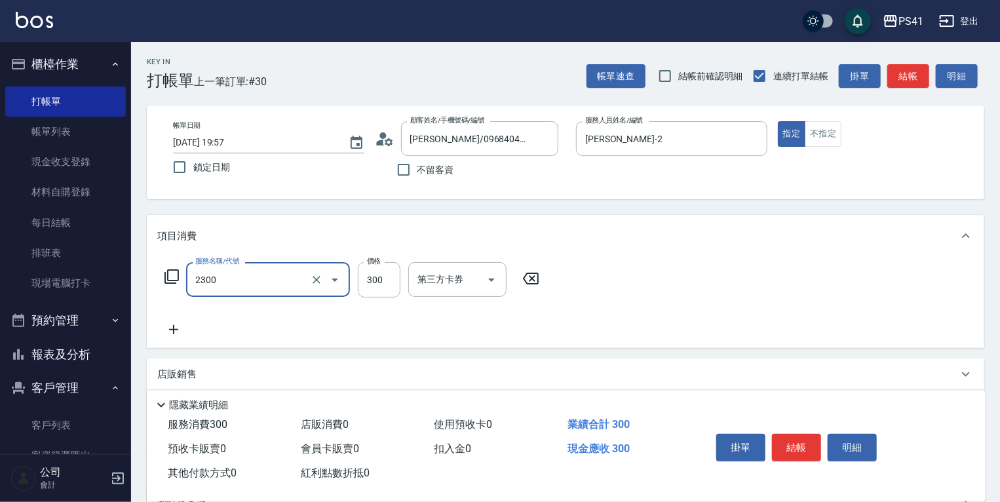
type input "剪髮(2300)"
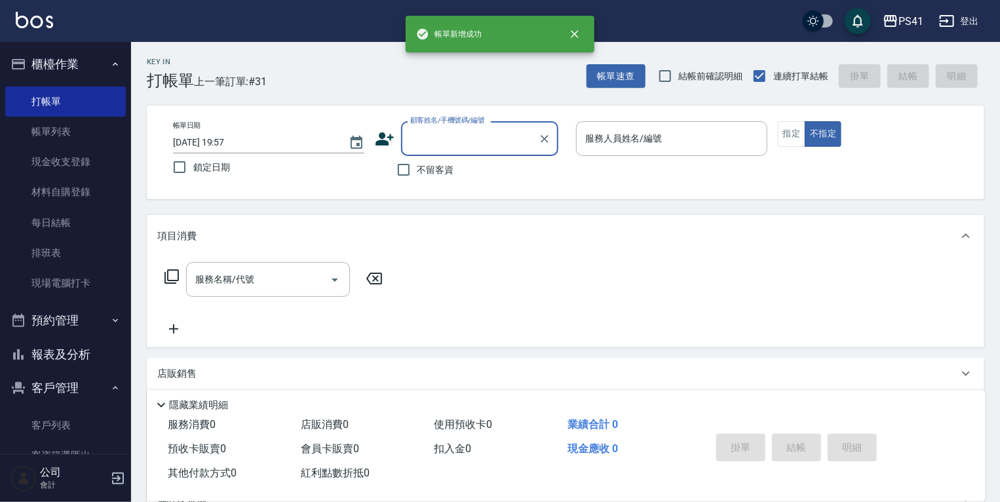
click at [45, 336] on button "預約管理" at bounding box center [65, 321] width 121 height 34
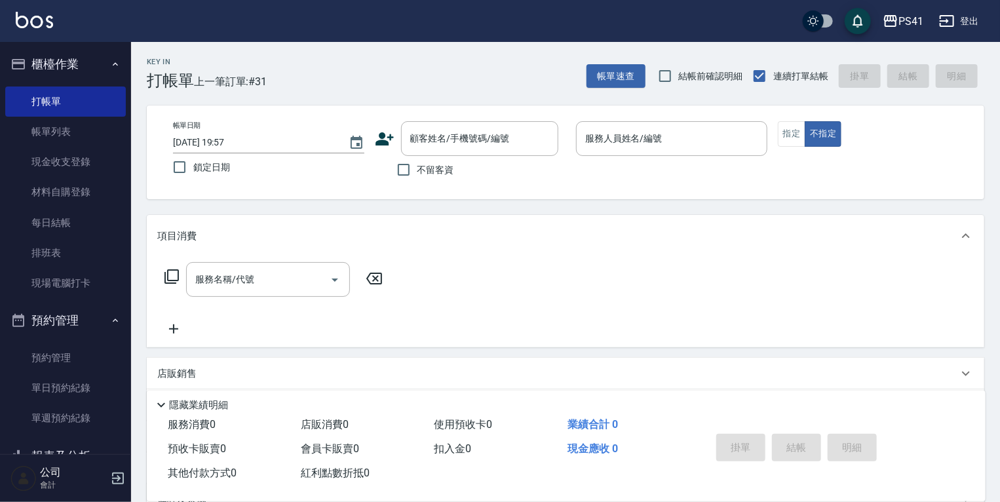
click at [58, 326] on button "預約管理" at bounding box center [65, 321] width 121 height 34
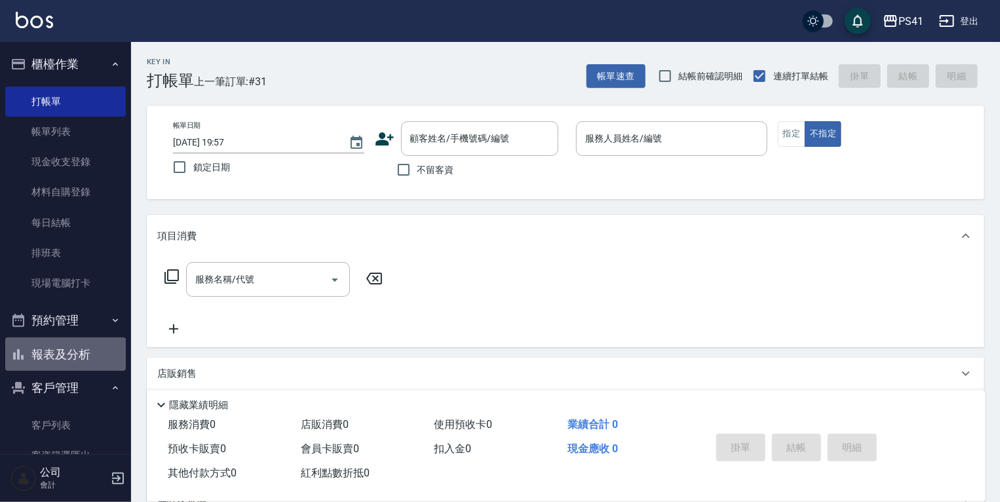
click at [66, 354] on button "報表及分析" at bounding box center [65, 355] width 121 height 34
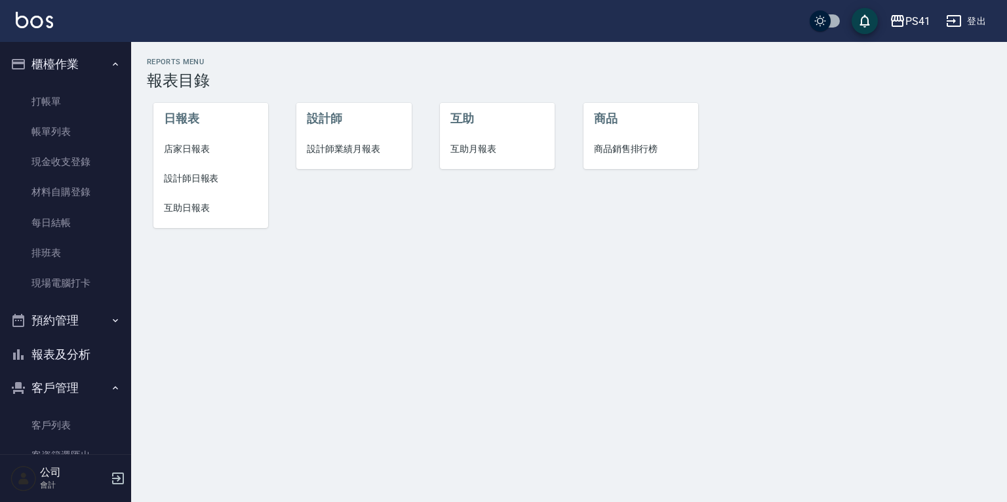
click at [178, 138] on li "店家日報表" at bounding box center [210, 149] width 115 height 30
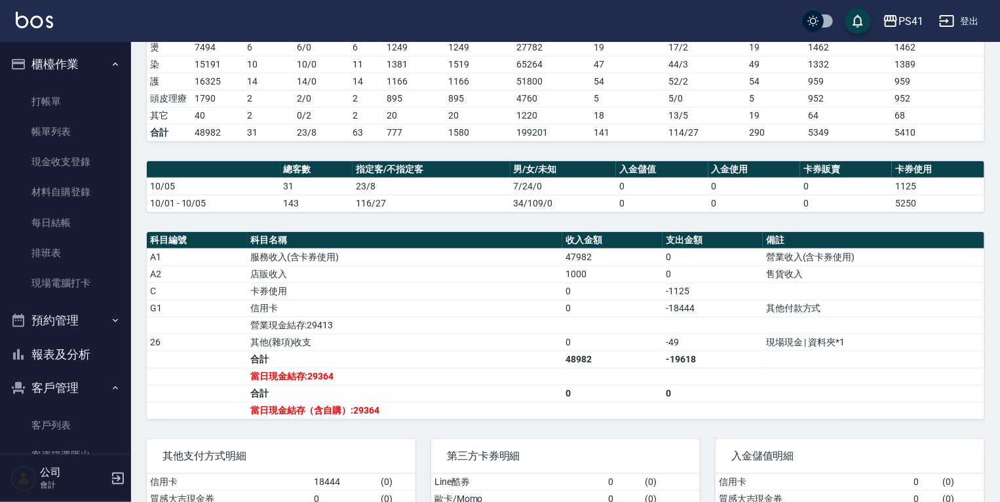
scroll to position [291, 0]
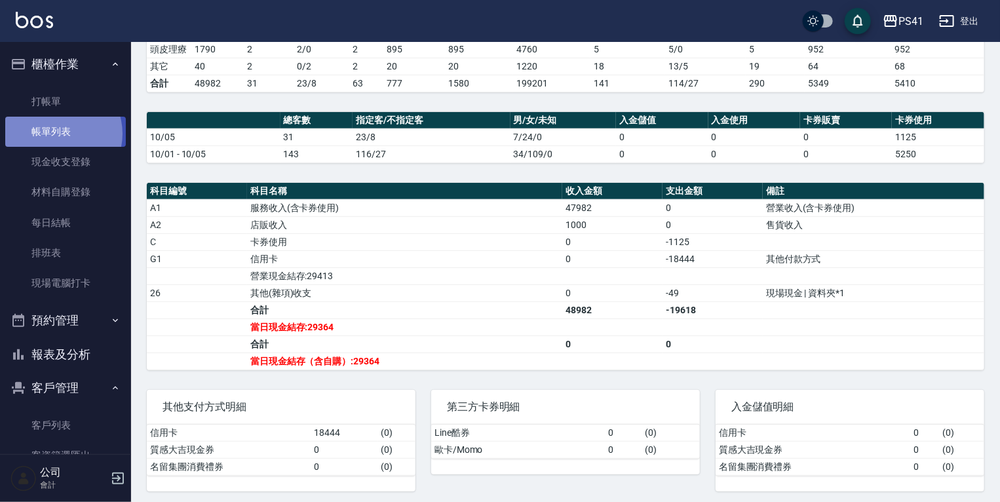
click at [58, 134] on link "帳單列表" at bounding box center [65, 132] width 121 height 30
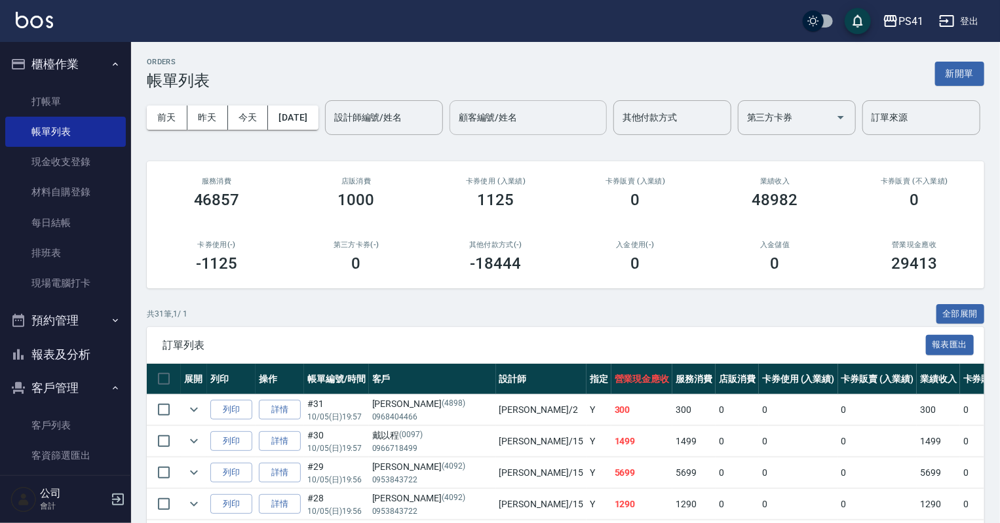
click at [456, 129] on input "顧客編號/姓名" at bounding box center [529, 117] width 146 height 23
type input "1801"
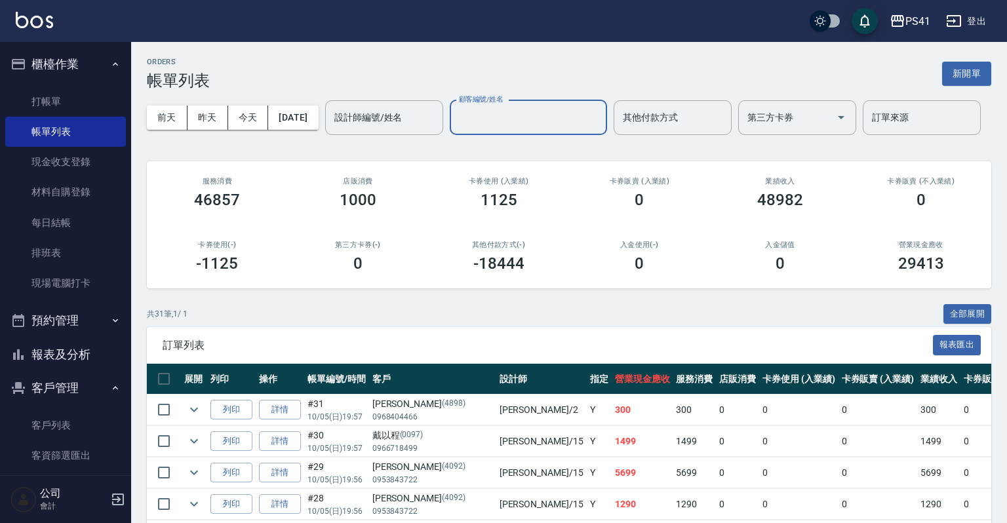
type input "常雁晴/0966730817/1801"
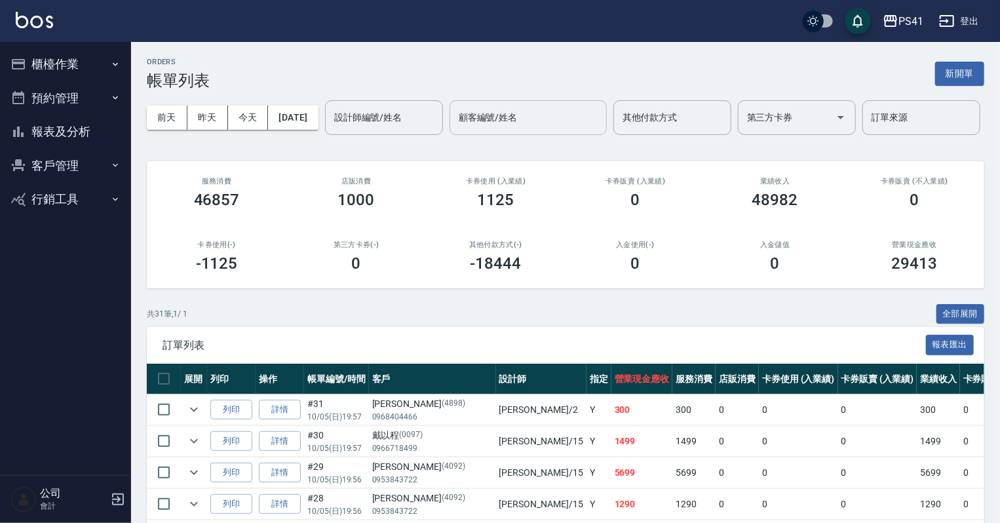
click at [456, 129] on input "顧客編號/姓名" at bounding box center [529, 117] width 146 height 23
type input "1500"
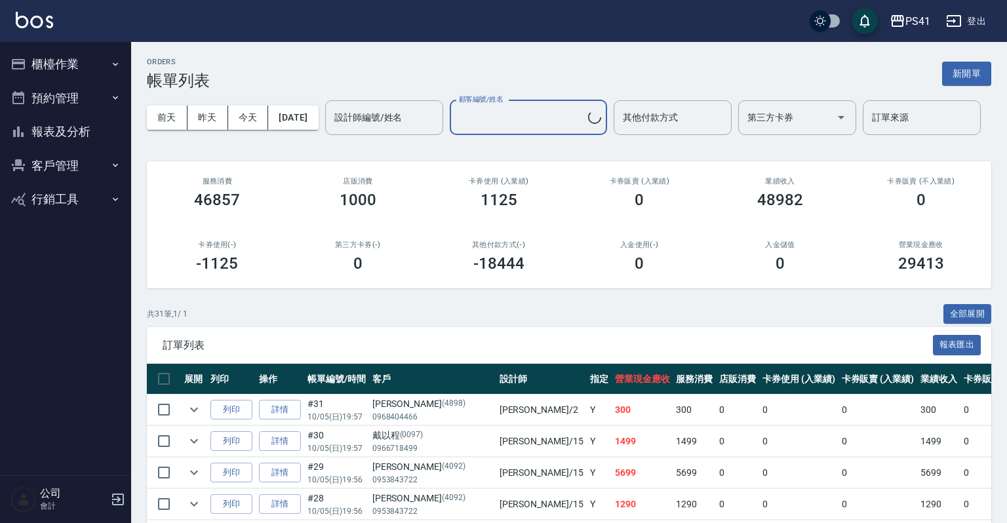
type input "潘洛寧/0960674066/1500"
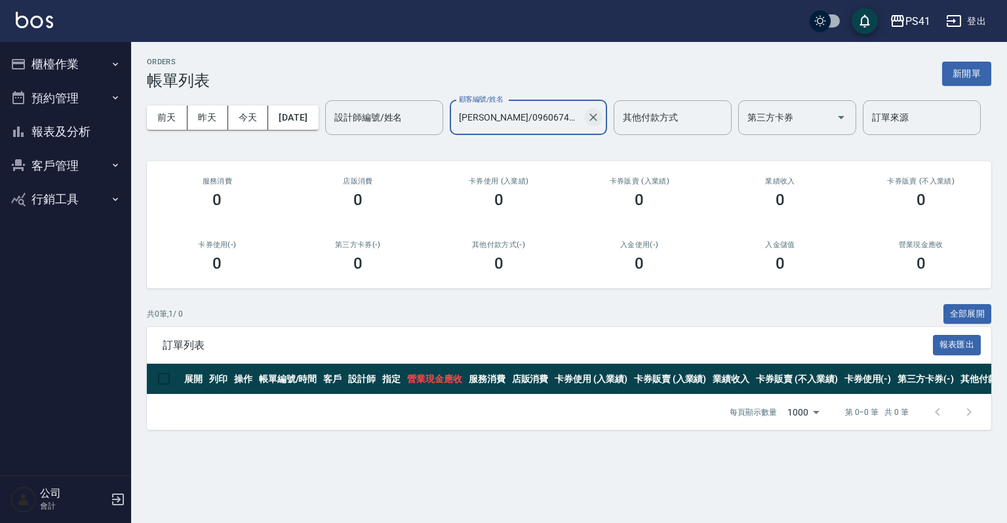
click at [589, 121] on icon "Clear" at bounding box center [593, 117] width 8 height 8
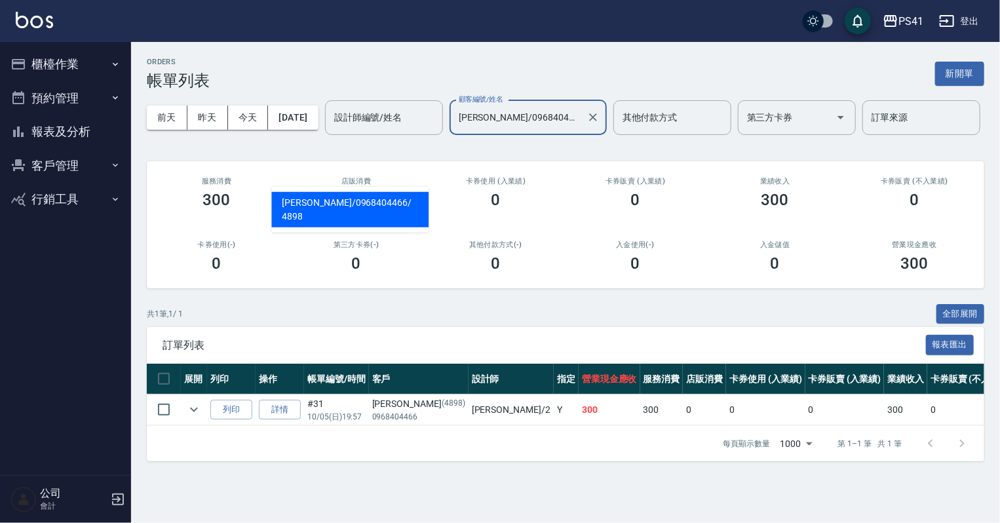
drag, startPoint x: 291, startPoint y: 148, endPoint x: 317, endPoint y: 150, distance: 26.4
click at [450, 135] on div "顧客編號/姓名 王修芸/0968404466/4898 顧客編號/姓名" at bounding box center [528, 117] width 157 height 35
drag, startPoint x: 401, startPoint y: 172, endPoint x: 0, endPoint y: 203, distance: 401.8
click at [0, 203] on div "PS41 登出 櫃檯作業 打帳單 帳單列表 現金收支登錄 材料自購登錄 每日結帳 排班表 現場電腦打卡 預約管理 預約管理 單日預約紀錄 單週預約紀錄 報表及…" at bounding box center [500, 261] width 1000 height 523
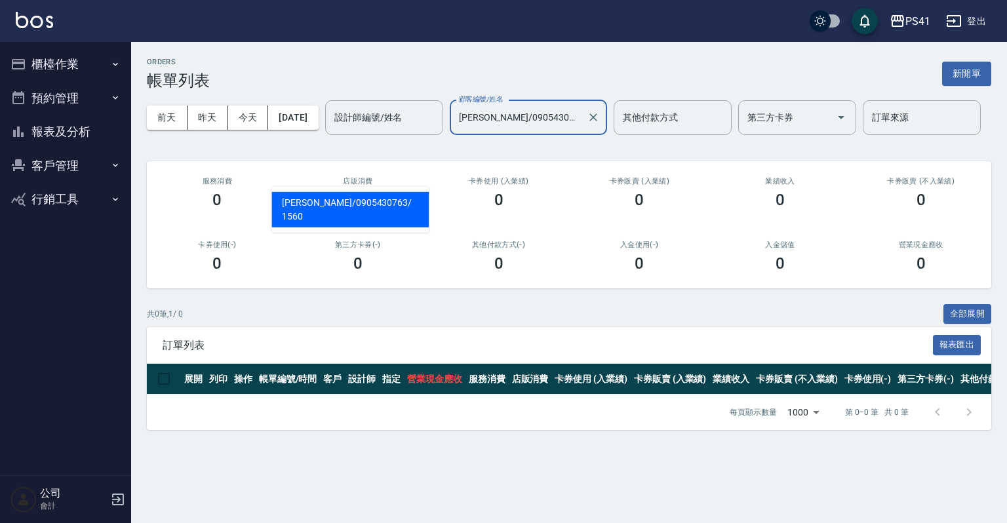
drag, startPoint x: 391, startPoint y: 168, endPoint x: 90, endPoint y: 126, distance: 303.3
click at [90, 126] on div "PS41 登出 櫃檯作業 打帳單 帳單列表 現金收支登錄 材料自購登錄 每日結帳 排班表 現場電腦打卡 預約管理 預約管理 單日預約紀錄 單週預約紀錄 報表及…" at bounding box center [503, 261] width 1007 height 523
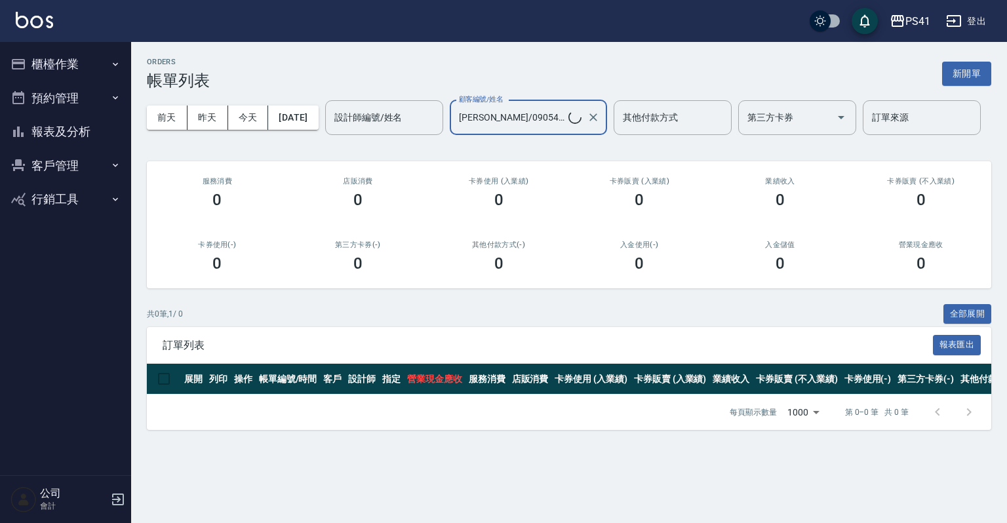
type input "胡聖軍/0965601037/3610"
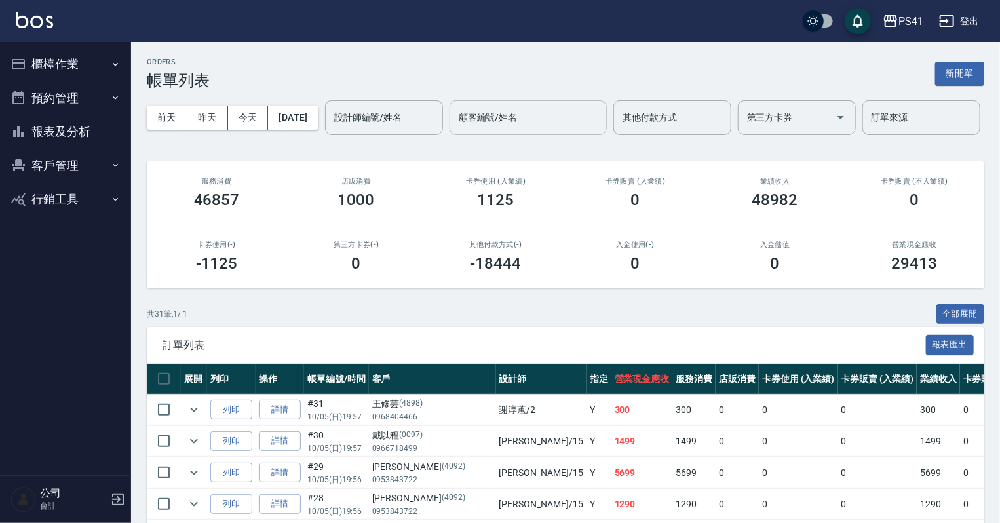
click at [456, 129] on input "顧客編號/姓名" at bounding box center [529, 117] width 146 height 23
type input "[PERSON_NAME]/0939366860/0560"
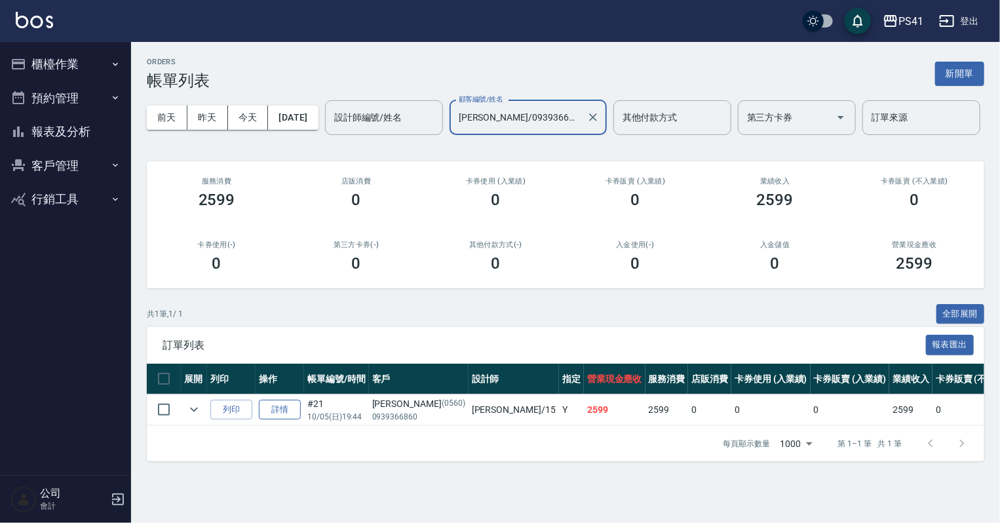
click at [275, 420] on link "詳情" at bounding box center [280, 410] width 42 height 20
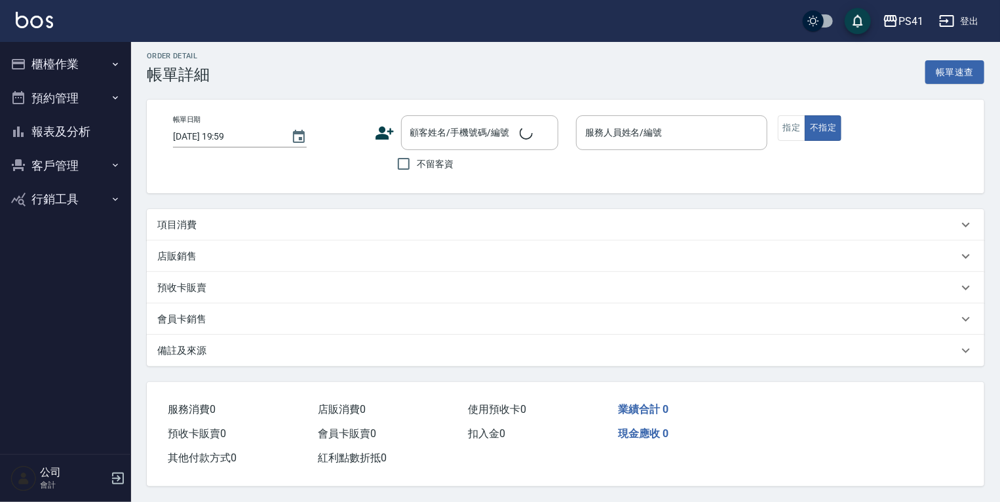
type input "[DATE] 19:44"
type input "[PERSON_NAME]-15"
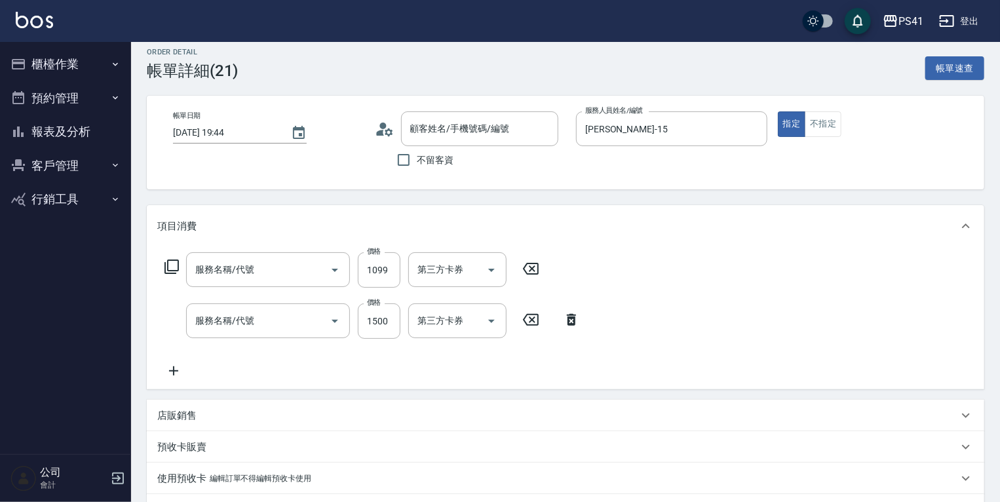
type input "[PERSON_NAME]/0939366860/0560"
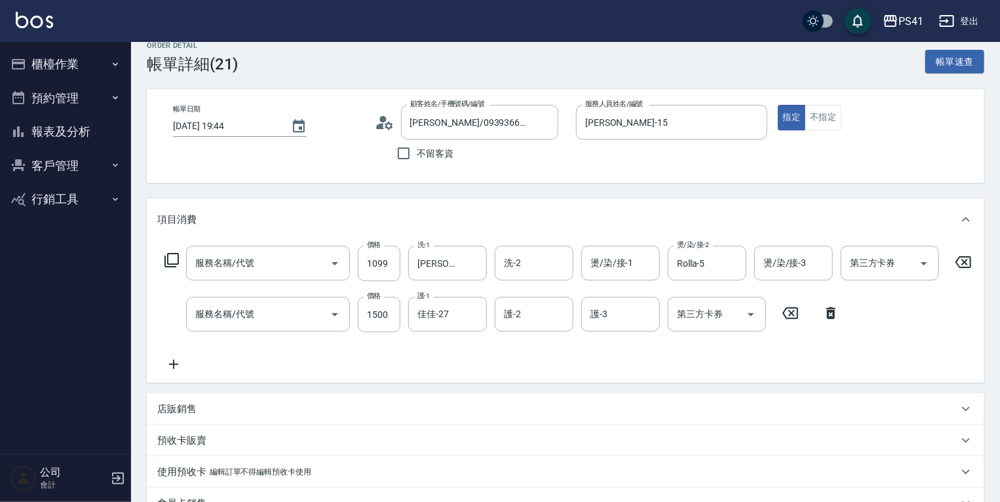
type input "公司活動/早鳥(31099)"
type input "原價1201~1500護髮(51500)"
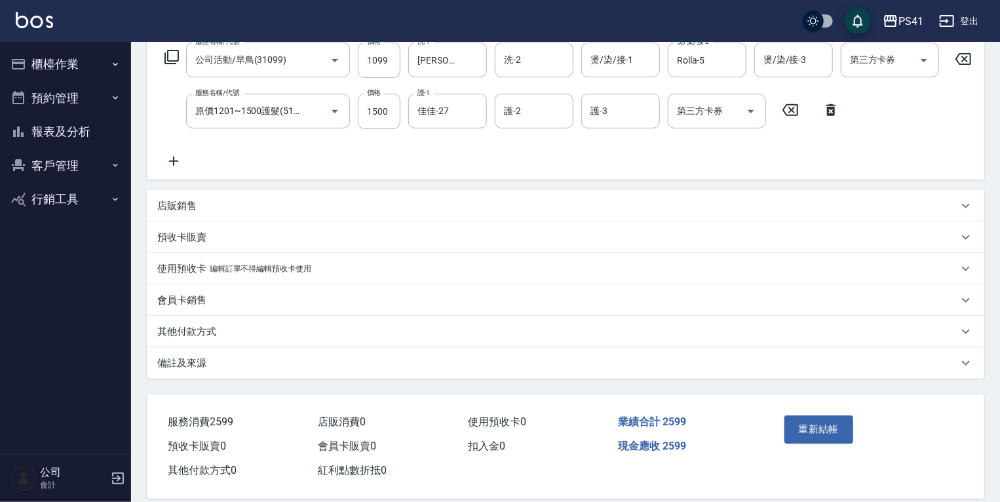
click at [276, 347] on div "其他付款方式" at bounding box center [566, 331] width 838 height 31
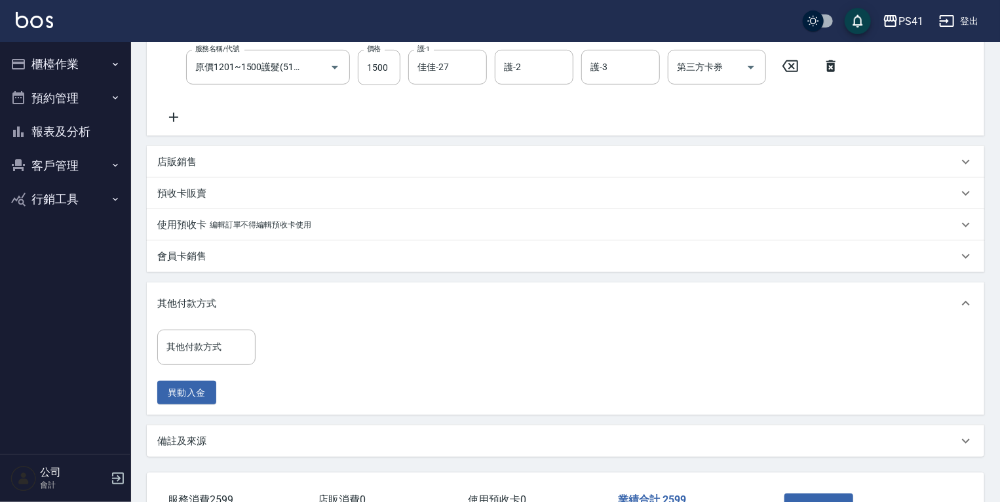
scroll to position [325, 0]
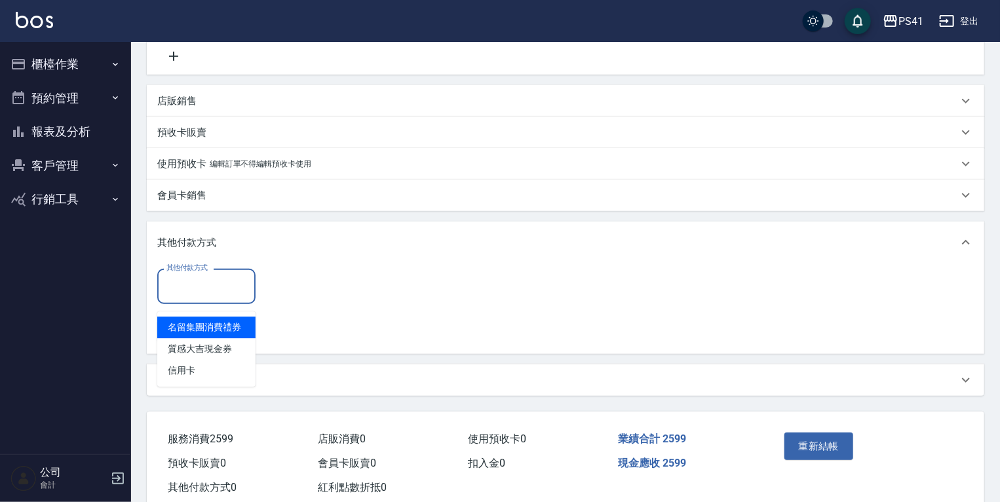
click at [228, 294] on input "其他付款方式" at bounding box center [206, 286] width 87 height 23
click at [233, 377] on span "信用卡" at bounding box center [206, 371] width 98 height 22
type input "信用卡"
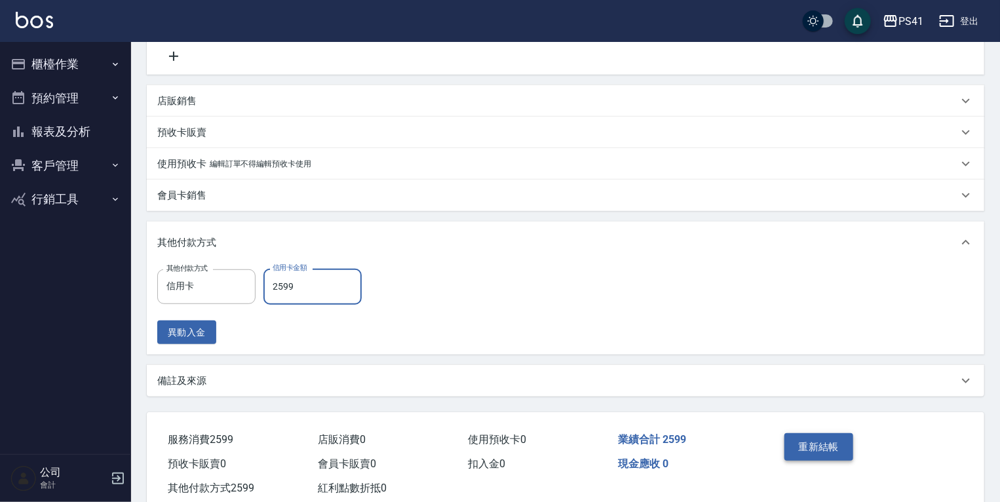
type input "2599"
click at [816, 456] on button "重新結帳" at bounding box center [819, 447] width 69 height 28
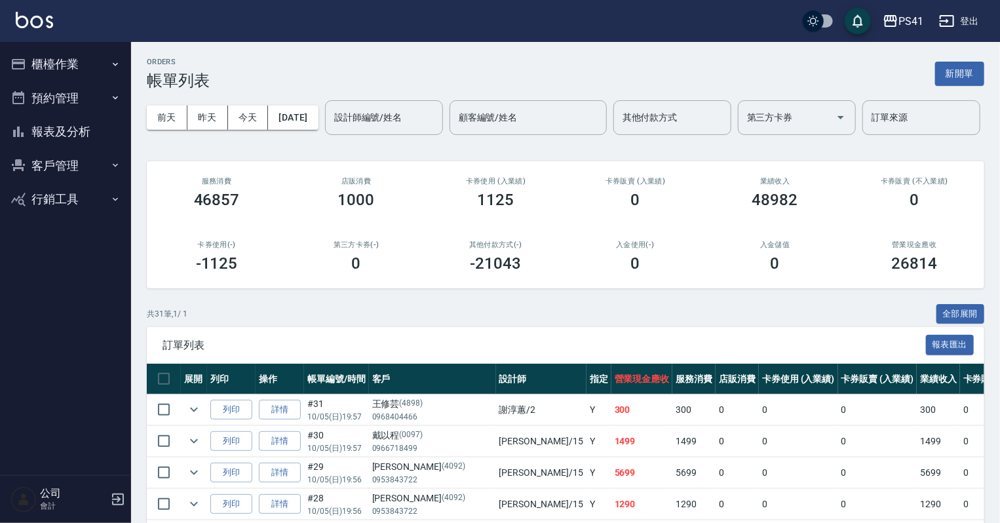
click at [33, 140] on button "報表及分析" at bounding box center [65, 132] width 121 height 34
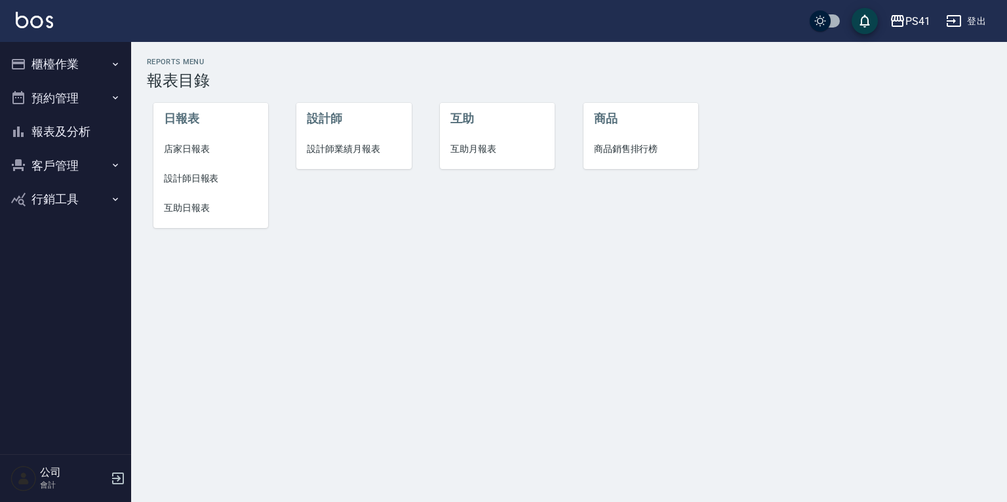
click at [177, 148] on span "店家日報表" at bounding box center [211, 149] width 94 height 14
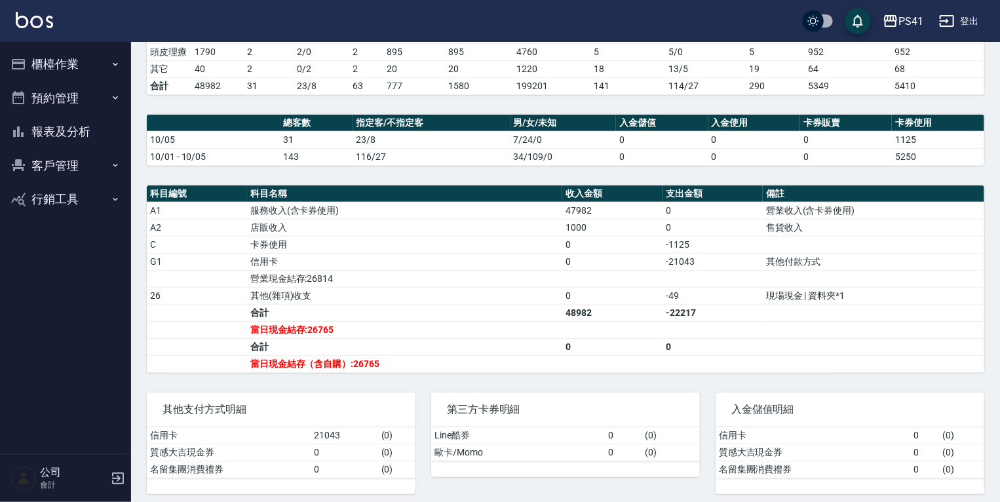
scroll to position [291, 0]
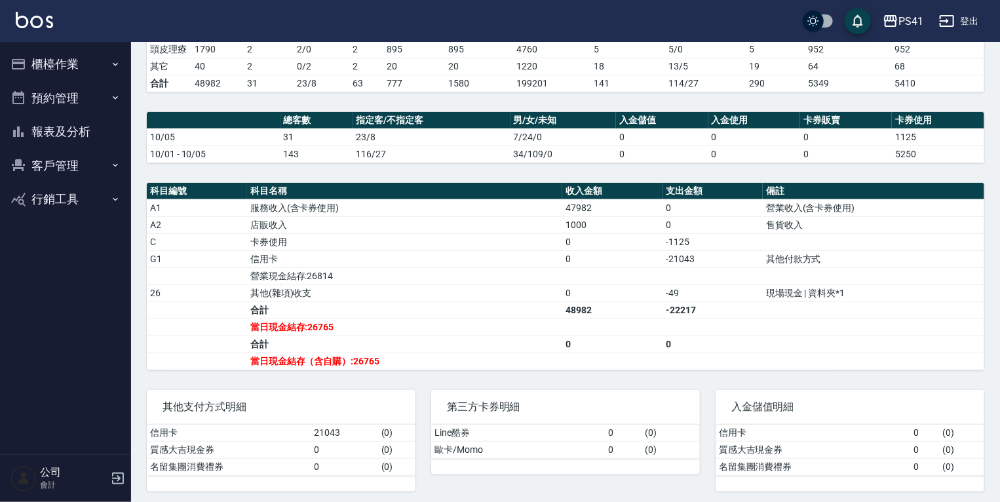
click at [83, 69] on button "櫃檯作業" at bounding box center [65, 64] width 121 height 34
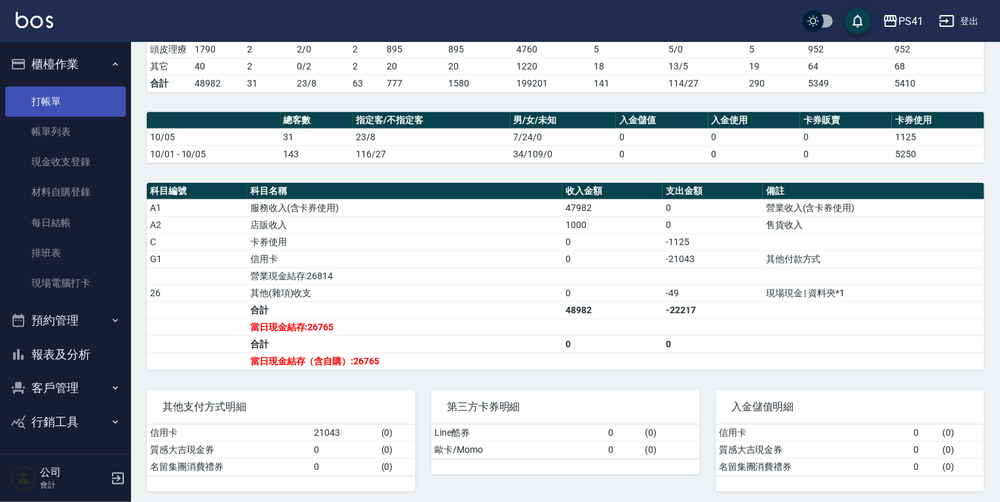
click at [72, 105] on link "打帳單" at bounding box center [65, 102] width 121 height 30
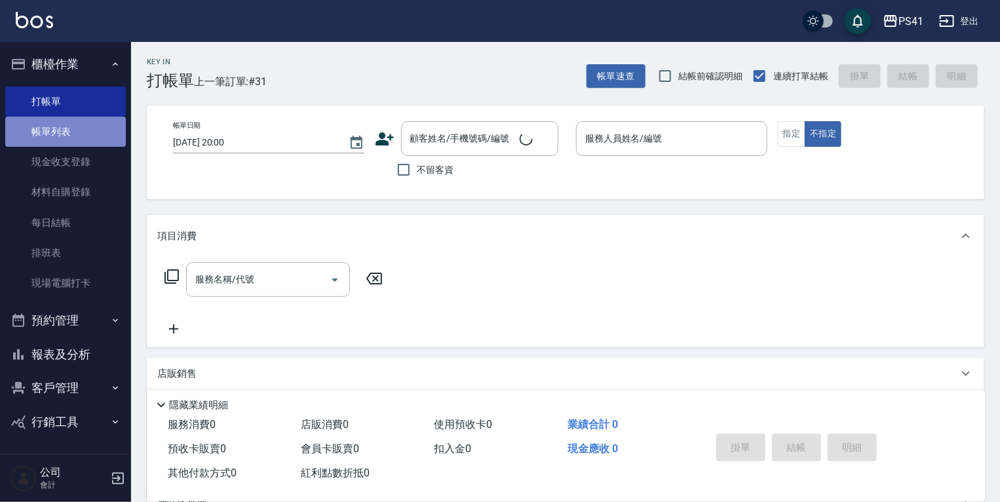
click at [66, 129] on link "帳單列表" at bounding box center [65, 132] width 121 height 30
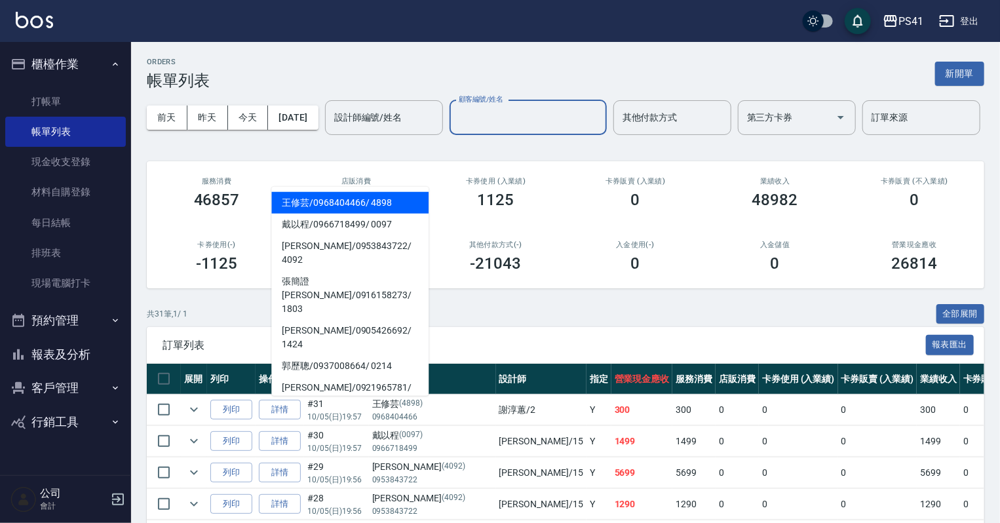
drag, startPoint x: 322, startPoint y: 170, endPoint x: 327, endPoint y: 165, distance: 7.0
click at [456, 129] on input "顧客編號/姓名" at bounding box center [529, 117] width 146 height 23
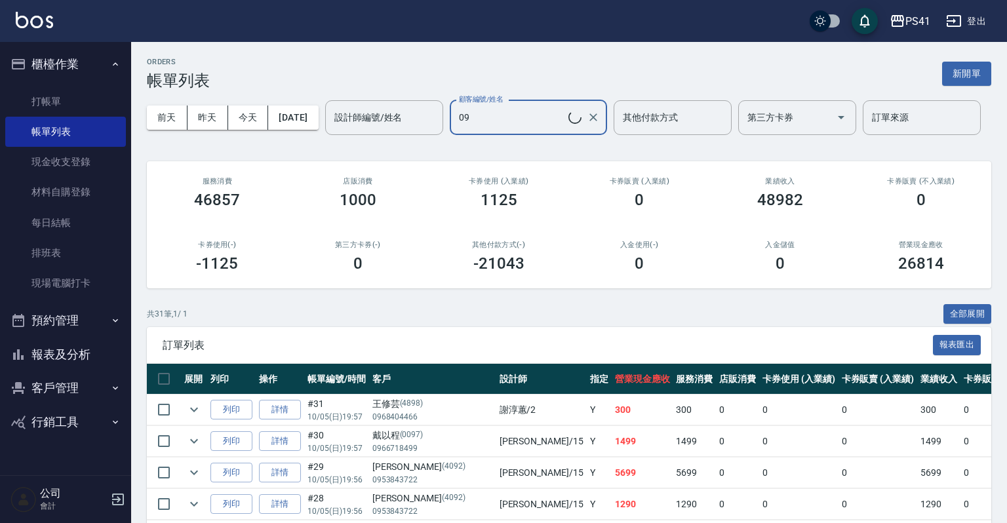
type input "許雅慧/0970188909/0920"
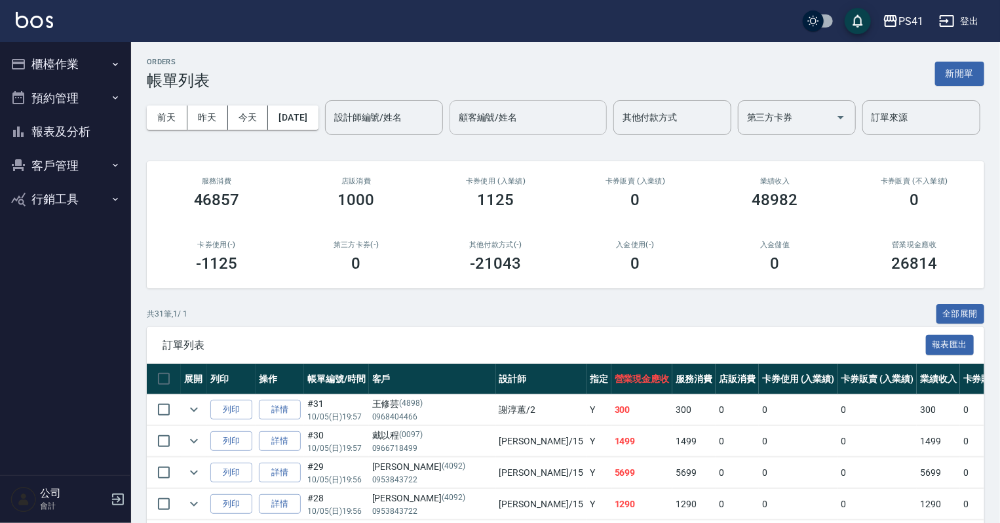
click at [456, 129] on input "顧客編號/姓名" at bounding box center [529, 117] width 146 height 23
type input "2852"
type input "[PERSON_NAME]/0952313998/2852"
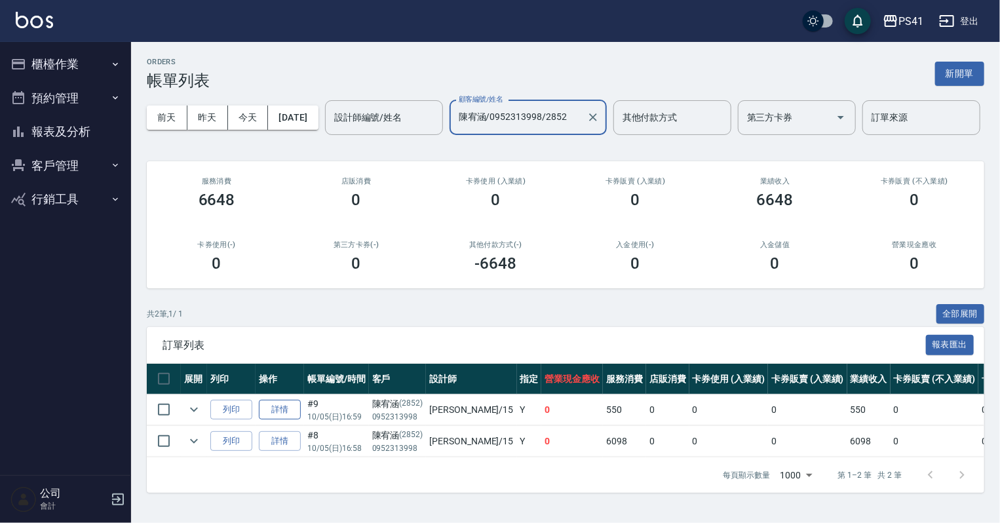
click at [285, 420] on link "詳情" at bounding box center [280, 410] width 42 height 20
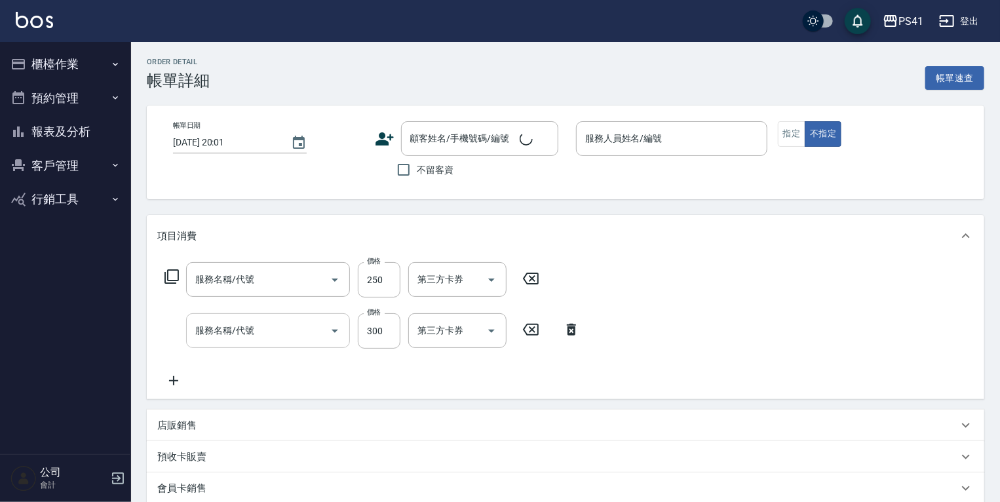
type input "2025/10/05 16:59"
type input "[PERSON_NAME]-15"
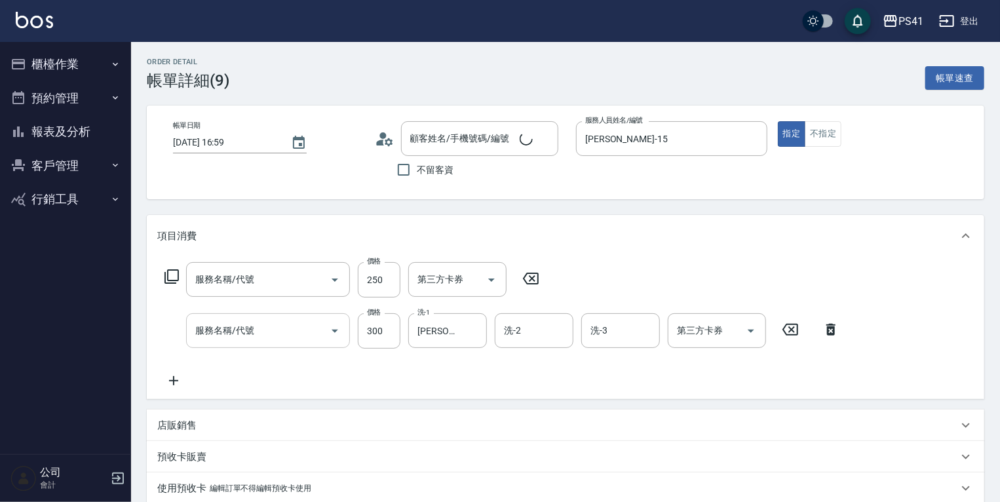
type input "指定剪髮優惠(2250)"
type input "洗髮300(1300)"
type input "[PERSON_NAME]/0952313998/2852"
click at [380, 283] on input "250" at bounding box center [379, 279] width 43 height 35
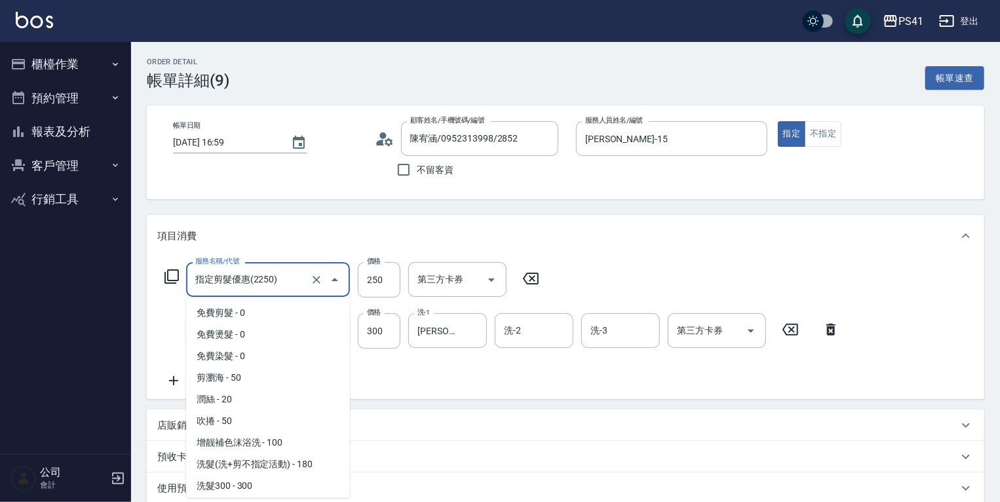
click at [300, 279] on input "指定剪髮優惠(2250)" at bounding box center [249, 279] width 115 height 23
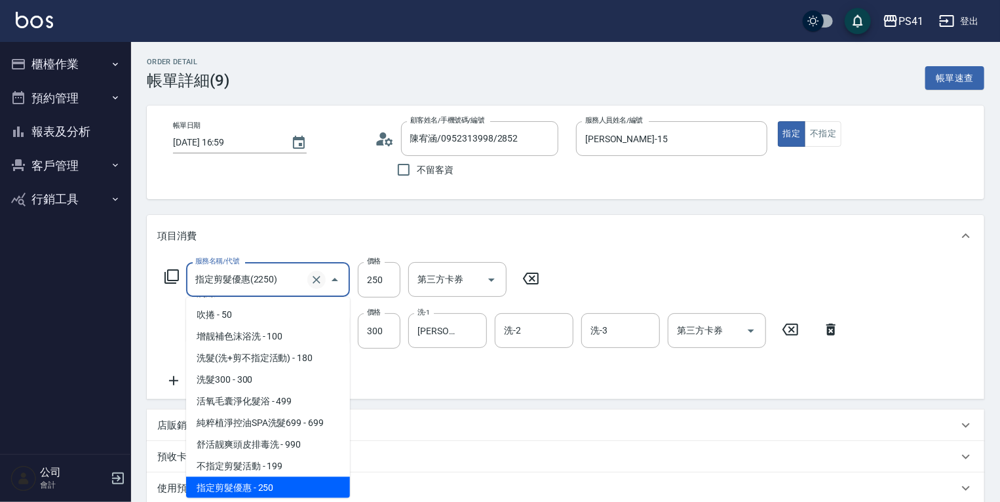
click at [314, 278] on icon "Clear" at bounding box center [317, 280] width 8 height 8
type input "2"
type input "0"
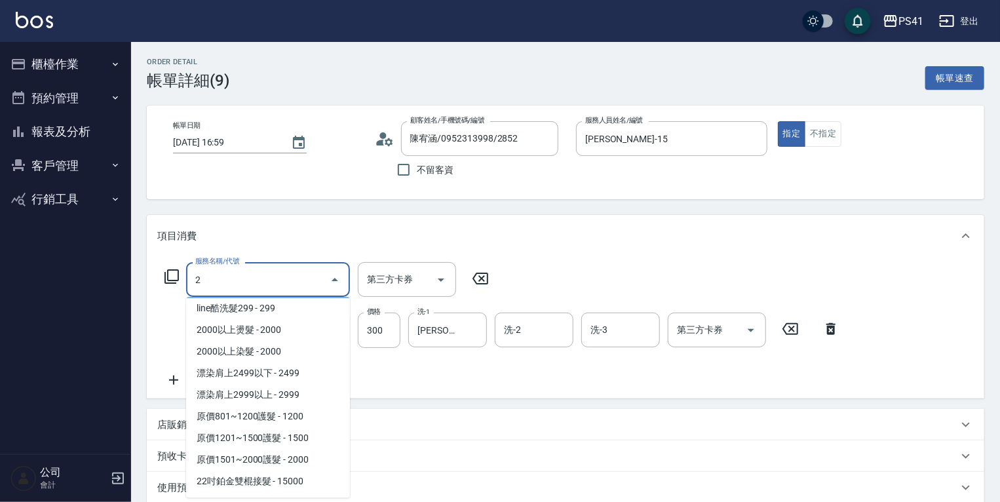
scroll to position [5, 0]
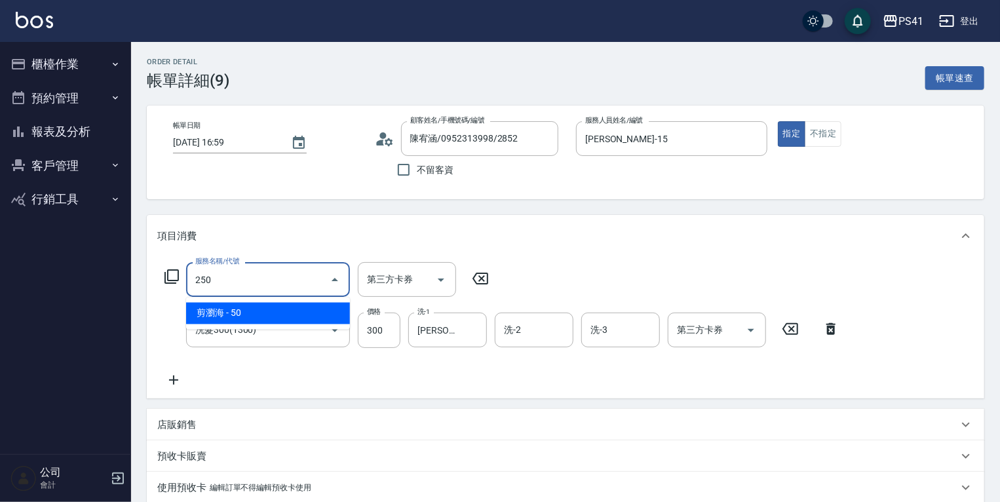
type input "剪瀏海(250)"
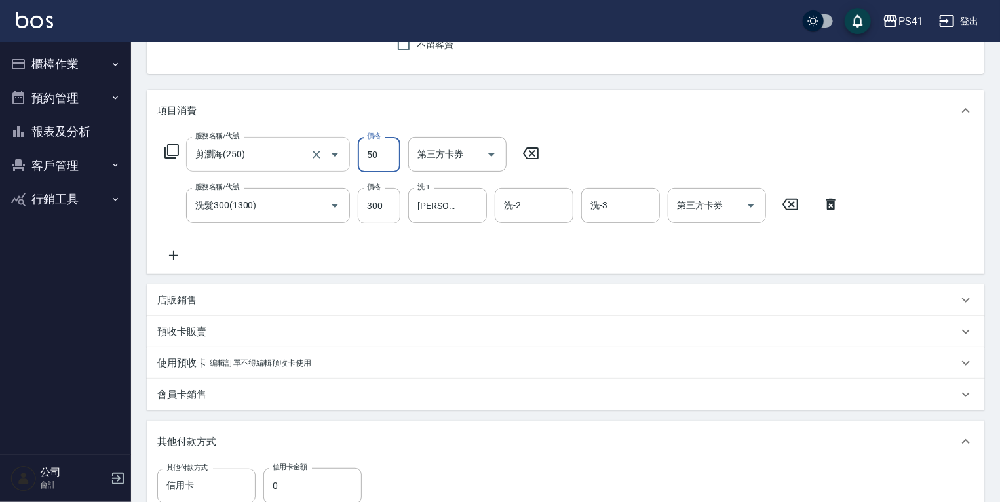
scroll to position [315, 0]
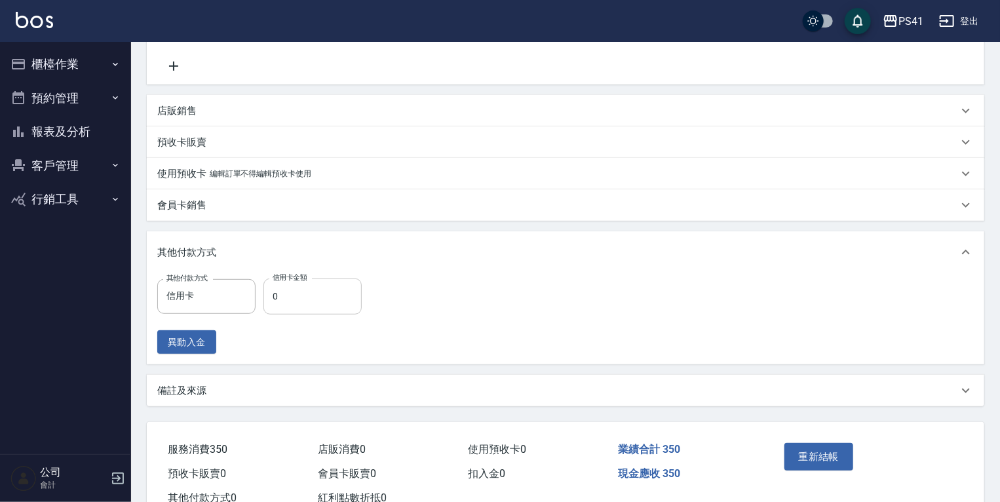
click at [313, 292] on input "0" at bounding box center [313, 296] width 98 height 35
type input "350"
click at [835, 459] on button "重新結帳" at bounding box center [819, 457] width 69 height 28
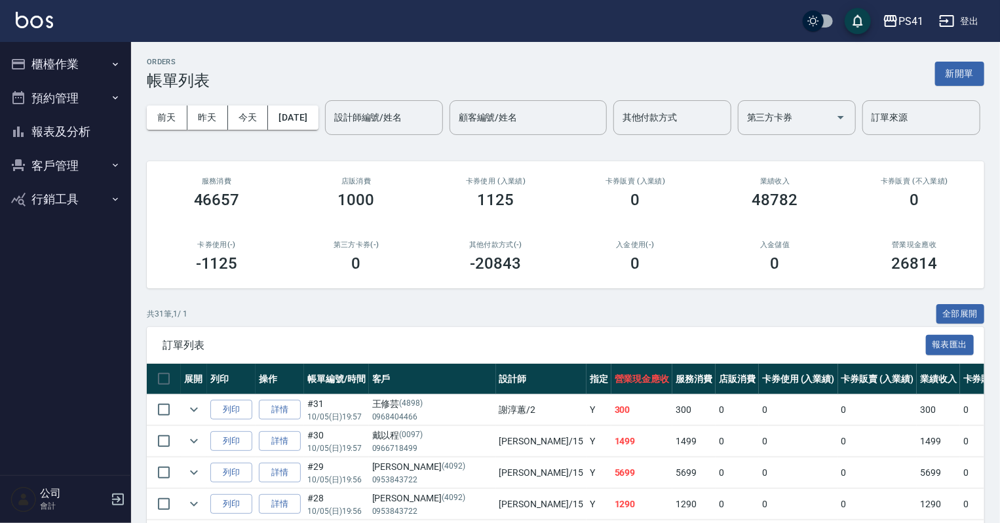
click at [73, 136] on button "報表及分析" at bounding box center [65, 132] width 121 height 34
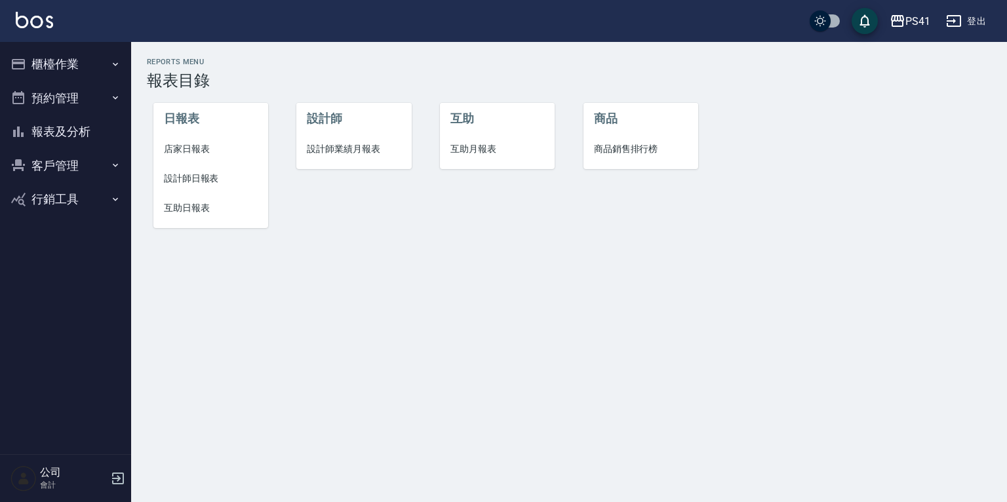
click at [193, 146] on span "店家日報表" at bounding box center [211, 149] width 94 height 14
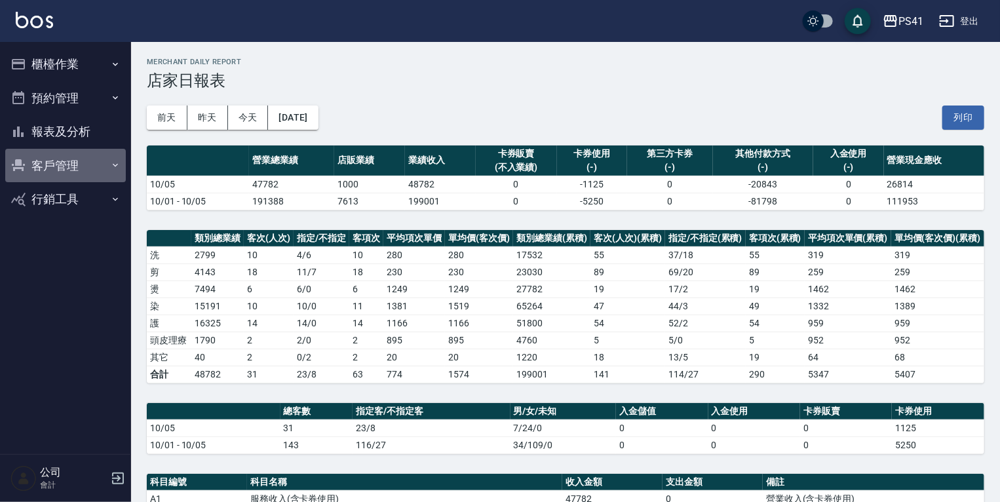
click at [48, 165] on button "客戶管理" at bounding box center [65, 166] width 121 height 34
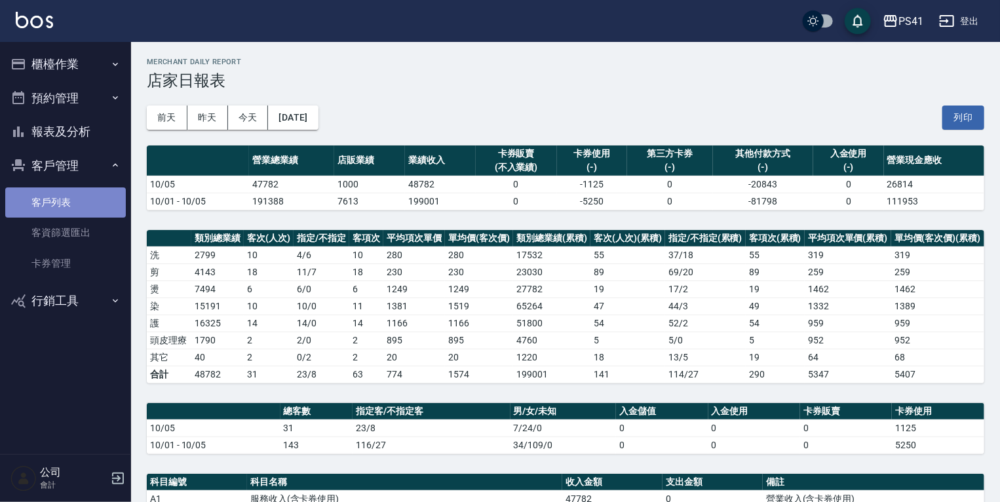
click at [42, 210] on link "客戶列表" at bounding box center [65, 202] width 121 height 30
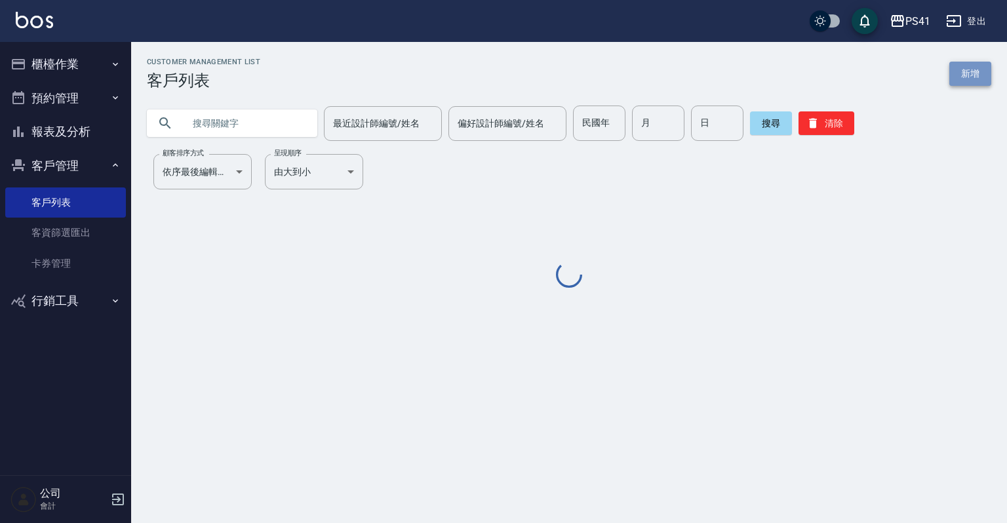
click at [972, 64] on link "新增" at bounding box center [970, 74] width 42 height 24
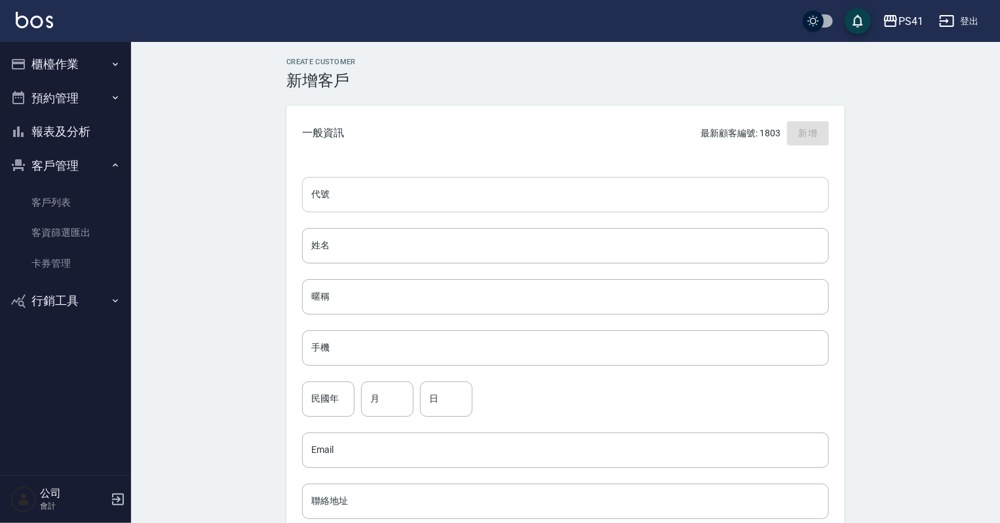
click at [485, 180] on input "代號" at bounding box center [565, 194] width 527 height 35
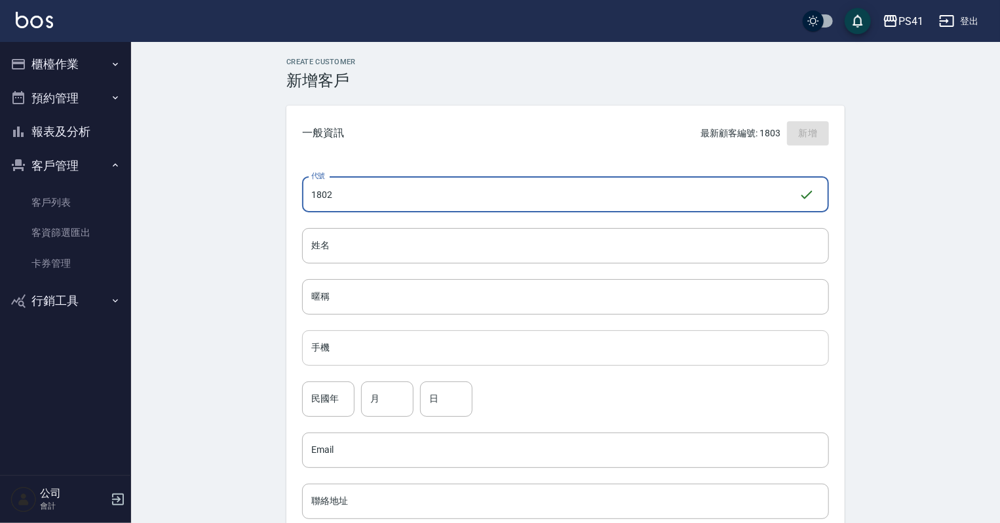
type input "1802"
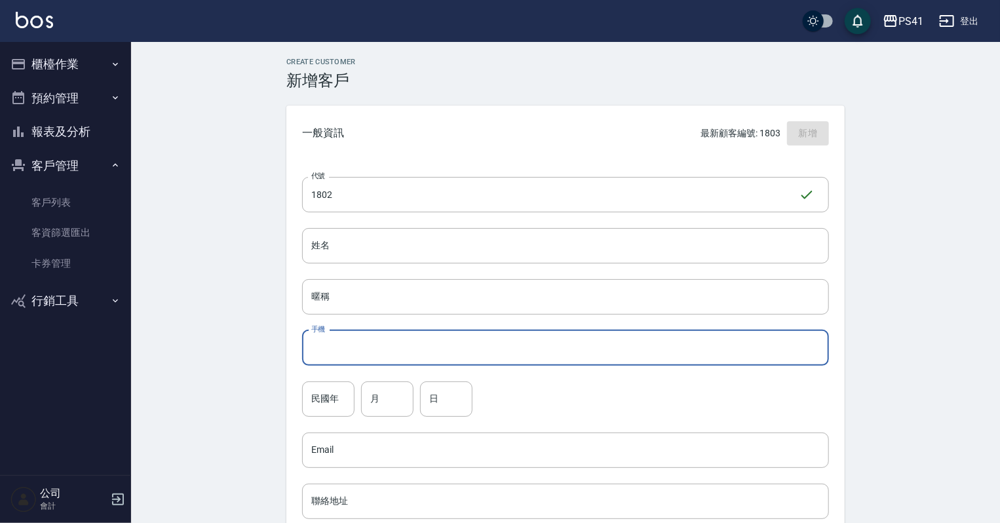
drag, startPoint x: 433, startPoint y: 360, endPoint x: 406, endPoint y: 349, distance: 29.1
click at [433, 360] on input "手機" at bounding box center [565, 347] width 527 height 35
type input "0965738780"
drag, startPoint x: 313, startPoint y: 398, endPoint x: 313, endPoint y: 383, distance: 15.1
click at [313, 398] on input "民國年" at bounding box center [328, 399] width 52 height 35
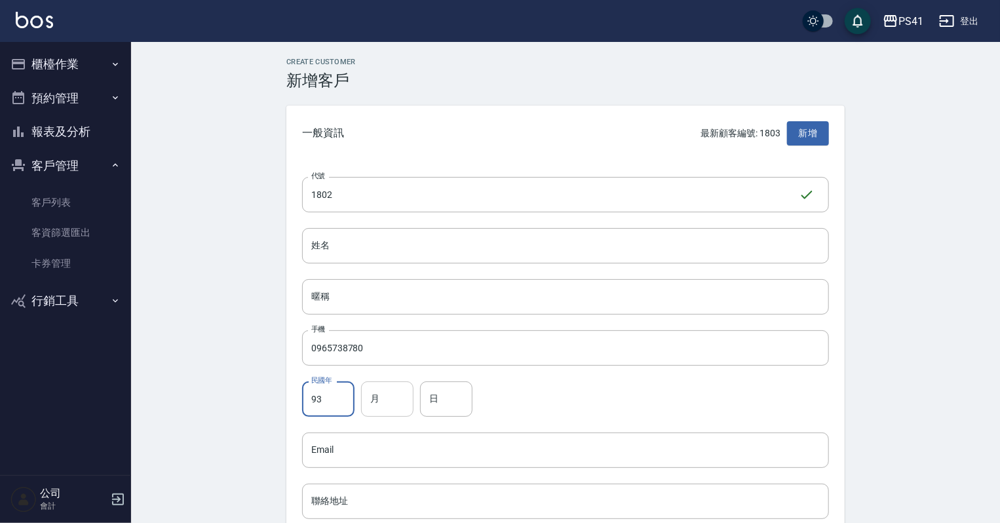
type input "93"
drag, startPoint x: 372, startPoint y: 404, endPoint x: 370, endPoint y: 391, distance: 12.6
click at [372, 400] on input "月" at bounding box center [387, 399] width 52 height 35
type input "01"
click at [434, 401] on input "日" at bounding box center [446, 399] width 52 height 35
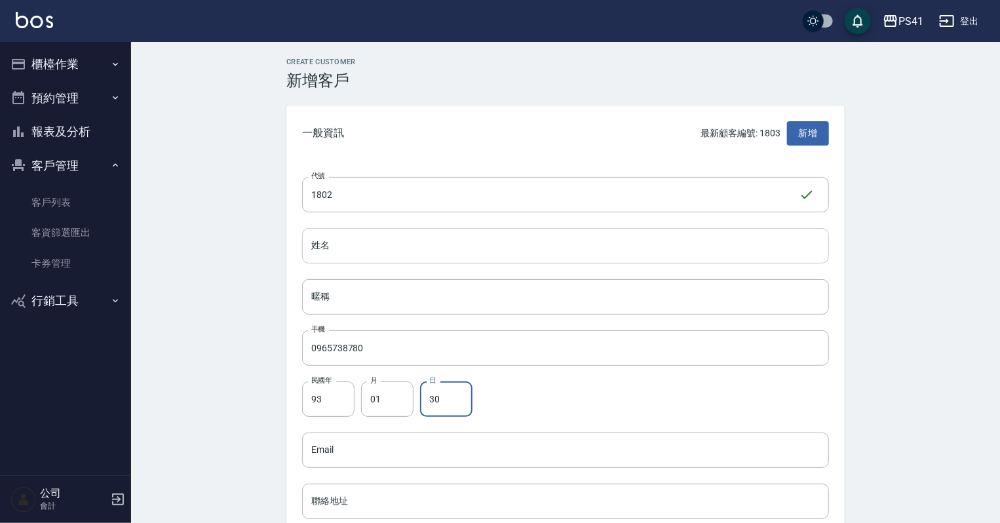
type input "30"
drag, startPoint x: 526, startPoint y: 241, endPoint x: 536, endPoint y: 230, distance: 14.4
click at [526, 241] on input "姓名" at bounding box center [565, 245] width 527 height 35
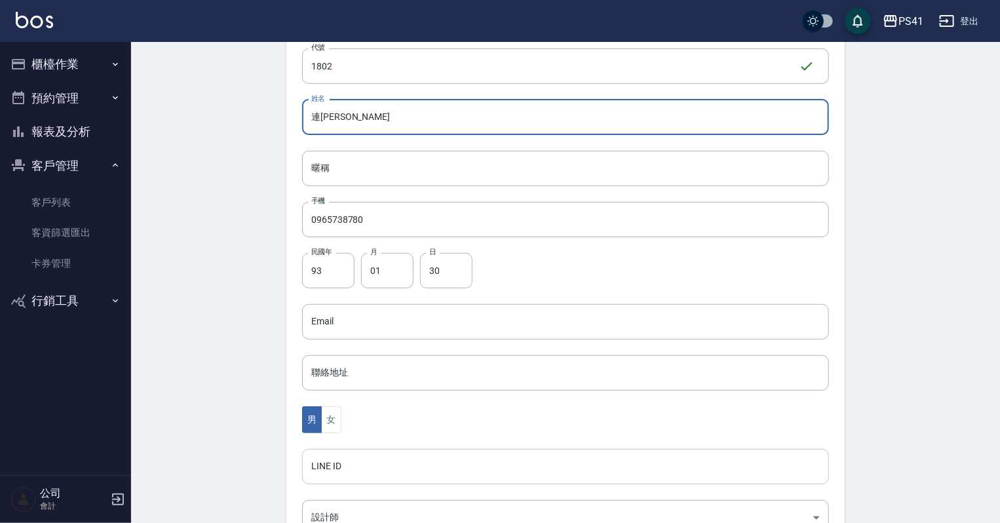
scroll to position [315, 0]
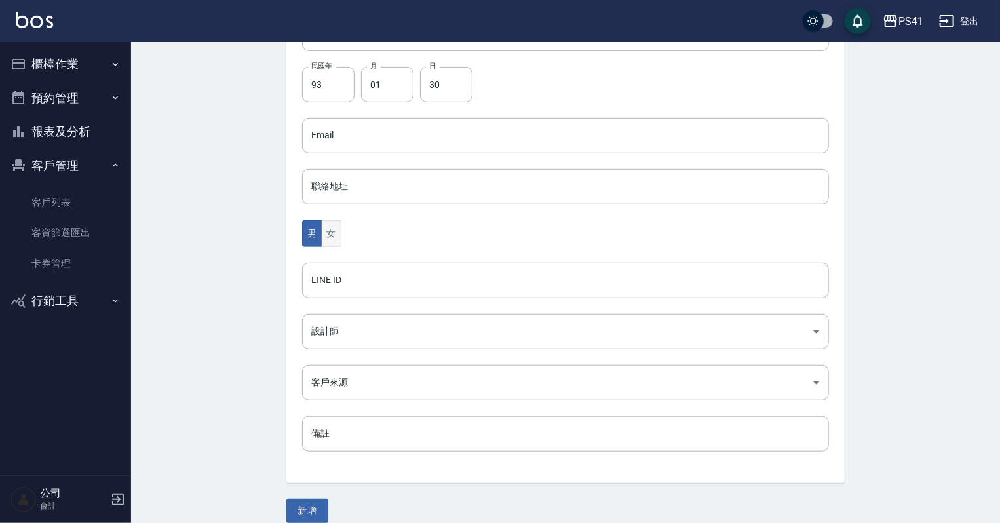
type input "連雨萱"
drag, startPoint x: 329, startPoint y: 241, endPoint x: 351, endPoint y: 268, distance: 34.5
click at [329, 241] on button "女" at bounding box center [331, 233] width 20 height 27
click at [372, 325] on body "PS41 登出 櫃檯作業 打帳單 帳單列表 現金收支登錄 材料自購登錄 每日結帳 排班表 現場電腦打卡 預約管理 預約管理 單日預約紀錄 單週預約紀錄 報表及…" at bounding box center [500, 112] width 1000 height 854
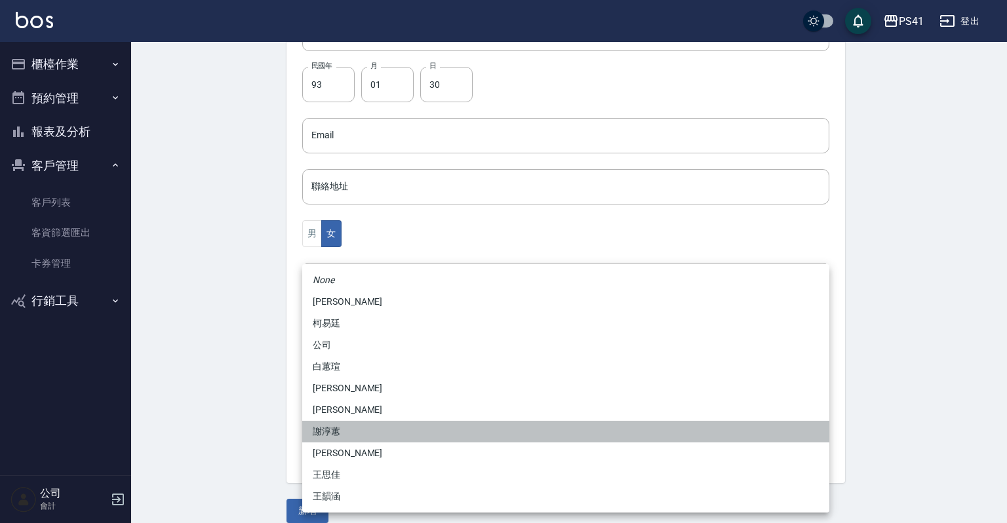
click at [362, 435] on li "謝淳蕙" at bounding box center [565, 432] width 527 height 22
type input "8c411568-4112-470a-9bf0-dab44adfddc4"
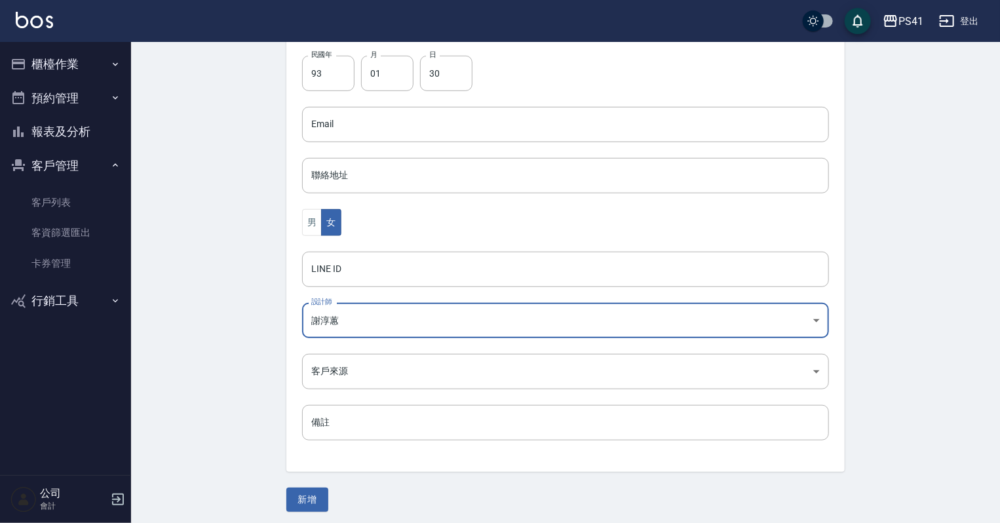
scroll to position [330, 0]
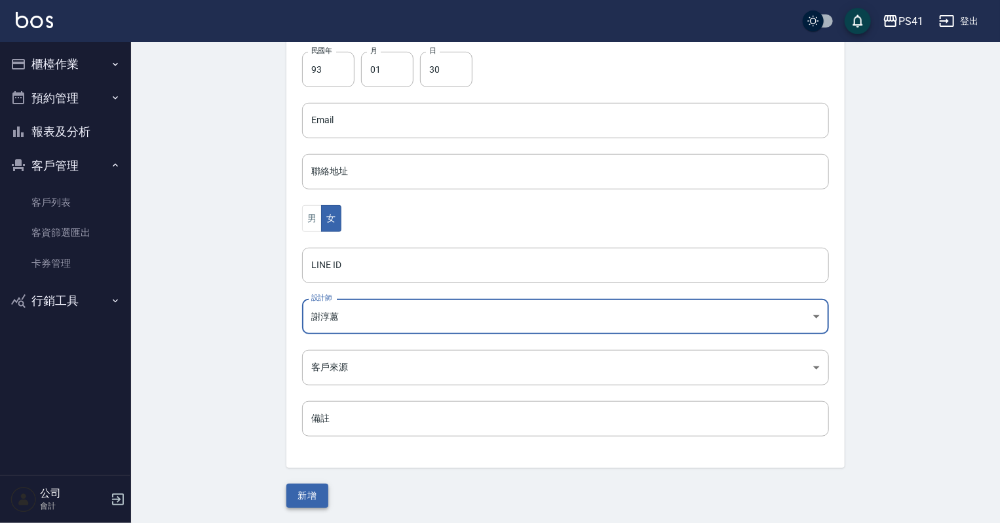
click at [315, 490] on button "新增" at bounding box center [307, 496] width 42 height 24
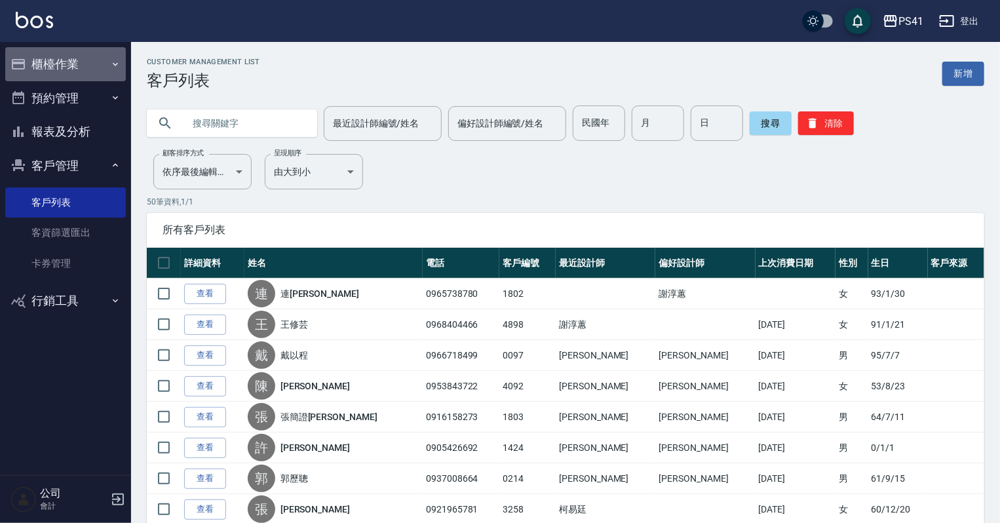
click at [87, 66] on button "櫃檯作業" at bounding box center [65, 64] width 121 height 34
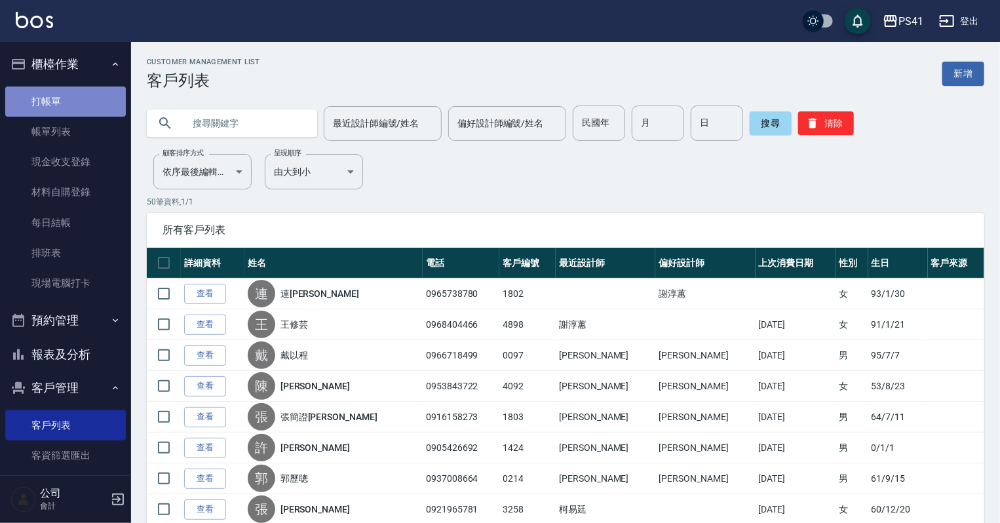
click at [73, 96] on link "打帳單" at bounding box center [65, 102] width 121 height 30
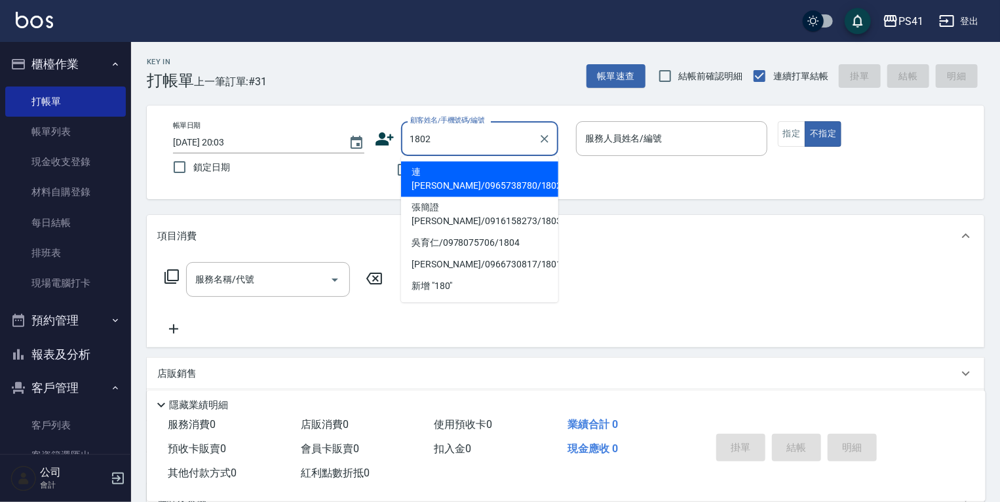
type input "連雨萱/0965738780/1802"
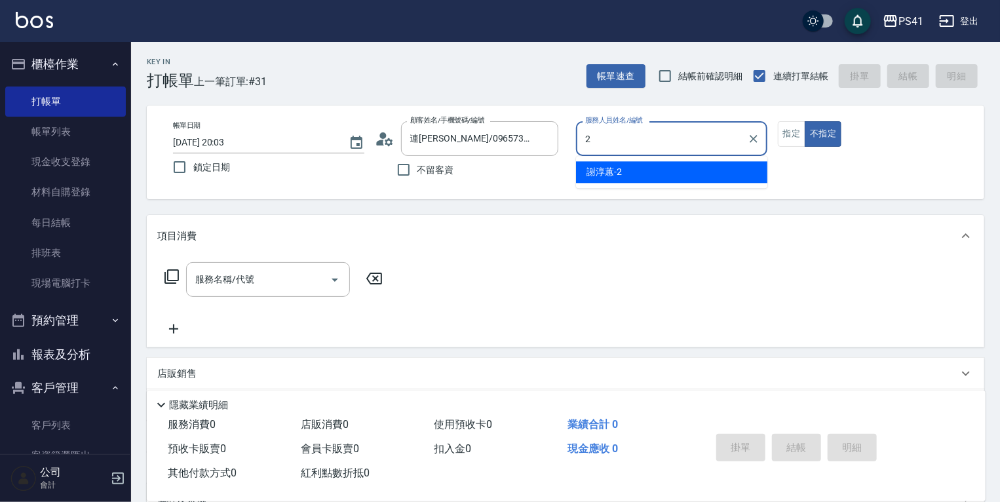
type input "謝淳蕙-2"
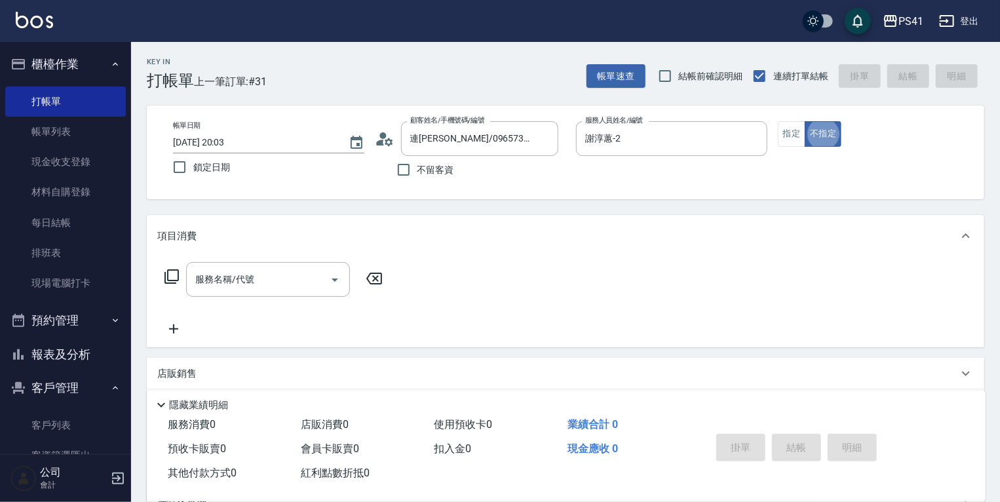
type button "false"
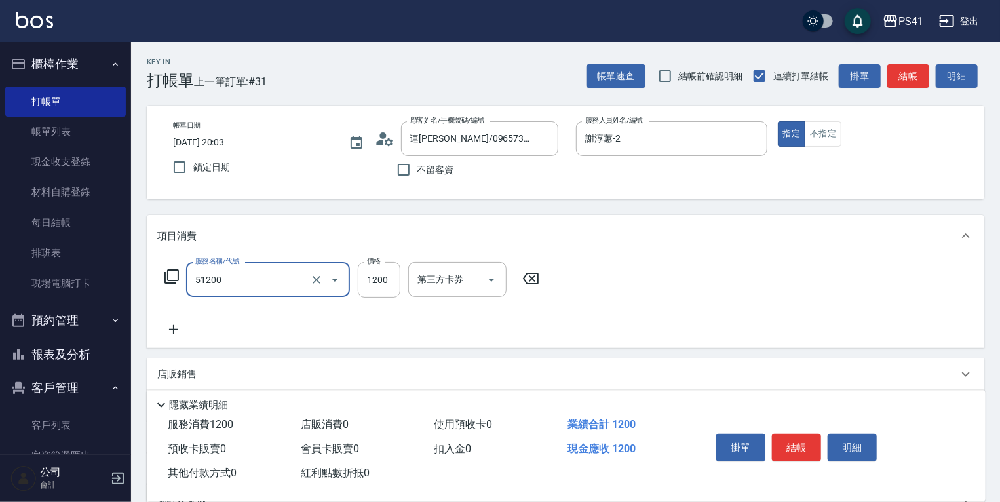
type input "原價801~1200護髮(51200)"
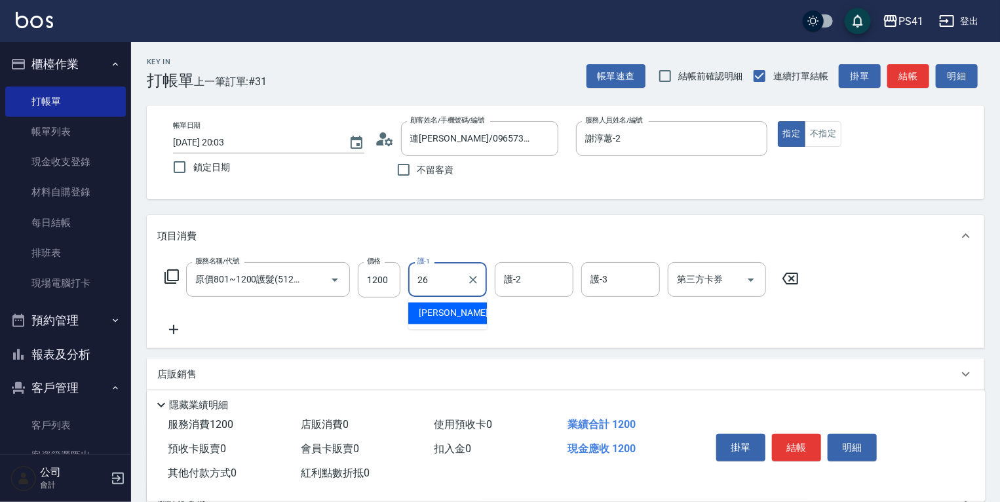
type input "溫佳惇-26"
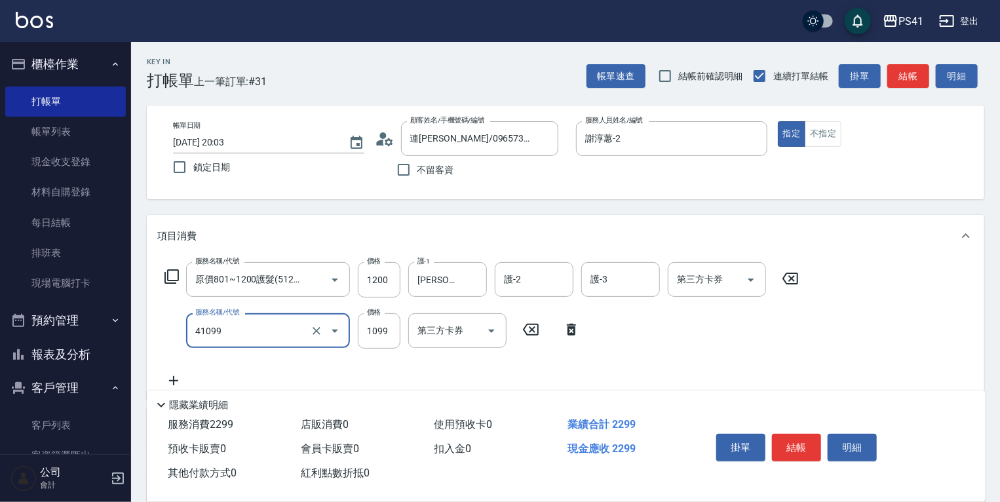
type input "公司活動/早鳥(41099)"
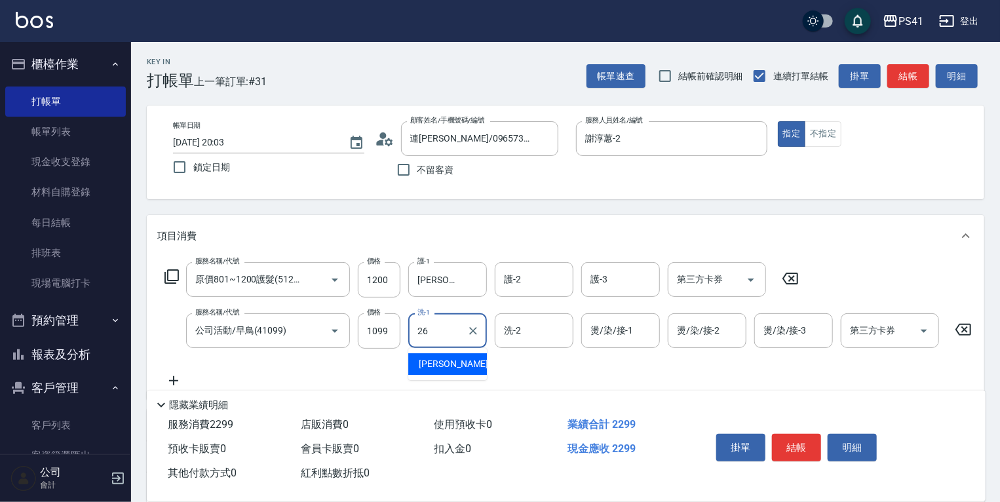
type input "溫佳惇-26"
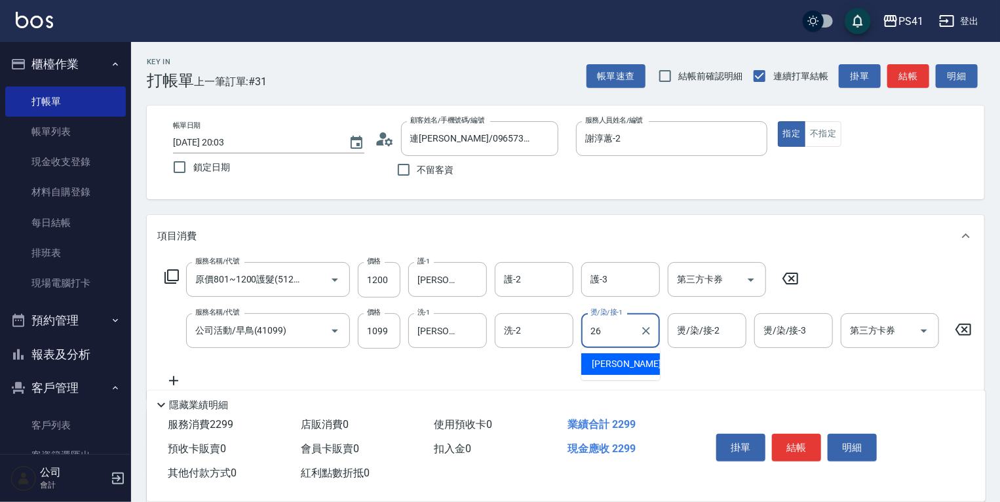
type input "溫佳惇-26"
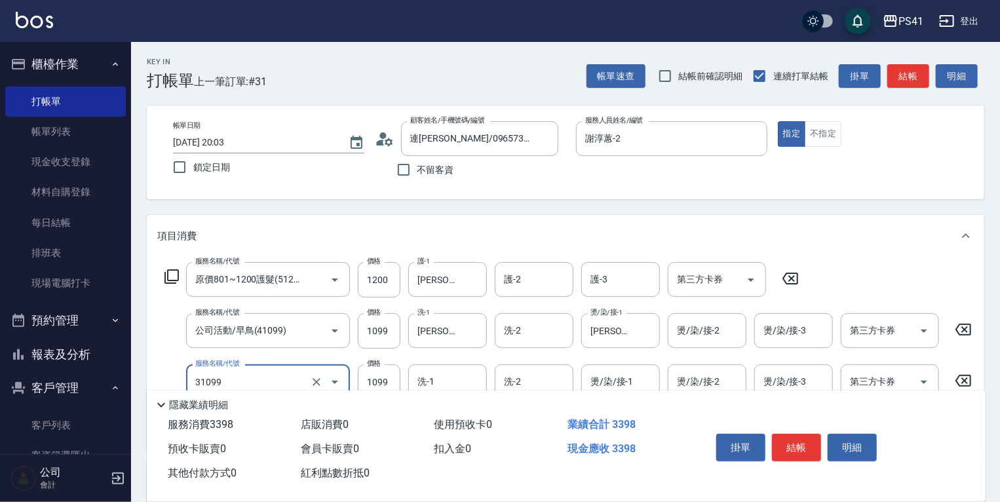
type input "公司活動/早鳥(31099)"
type input "1499"
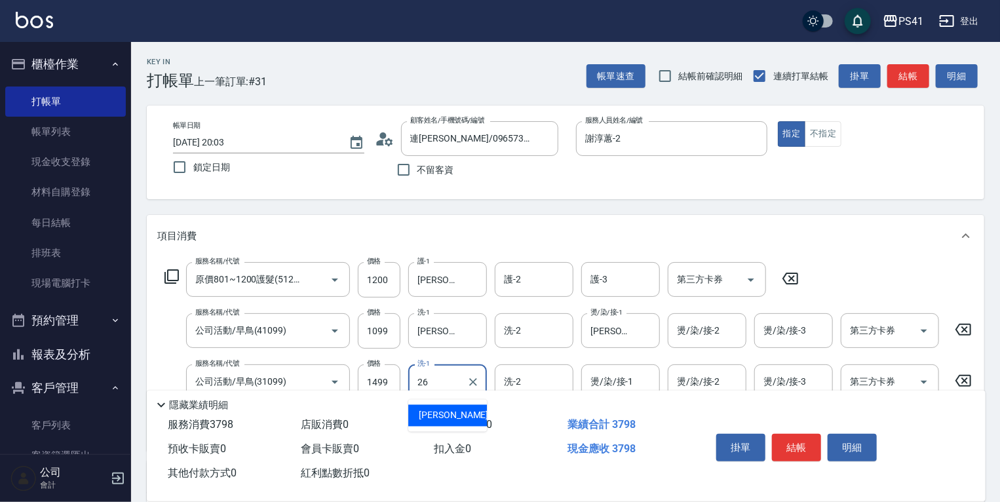
type input "溫佳惇-26"
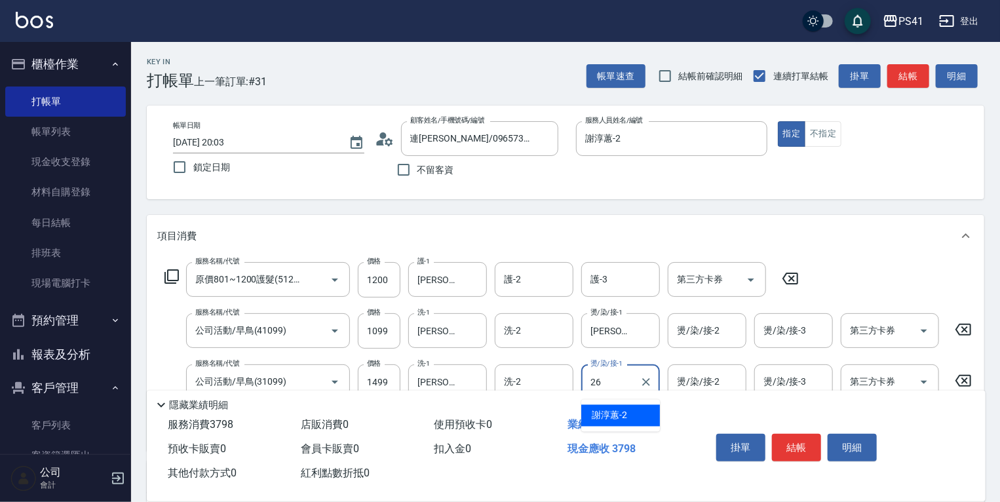
type input "溫佳惇-26"
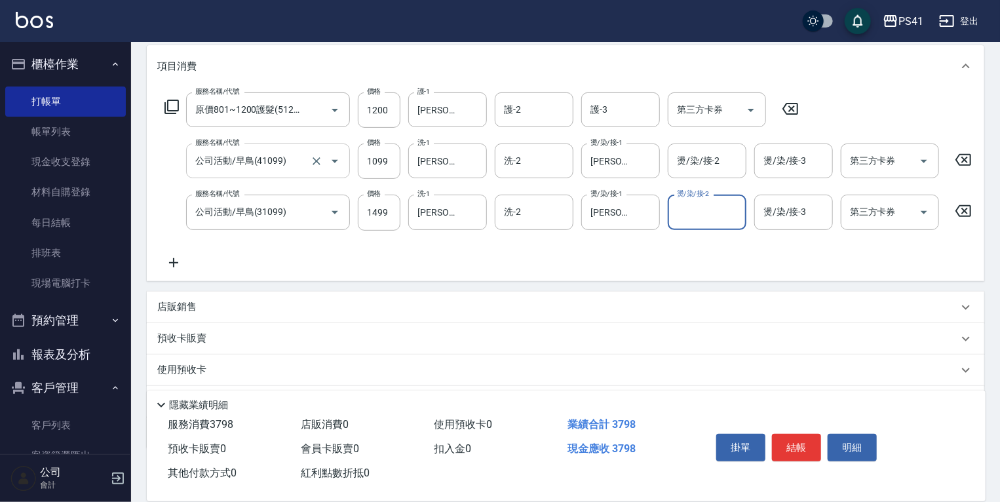
scroll to position [248, 0]
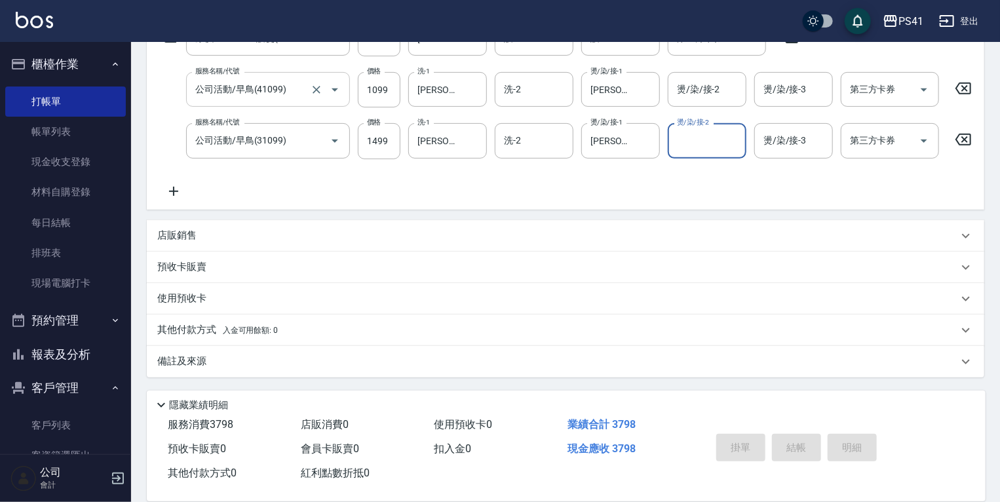
type input "2025/10/05 20:04"
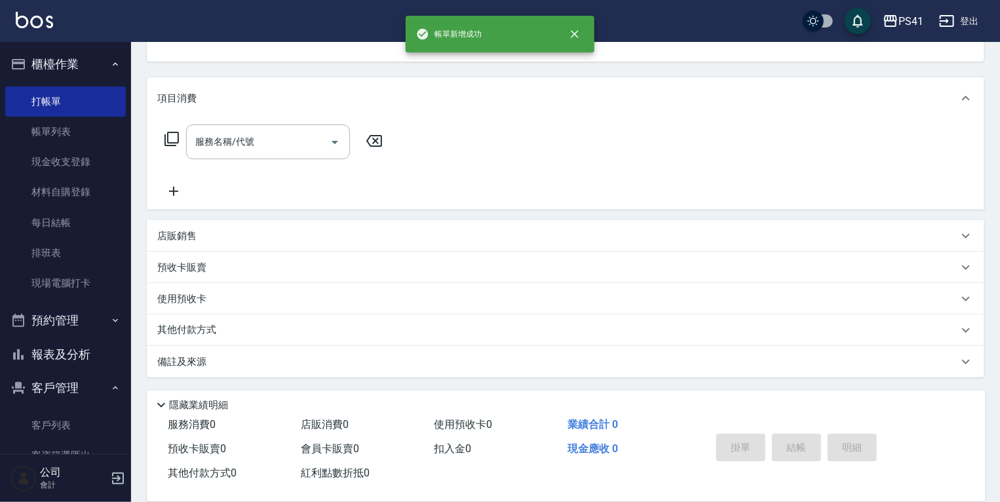
scroll to position [0, 0]
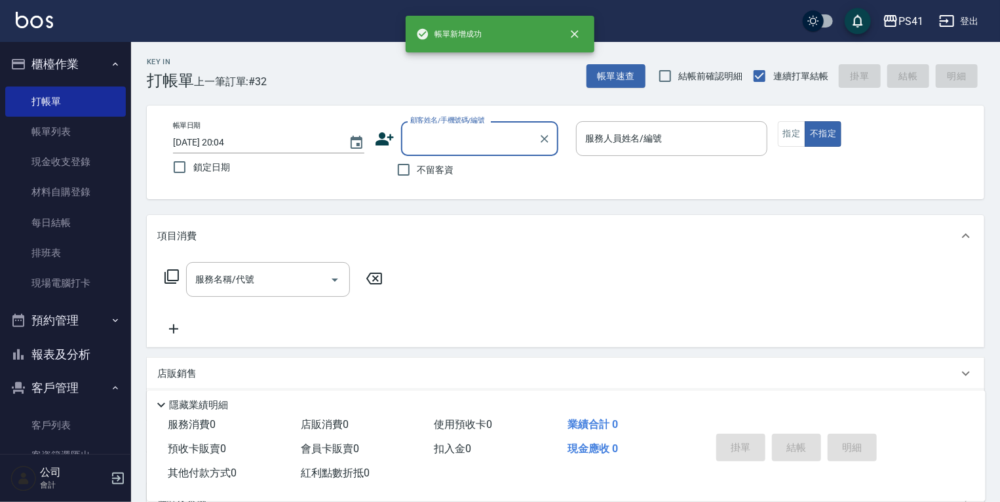
click at [51, 345] on button "報表及分析" at bounding box center [65, 355] width 121 height 34
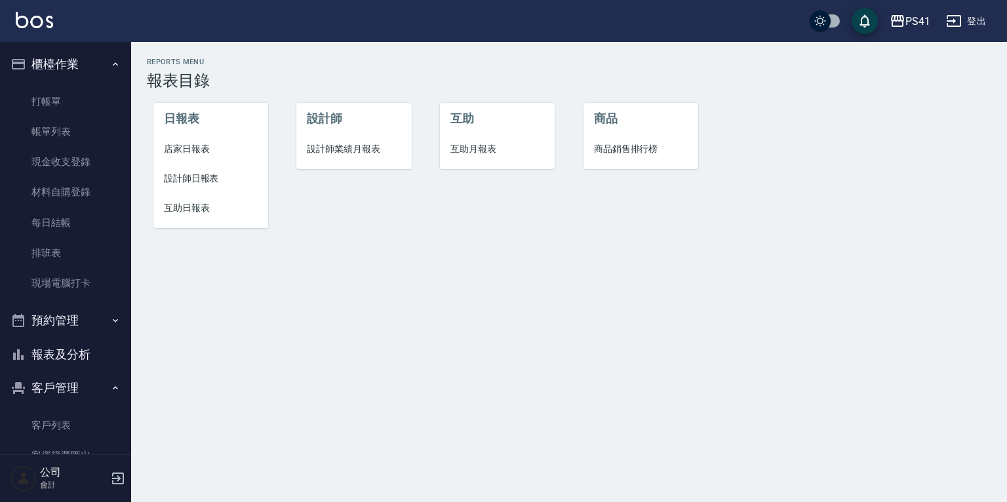
click at [205, 146] on span "店家日報表" at bounding box center [211, 149] width 94 height 14
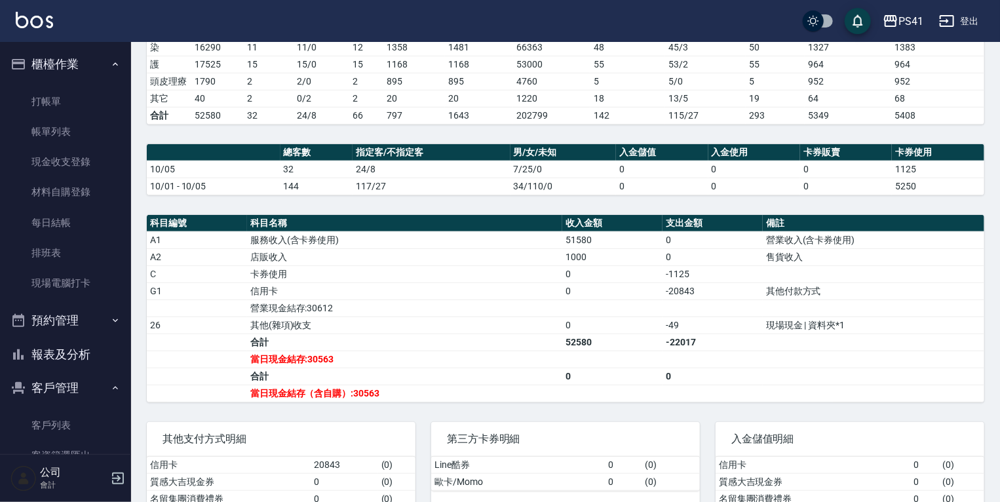
scroll to position [262, 0]
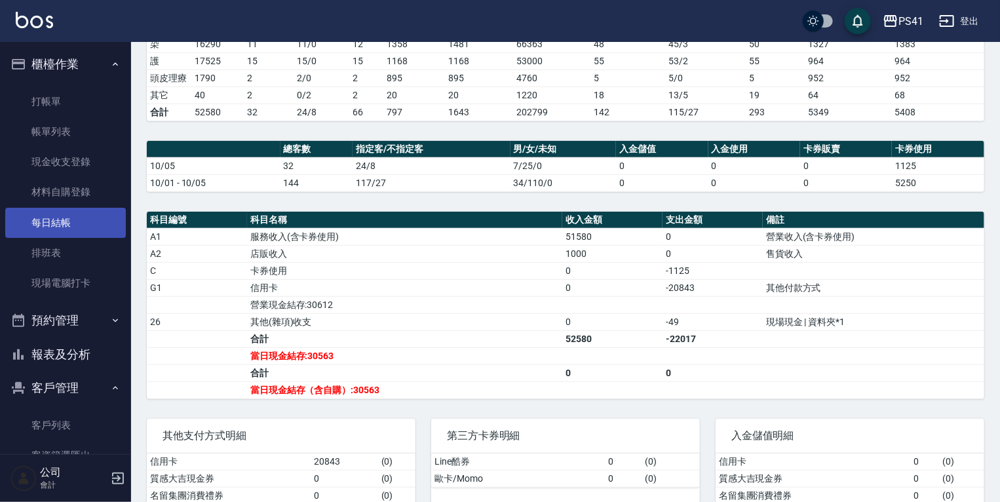
click at [48, 221] on link "每日結帳" at bounding box center [65, 223] width 121 height 30
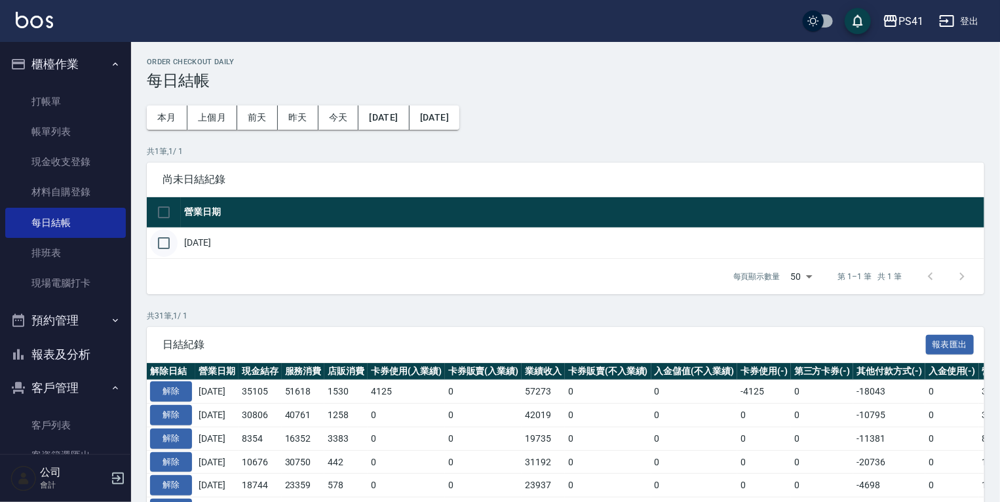
click at [167, 244] on input "checkbox" at bounding box center [164, 243] width 28 height 28
checkbox input "true"
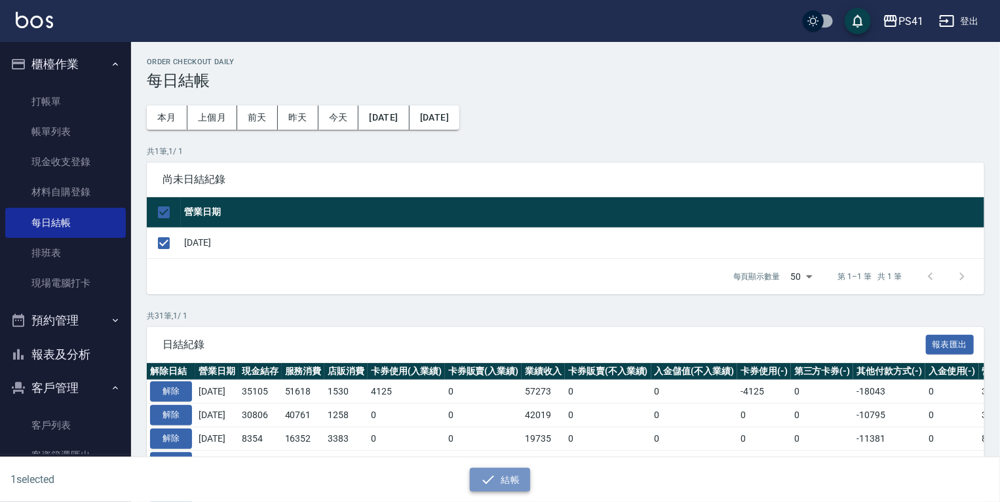
click at [500, 484] on button "結帳" at bounding box center [500, 480] width 61 height 24
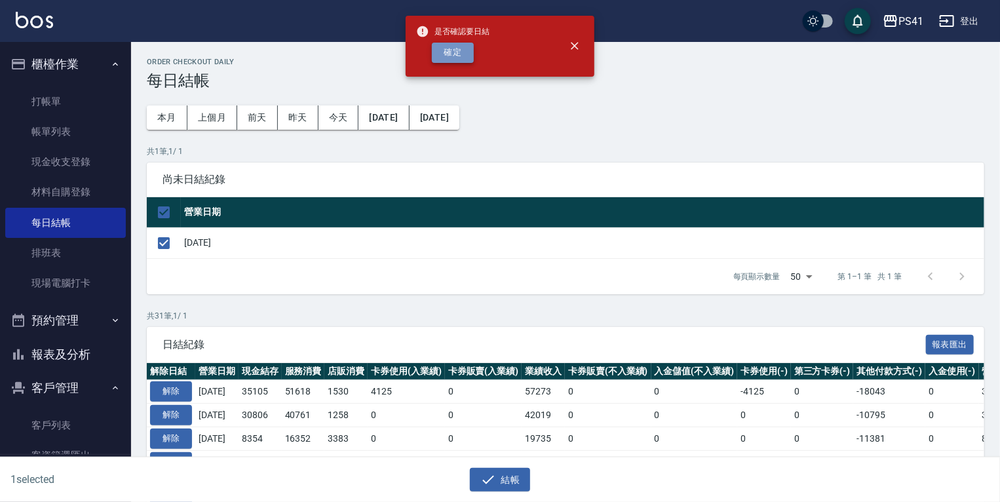
click at [454, 47] on button "確定" at bounding box center [453, 53] width 42 height 20
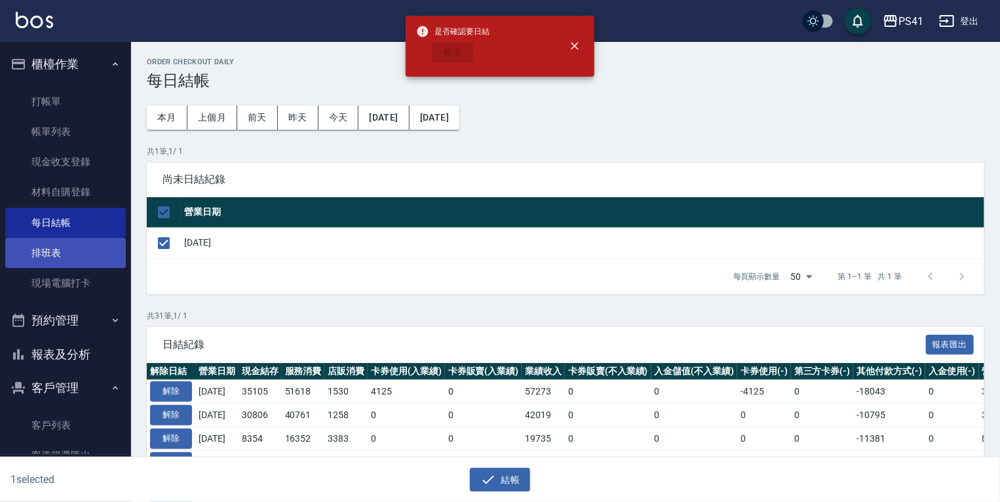
checkbox input "false"
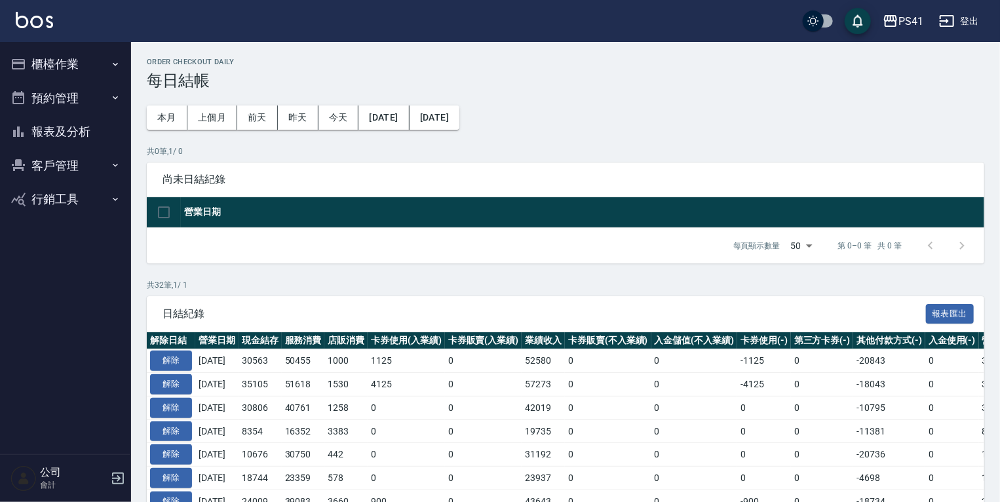
click at [93, 66] on button "櫃檯作業" at bounding box center [65, 64] width 121 height 34
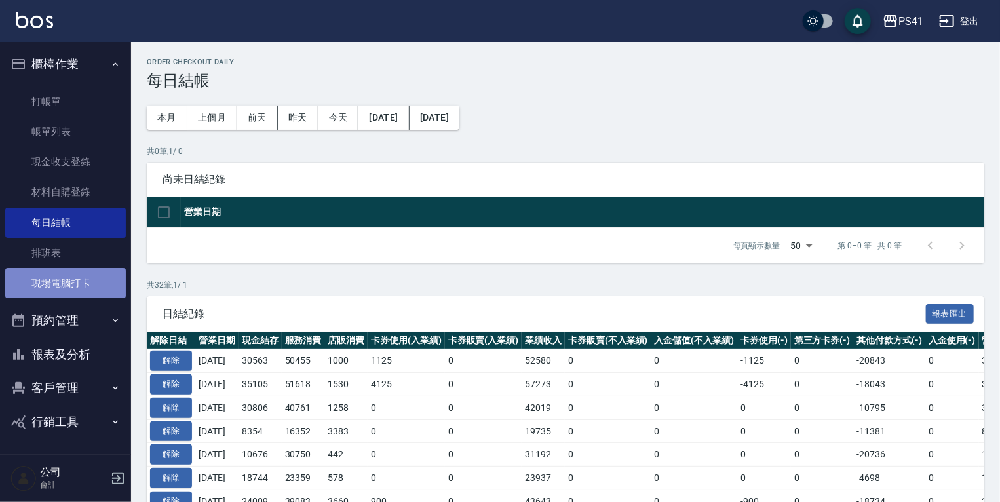
click at [47, 281] on link "現場電腦打卡" at bounding box center [65, 283] width 121 height 30
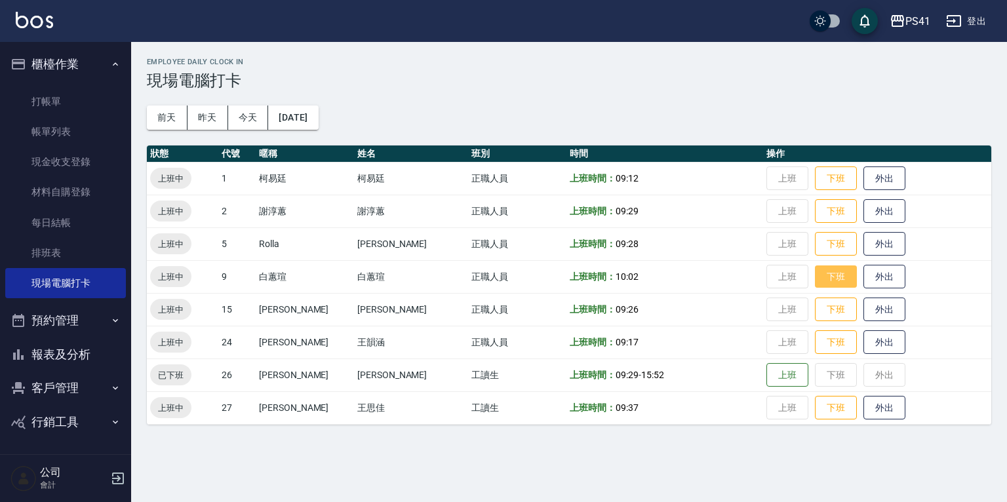
click at [817, 269] on button "下班" at bounding box center [836, 277] width 42 height 23
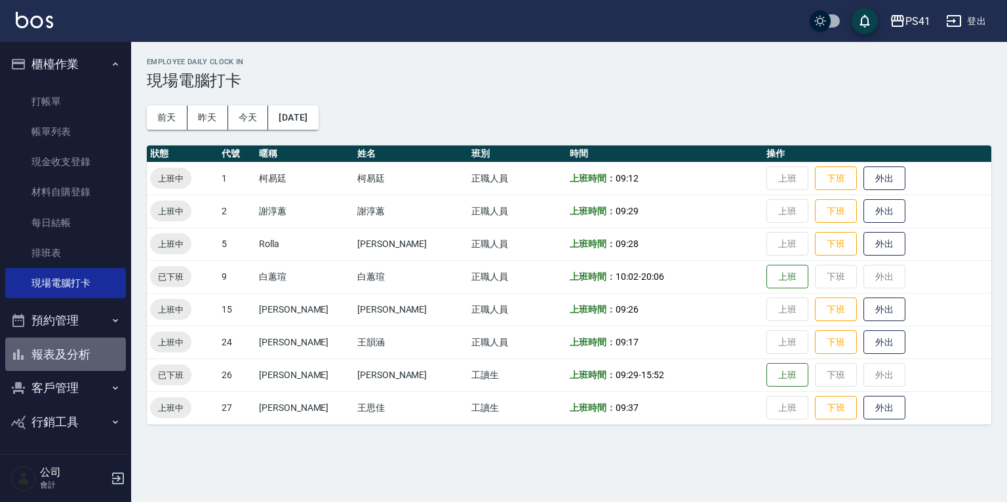
click at [76, 361] on button "報表及分析" at bounding box center [65, 355] width 121 height 34
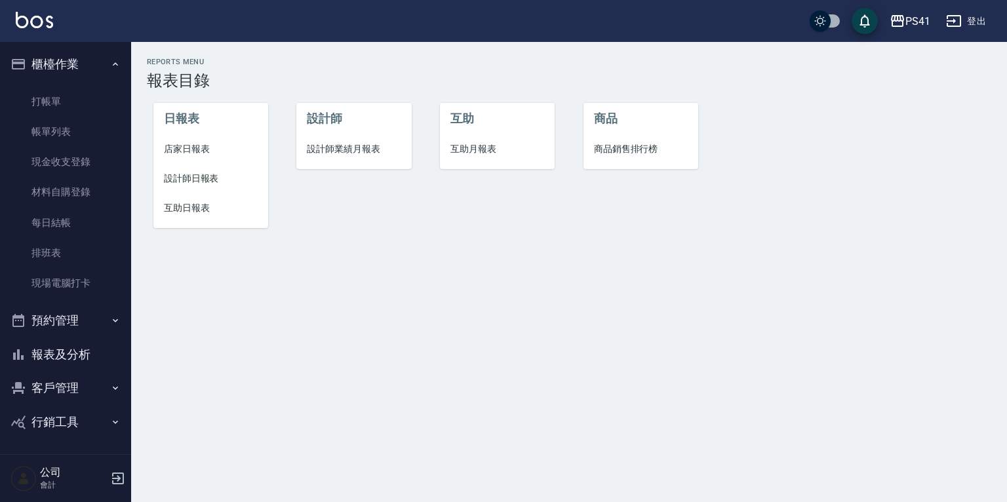
click at [196, 145] on span "店家日報表" at bounding box center [211, 149] width 94 height 14
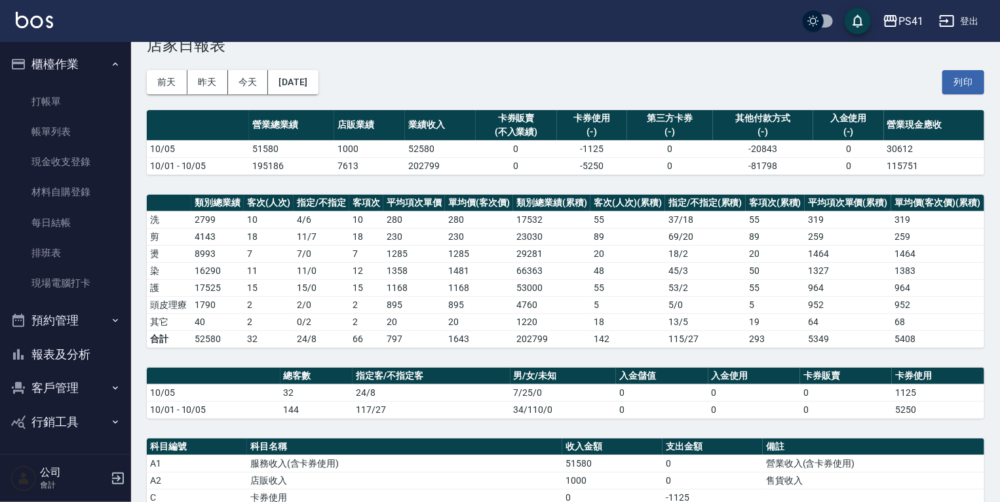
scroll to position [29, 0]
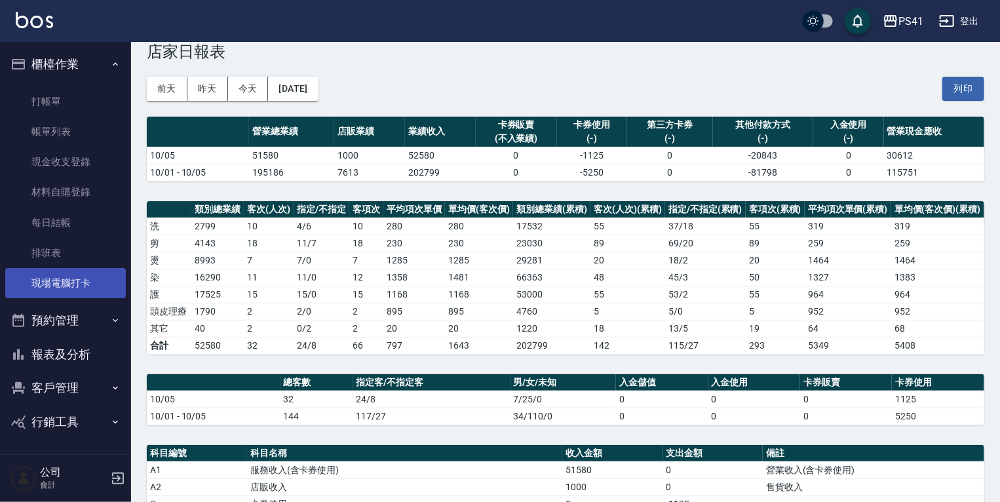
click at [54, 283] on link "現場電腦打卡" at bounding box center [65, 283] width 121 height 30
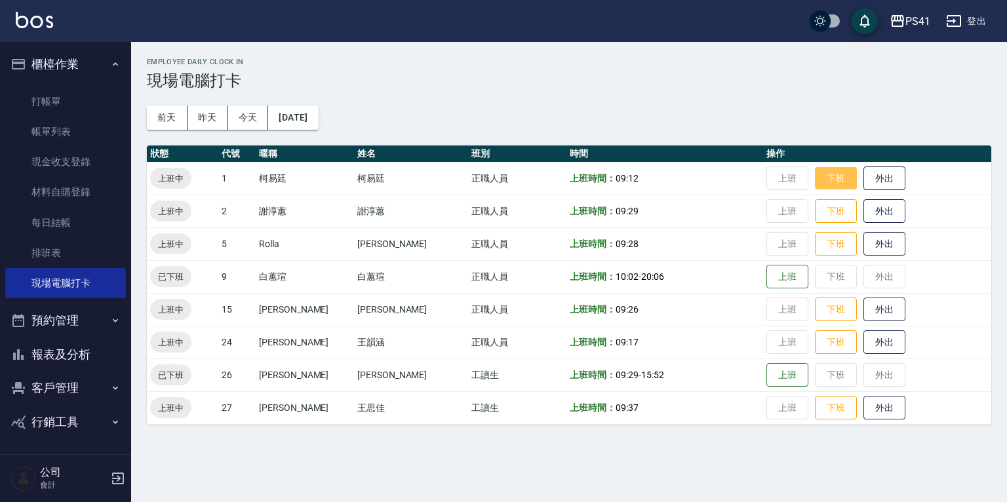
click at [818, 176] on button "下班" at bounding box center [836, 178] width 42 height 23
click at [817, 241] on button "下班" at bounding box center [836, 244] width 42 height 23
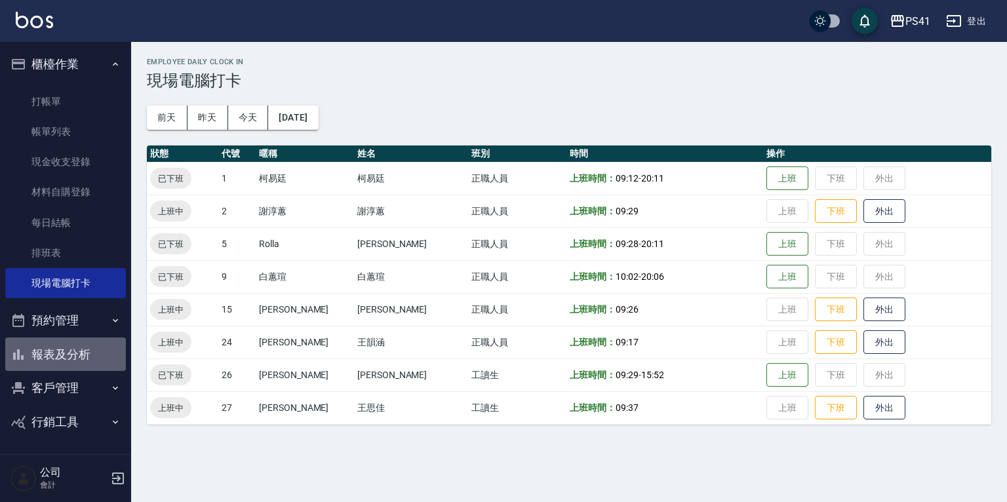
click at [77, 345] on button "報表及分析" at bounding box center [65, 355] width 121 height 34
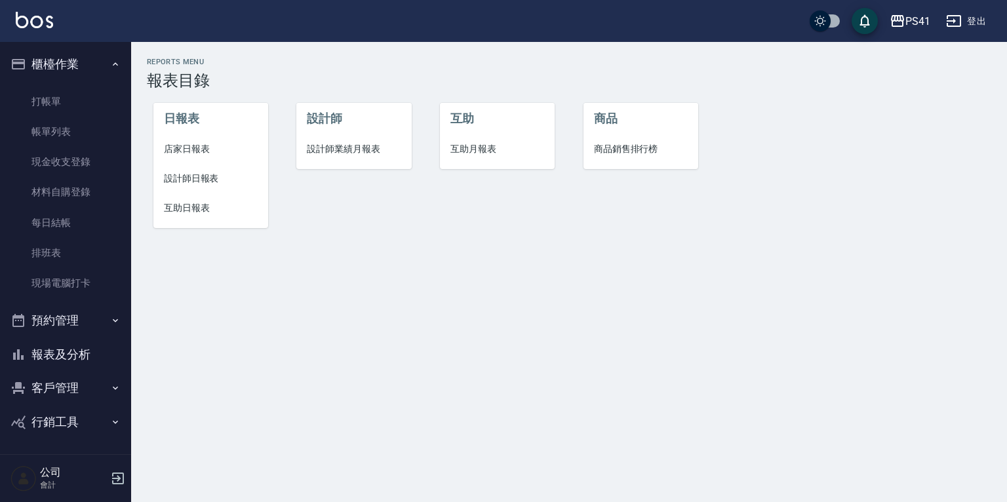
click at [191, 183] on span "設計師日報表" at bounding box center [211, 179] width 94 height 14
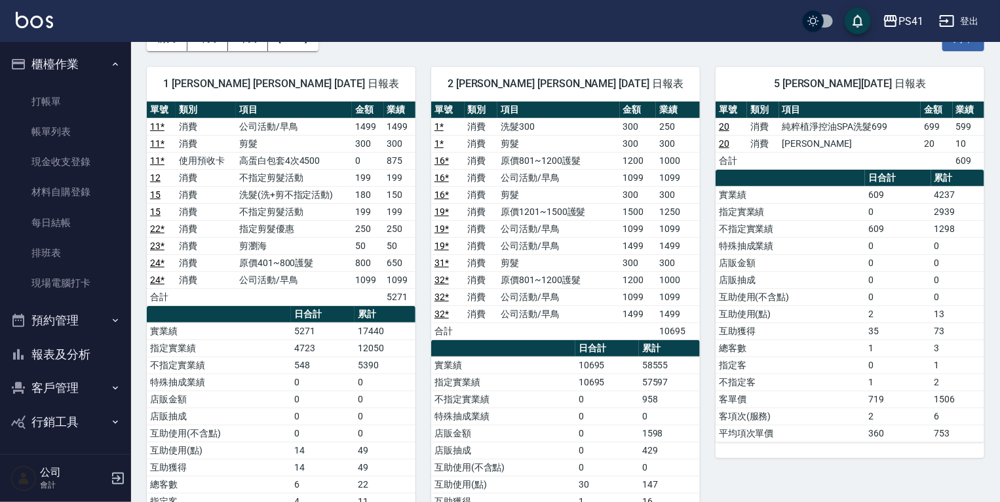
scroll to position [105, 0]
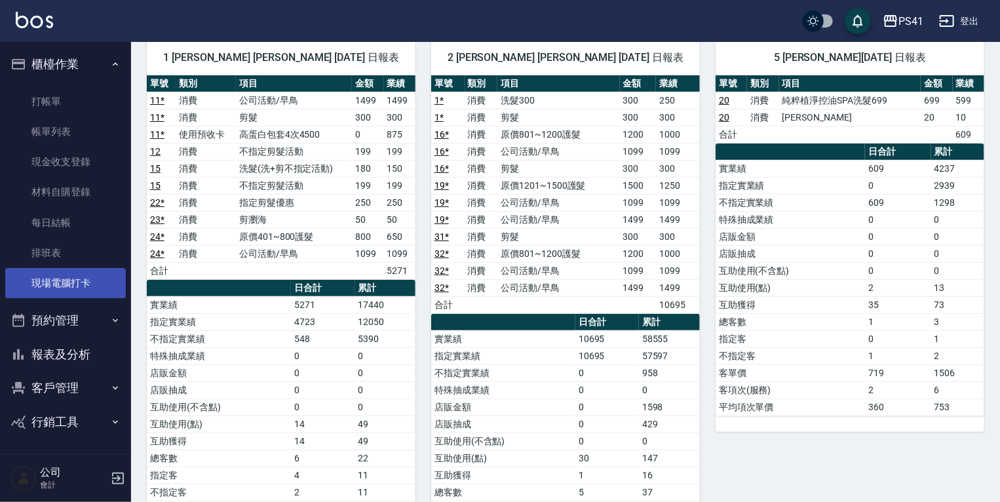
click at [35, 284] on link "現場電腦打卡" at bounding box center [65, 283] width 121 height 30
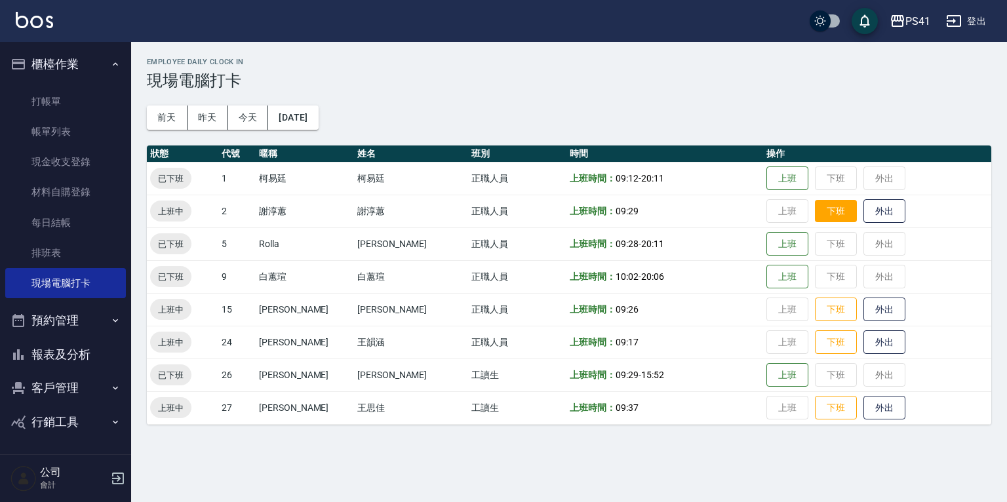
drag, startPoint x: 823, startPoint y: 212, endPoint x: 837, endPoint y: 214, distance: 13.3
click at [823, 212] on button "下班" at bounding box center [836, 211] width 42 height 23
click at [829, 342] on button "下班" at bounding box center [836, 342] width 42 height 23
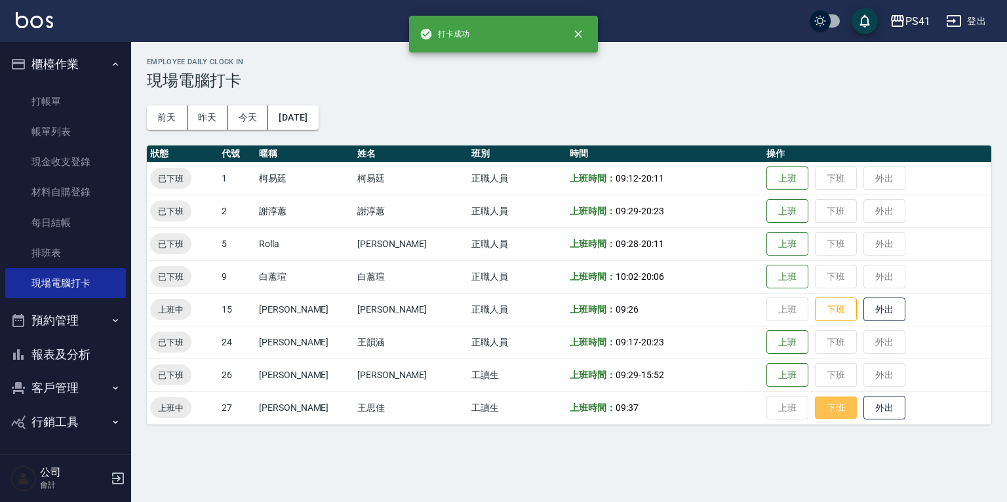
click at [824, 409] on button "下班" at bounding box center [836, 408] width 42 height 23
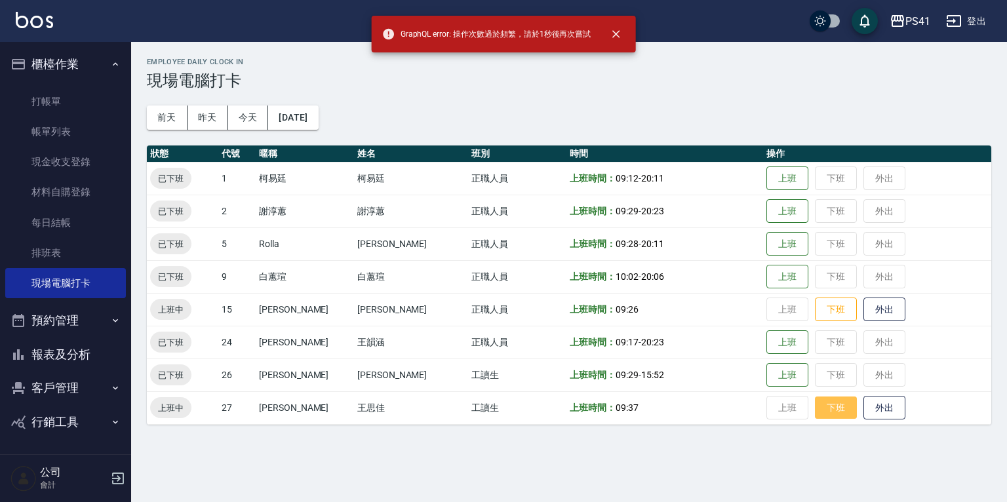
click at [824, 409] on button "下班" at bounding box center [836, 408] width 42 height 23
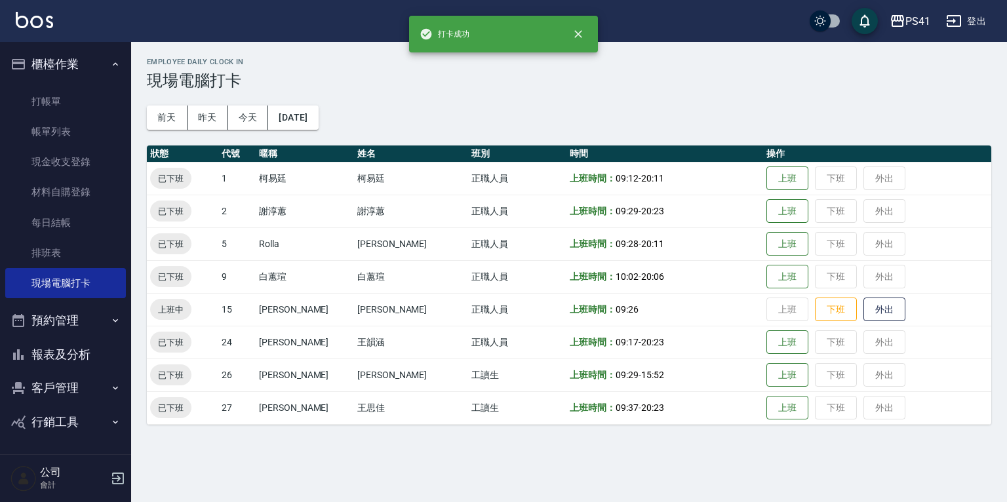
click at [87, 342] on button "報表及分析" at bounding box center [65, 355] width 121 height 34
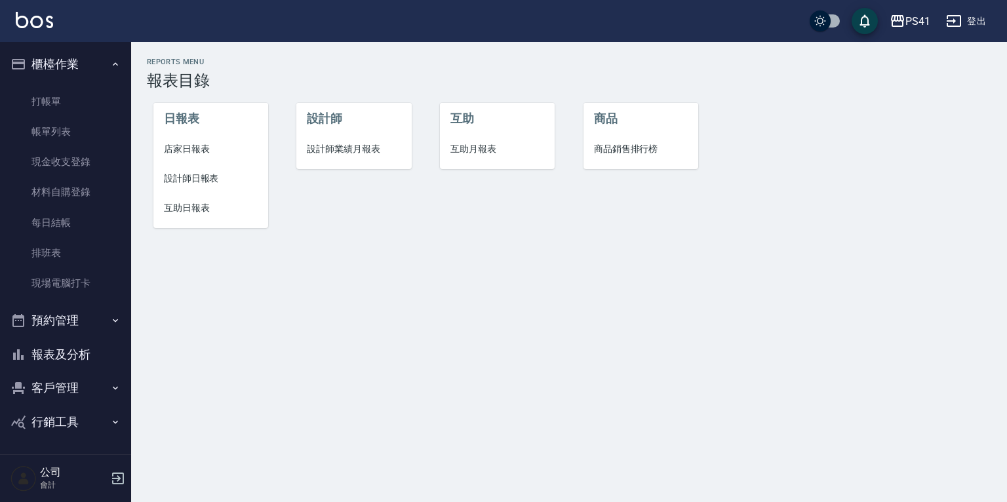
click at [205, 220] on li "互助日報表" at bounding box center [210, 208] width 115 height 30
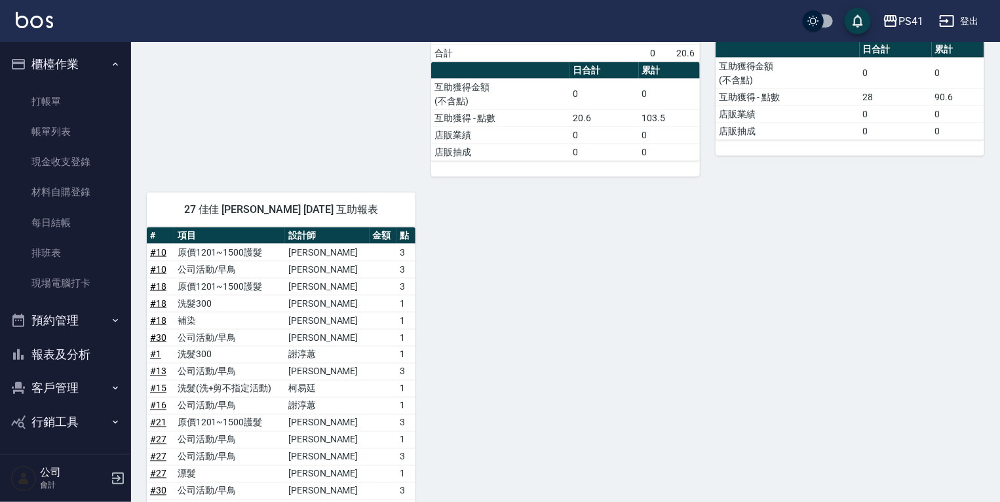
scroll to position [958, 0]
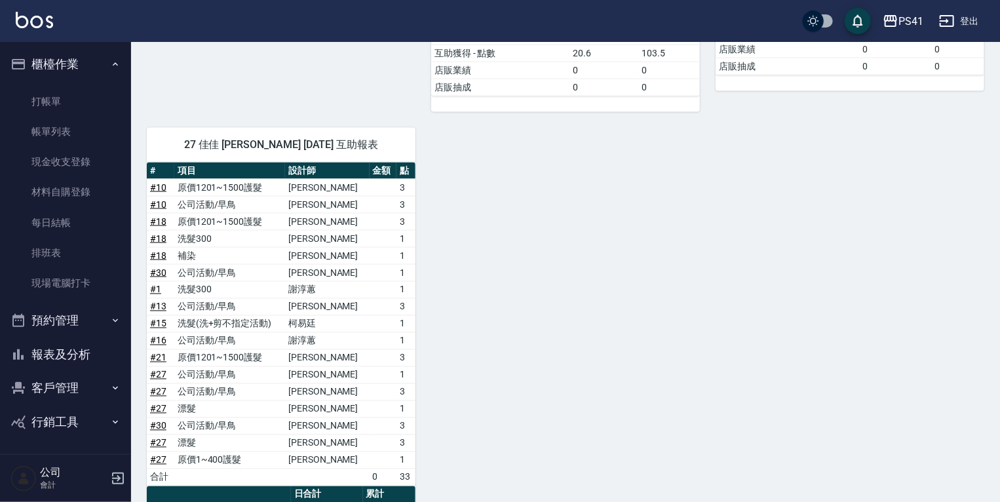
click at [160, 438] on link "# 27" at bounding box center [158, 443] width 16 height 10
click at [45, 287] on link "現場電腦打卡" at bounding box center [65, 283] width 121 height 30
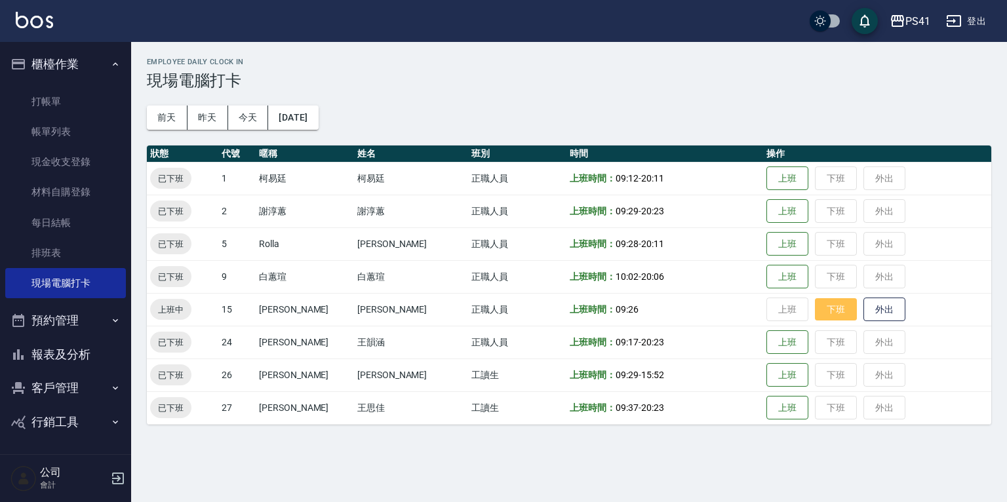
click at [819, 307] on button "下班" at bounding box center [836, 309] width 42 height 23
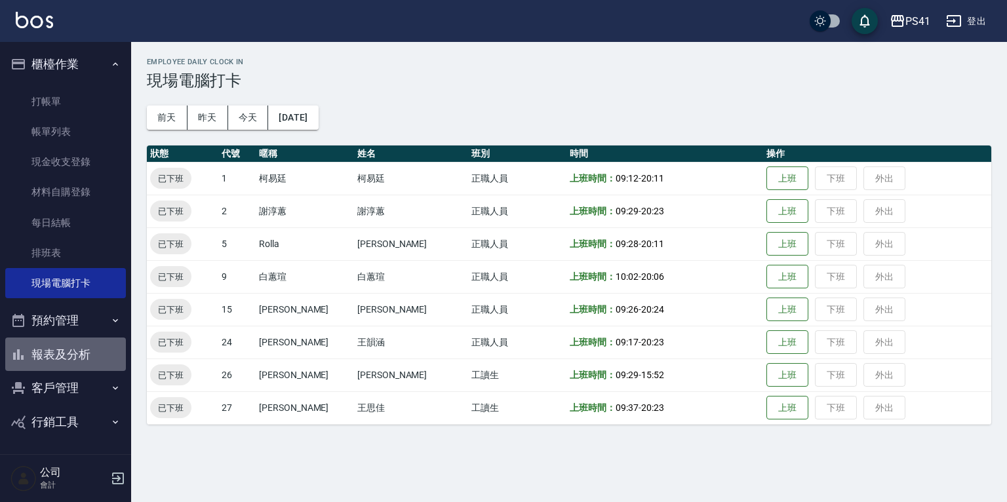
click at [58, 357] on button "報表及分析" at bounding box center [65, 355] width 121 height 34
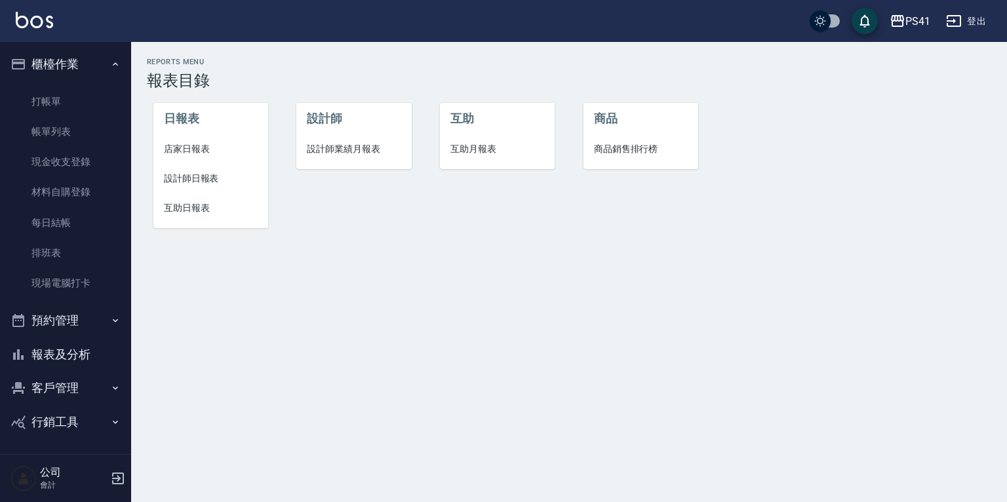
click at [210, 179] on span "設計師日報表" at bounding box center [211, 179] width 94 height 14
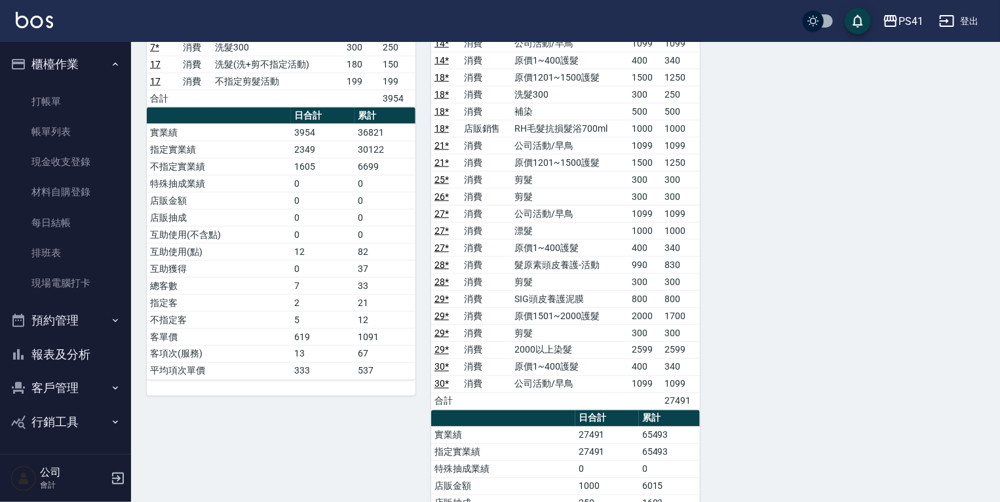
scroll to position [798, 0]
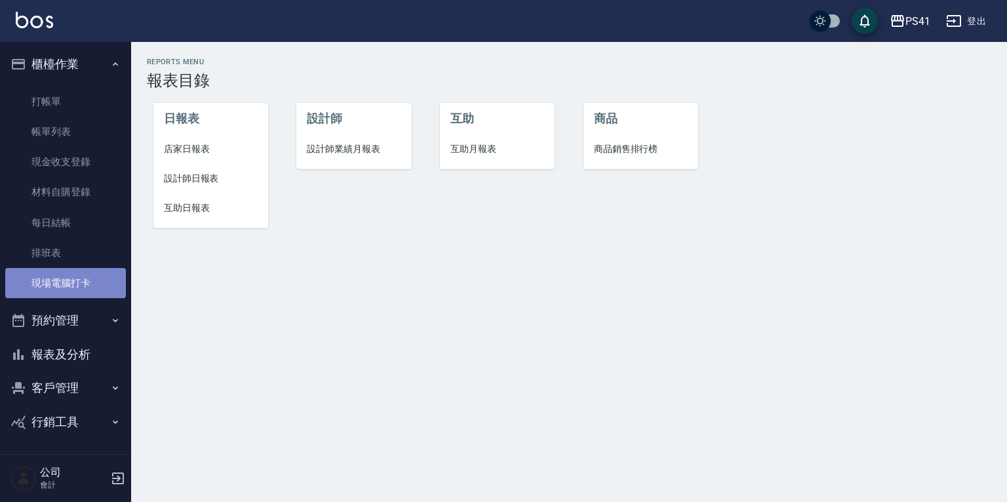
click at [35, 286] on link "現場電腦打卡" at bounding box center [65, 283] width 121 height 30
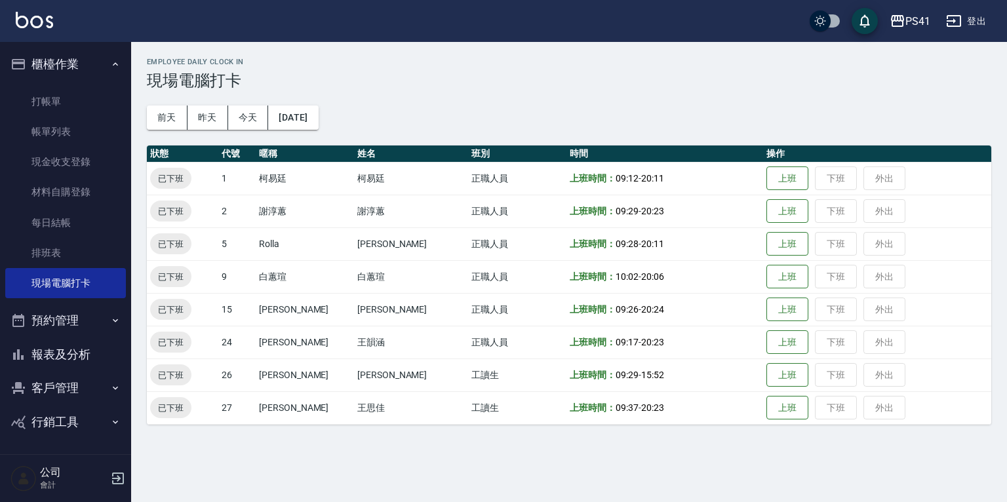
click at [89, 358] on button "報表及分析" at bounding box center [65, 355] width 121 height 34
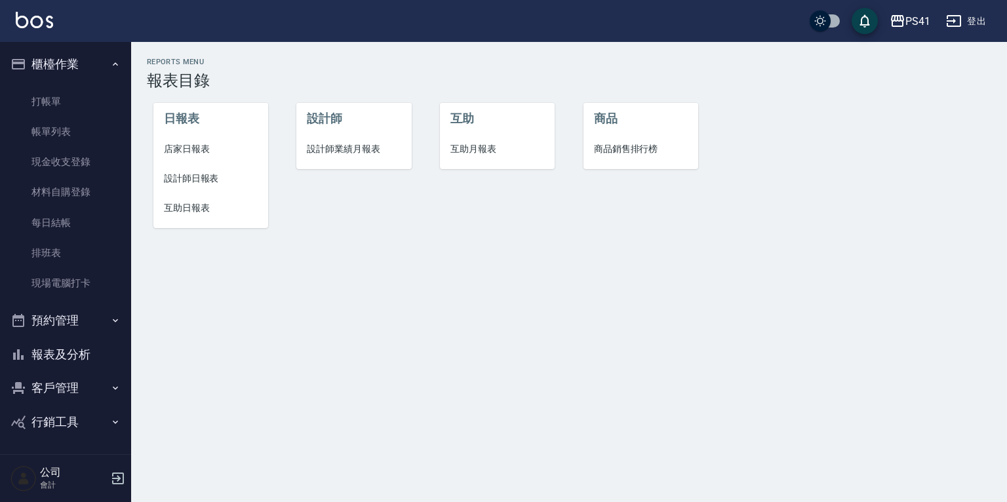
click at [179, 214] on span "互助日報表" at bounding box center [211, 208] width 94 height 14
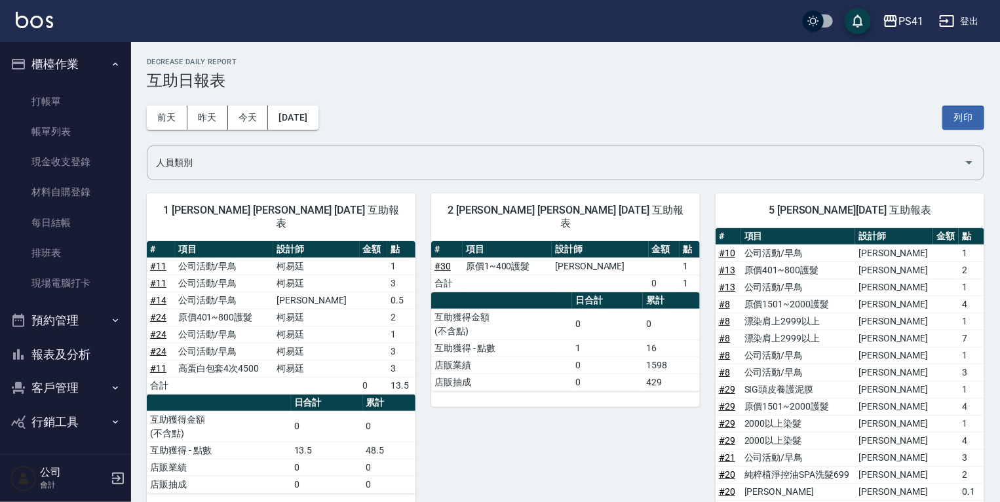
click at [75, 351] on button "報表及分析" at bounding box center [65, 355] width 121 height 34
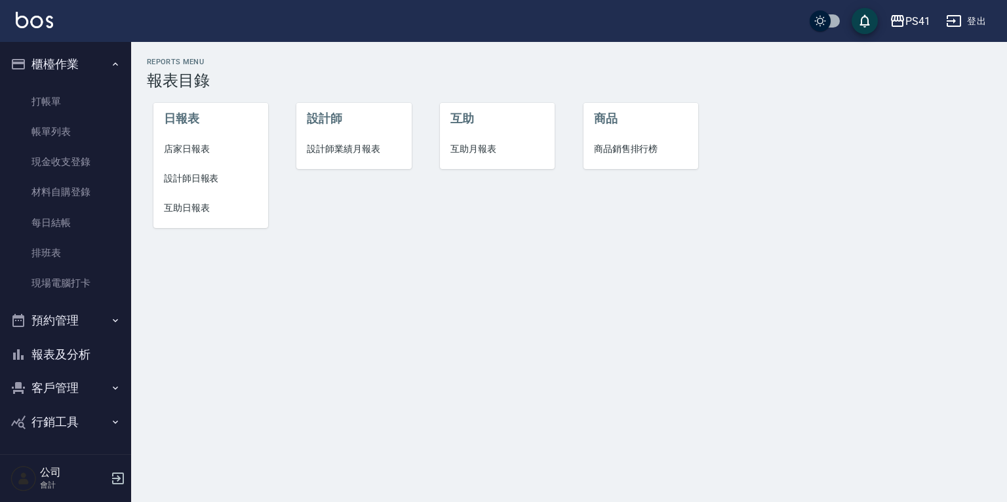
click at [216, 176] on span "設計師日報表" at bounding box center [211, 179] width 94 height 14
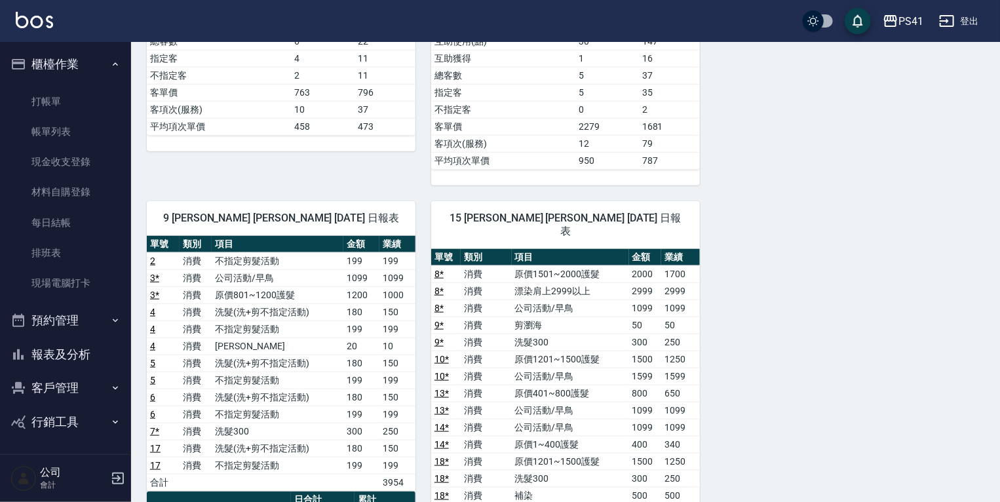
scroll to position [367, 0]
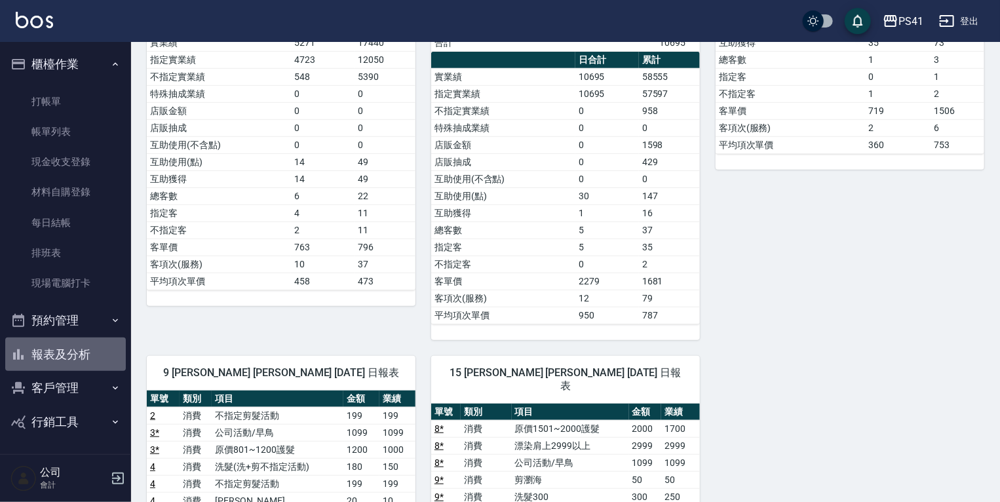
click at [80, 344] on button "報表及分析" at bounding box center [65, 355] width 121 height 34
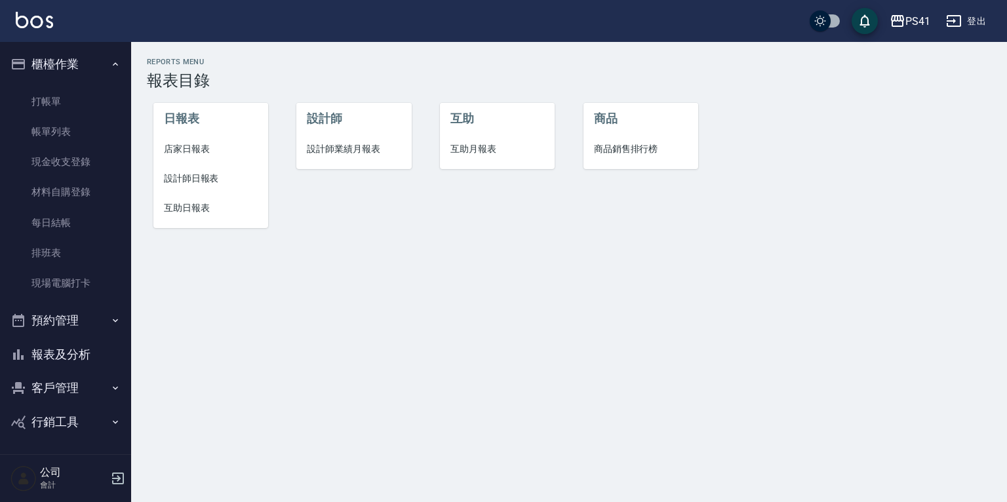
click at [448, 146] on li "互助月報表" at bounding box center [497, 149] width 115 height 30
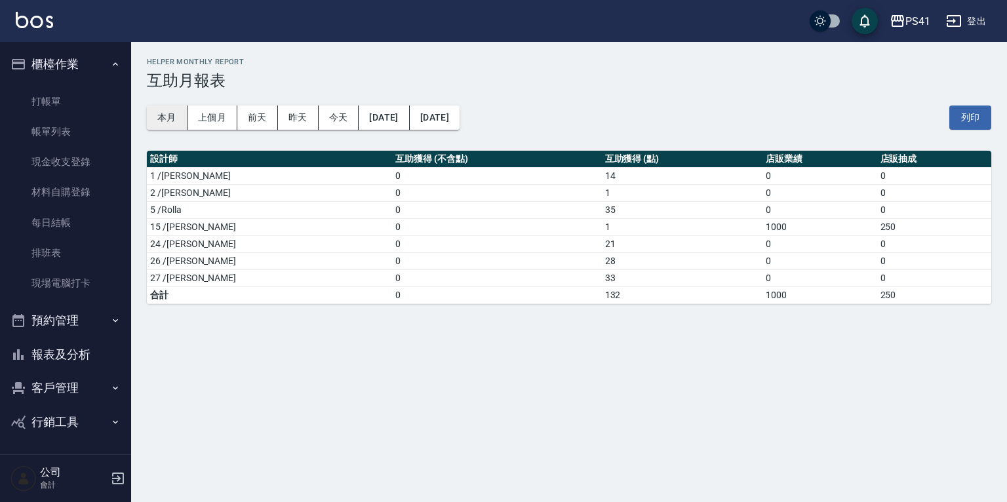
click at [162, 118] on button "本月" at bounding box center [167, 118] width 41 height 24
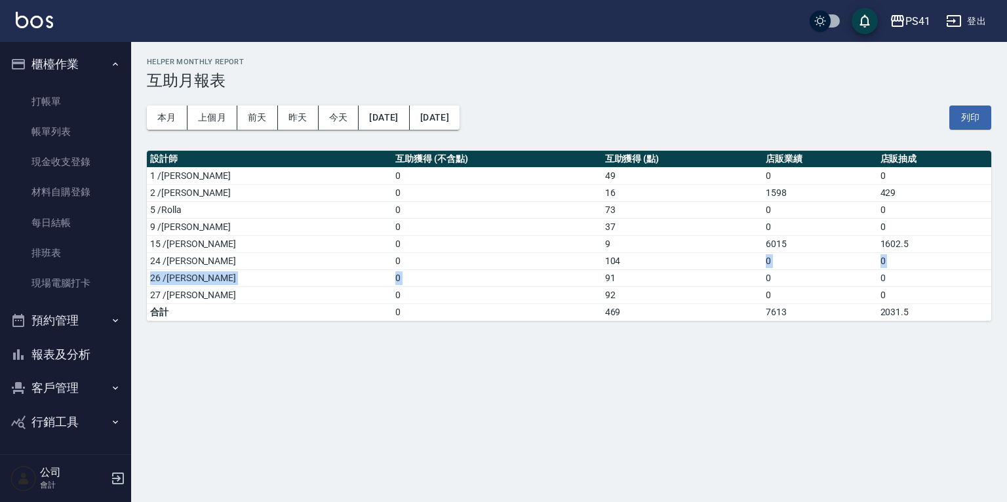
drag, startPoint x: 564, startPoint y: 264, endPoint x: 542, endPoint y: 271, distance: 22.8
click at [542, 271] on tbody "1 /柯易廷 0 49 0 0 2 /謝淳蕙 0 16 1598 429 5 /Rolla 0 73 0 0 9 /白蕙瑄 0 37 0 0 15 /李靜芳 …" at bounding box center [569, 243] width 844 height 153
drag, startPoint x: 542, startPoint y: 271, endPoint x: 659, endPoint y: 281, distance: 117.1
click at [622, 323] on div "PS41 2025-10-01 - 2025-10-31 互助月報表 列印時間： 2025-10-05-20:31 Helper Monthly Report…" at bounding box center [503, 251] width 1007 height 502
